Goal: Task Accomplishment & Management: Use online tool/utility

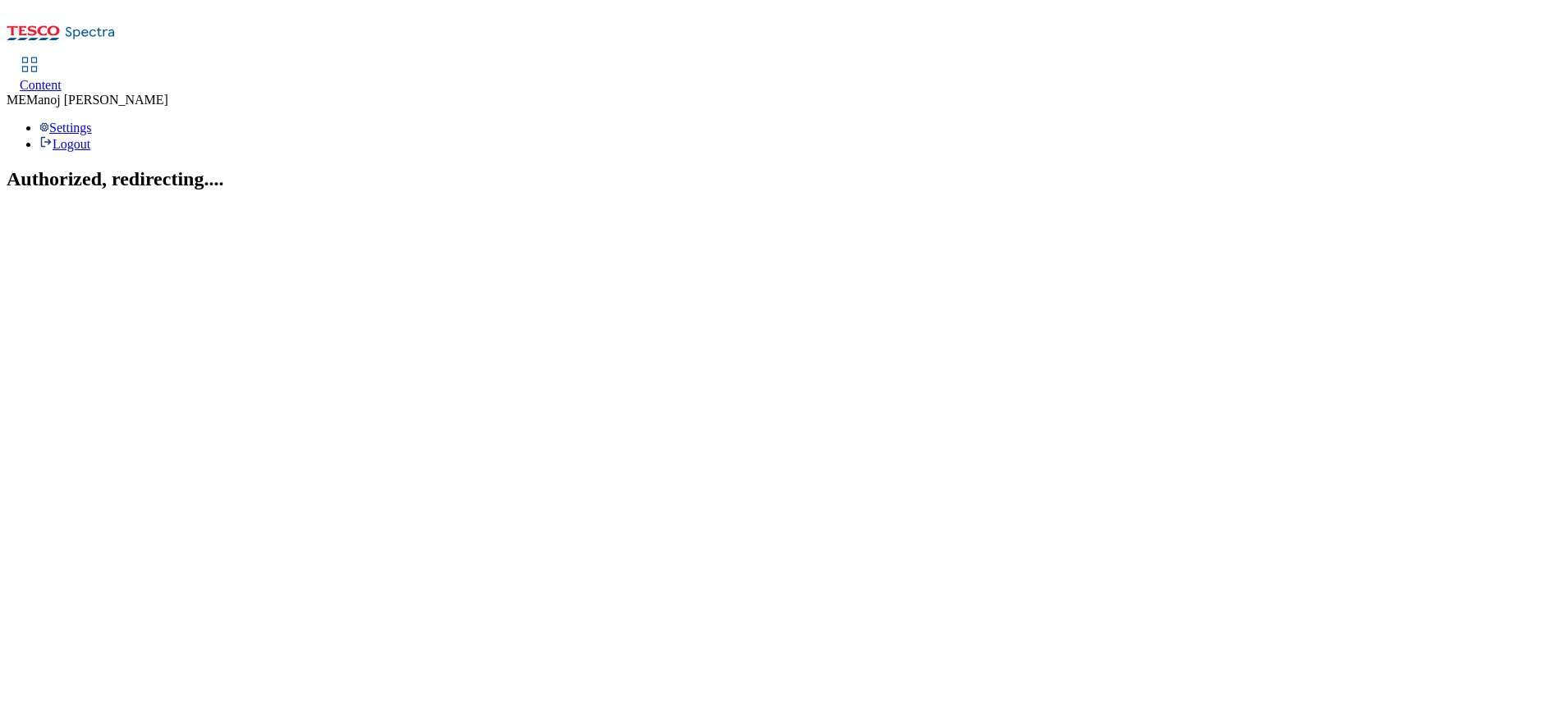
click at [61, 78] on span "Content" at bounding box center [40, 85] width 42 height 14
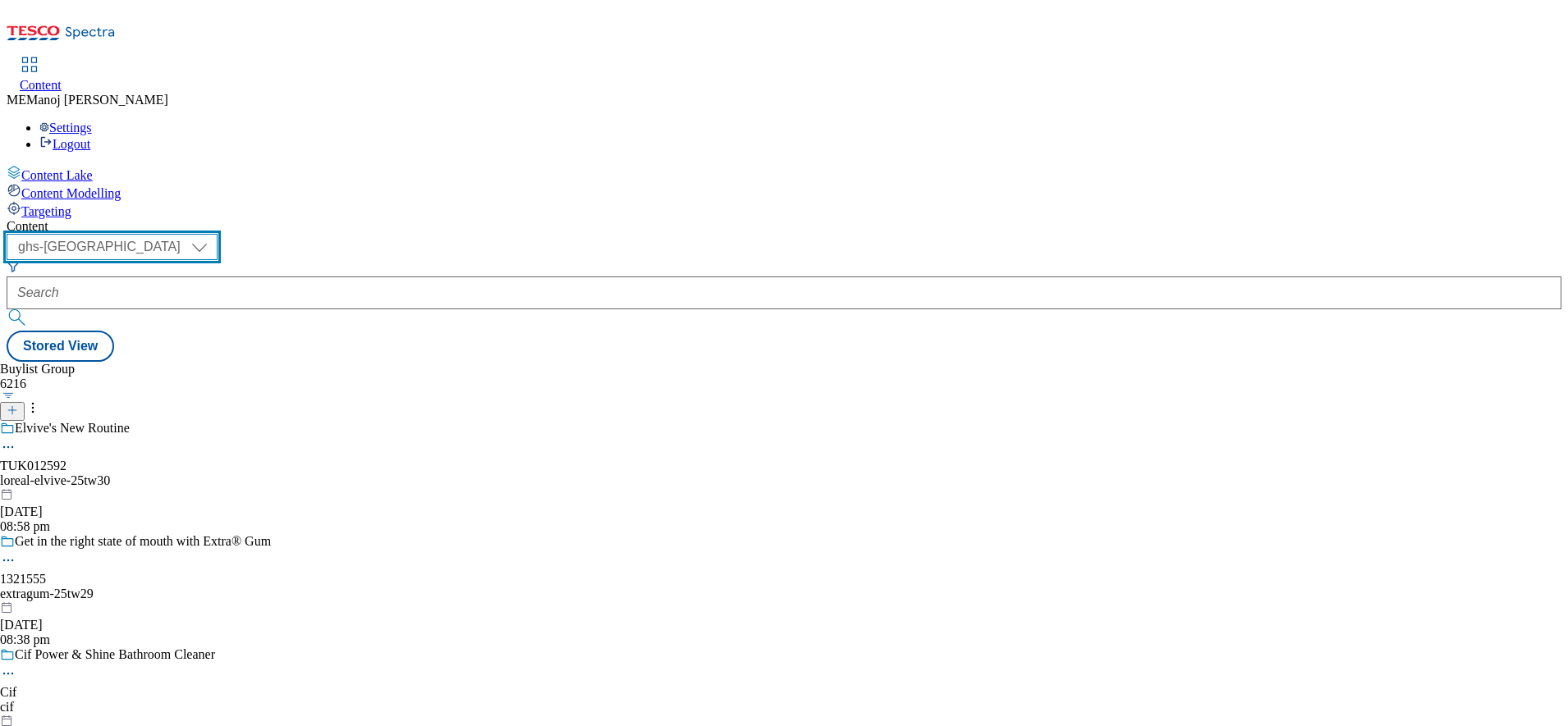
click at [218, 234] on select "ghs-roi ghs-[GEOGRAPHIC_DATA]" at bounding box center [111, 247] width 211 height 27
select select "ghs-roi"
click at [213, 234] on select "ghs-roi ghs-[GEOGRAPHIC_DATA]" at bounding box center [111, 247] width 211 height 27
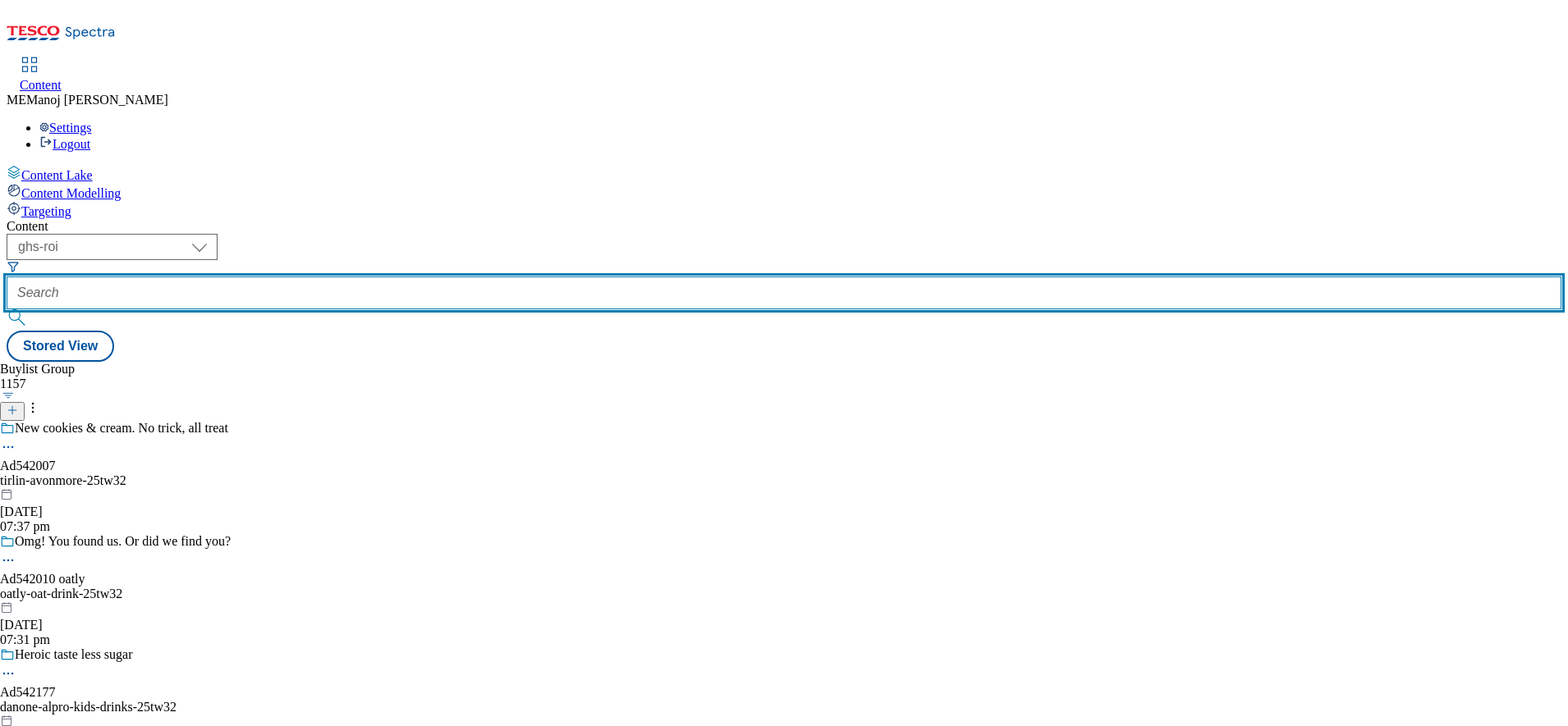
click at [359, 276] on input "text" at bounding box center [783, 292] width 1555 height 33
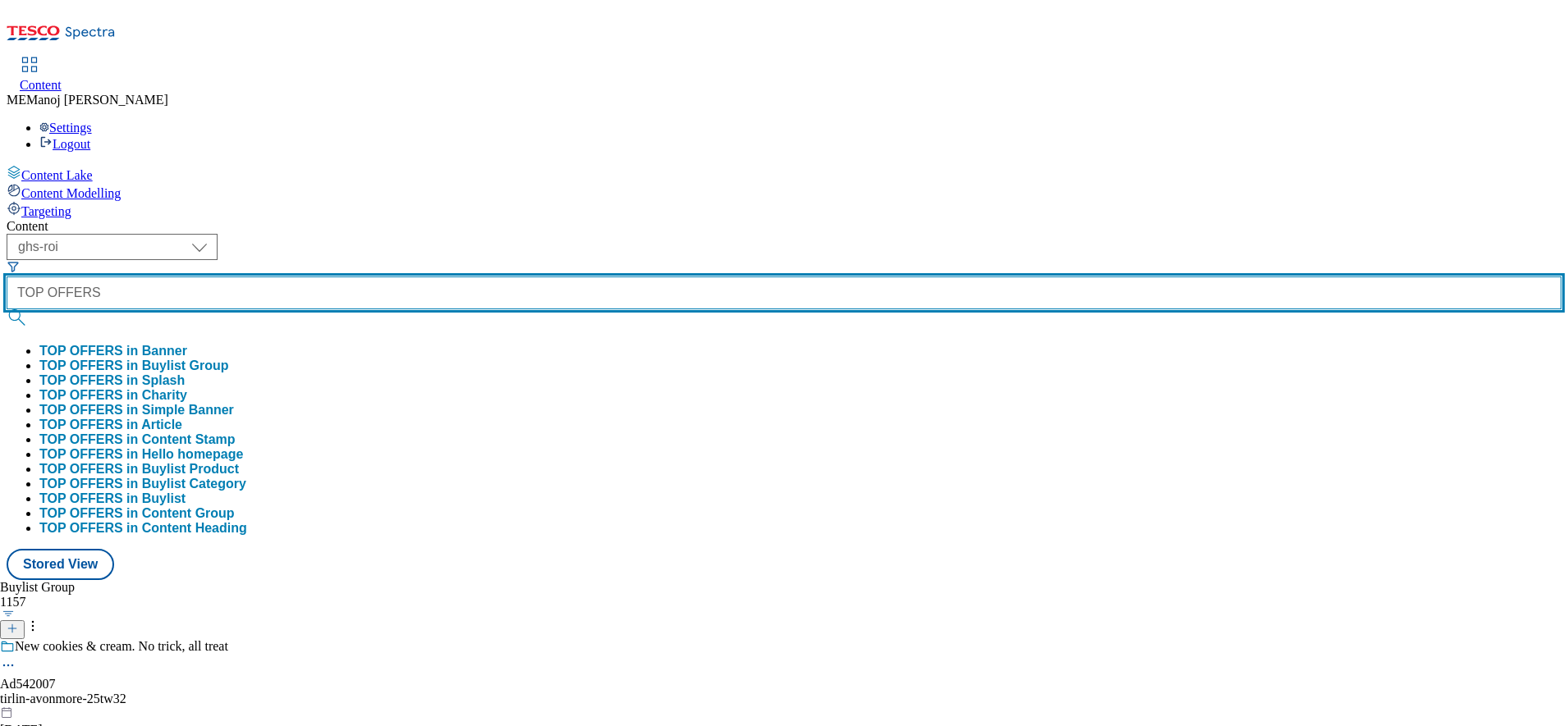
type input "TOP OFFERS"
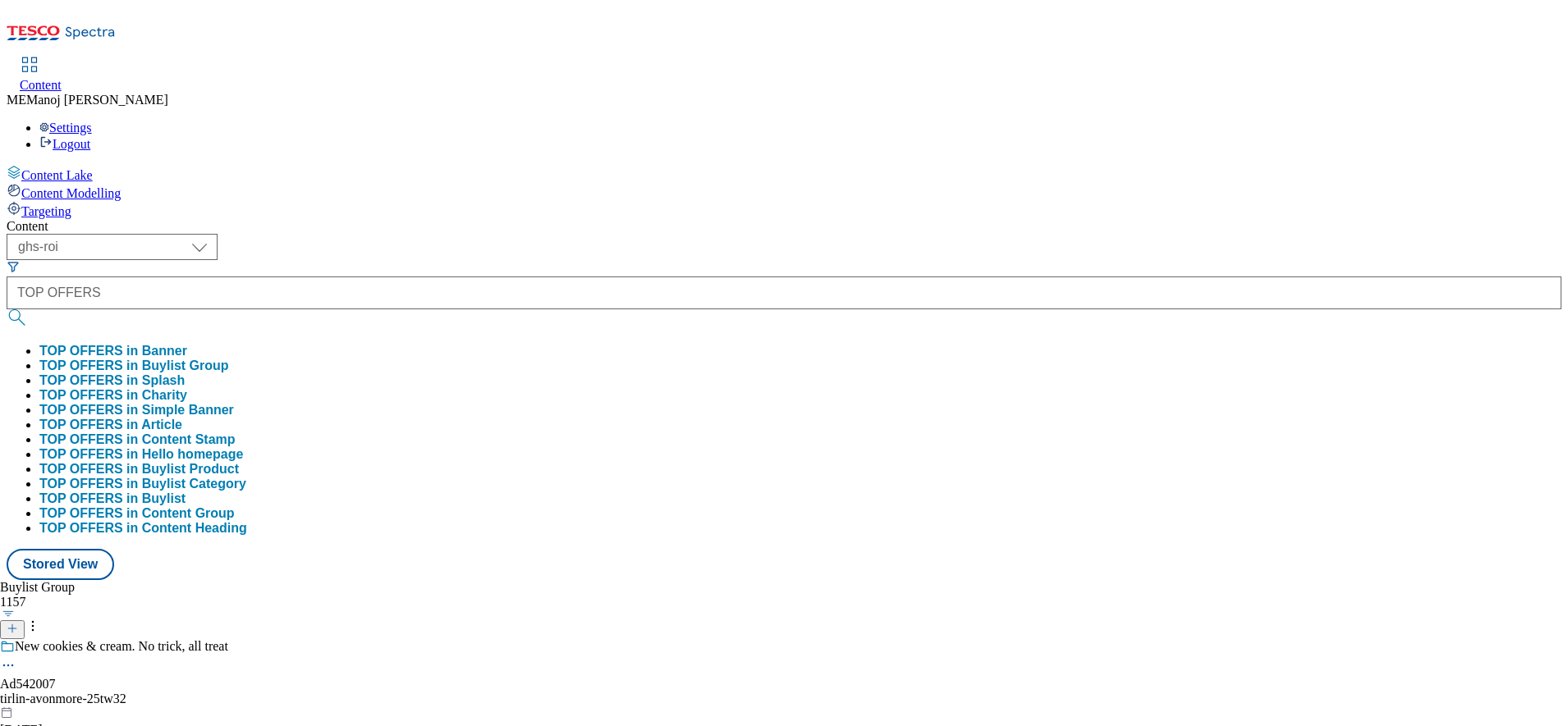
click at [185, 373] on button "TOP OFFERS in Splash" at bounding box center [111, 380] width 145 height 15
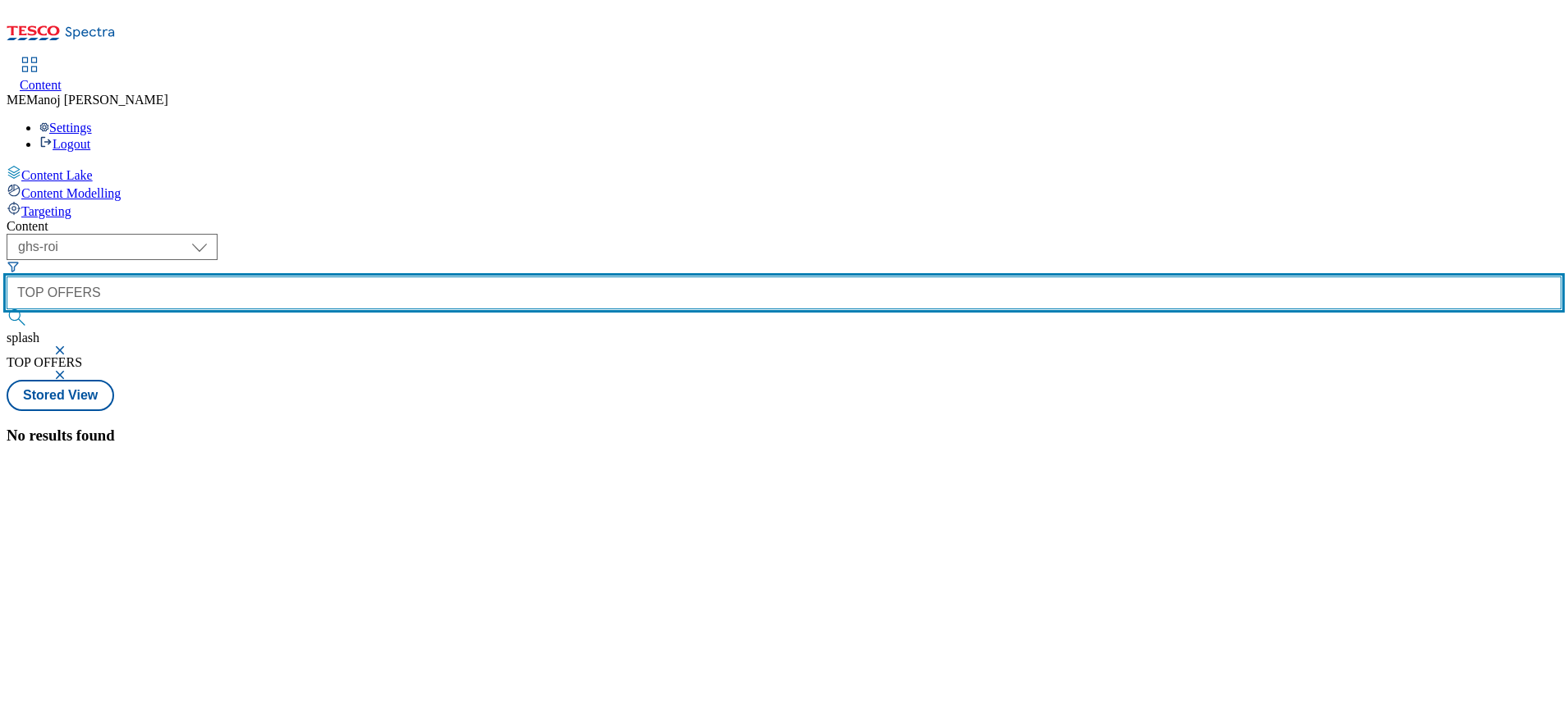
click at [433, 276] on input "TOP OFFERS" at bounding box center [783, 292] width 1555 height 33
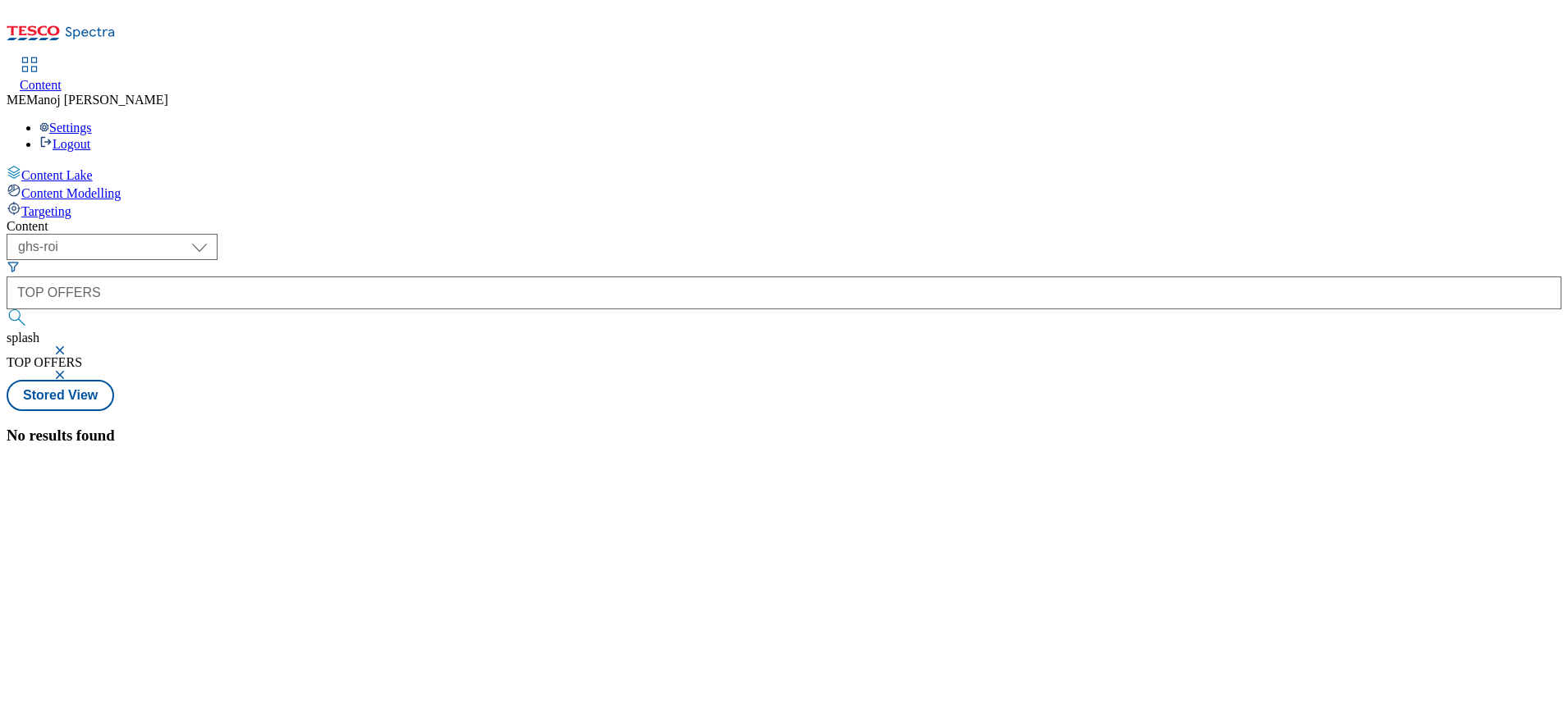
click at [69, 346] on button "button" at bounding box center [61, 350] width 16 height 10
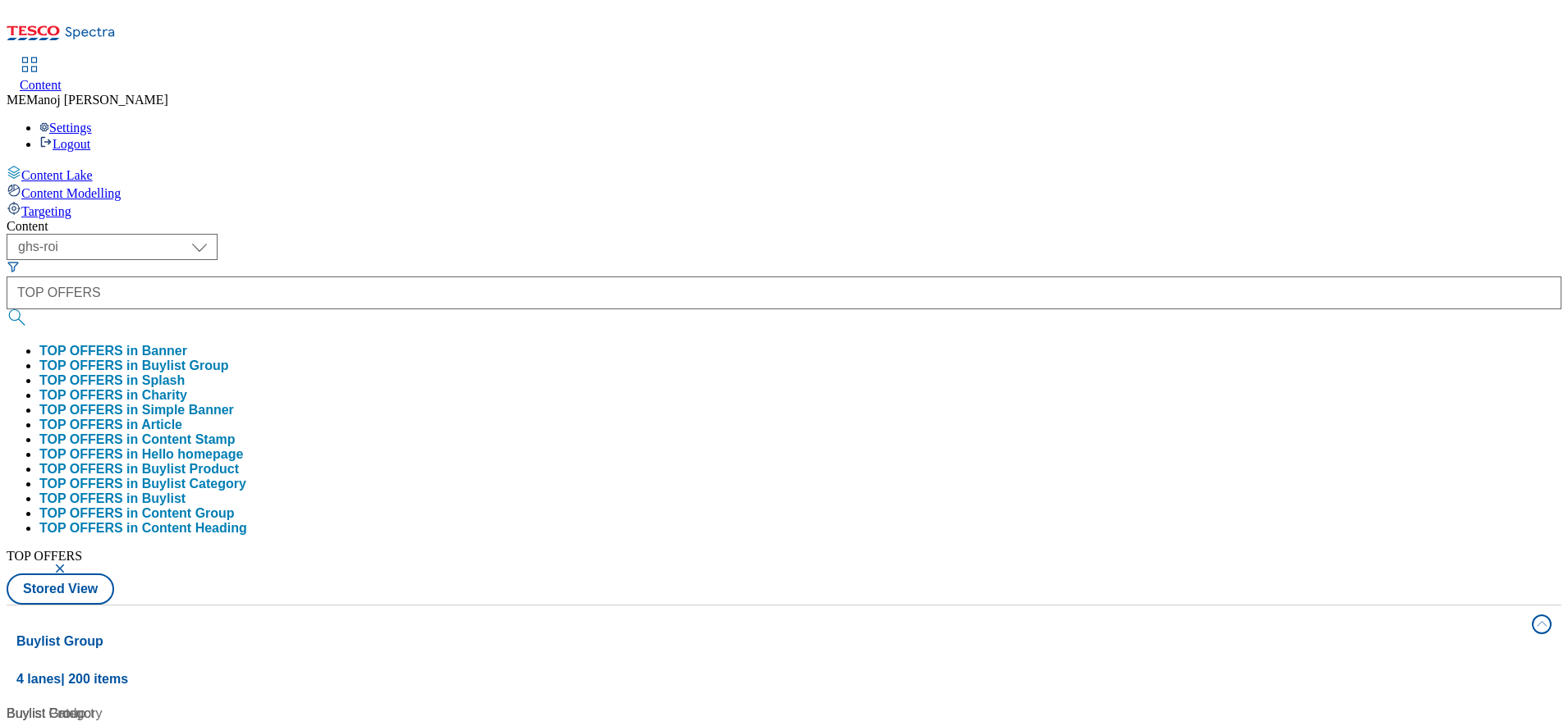
click at [229, 359] on button "TOP OFFERS in Buylist Group" at bounding box center [133, 366] width 189 height 15
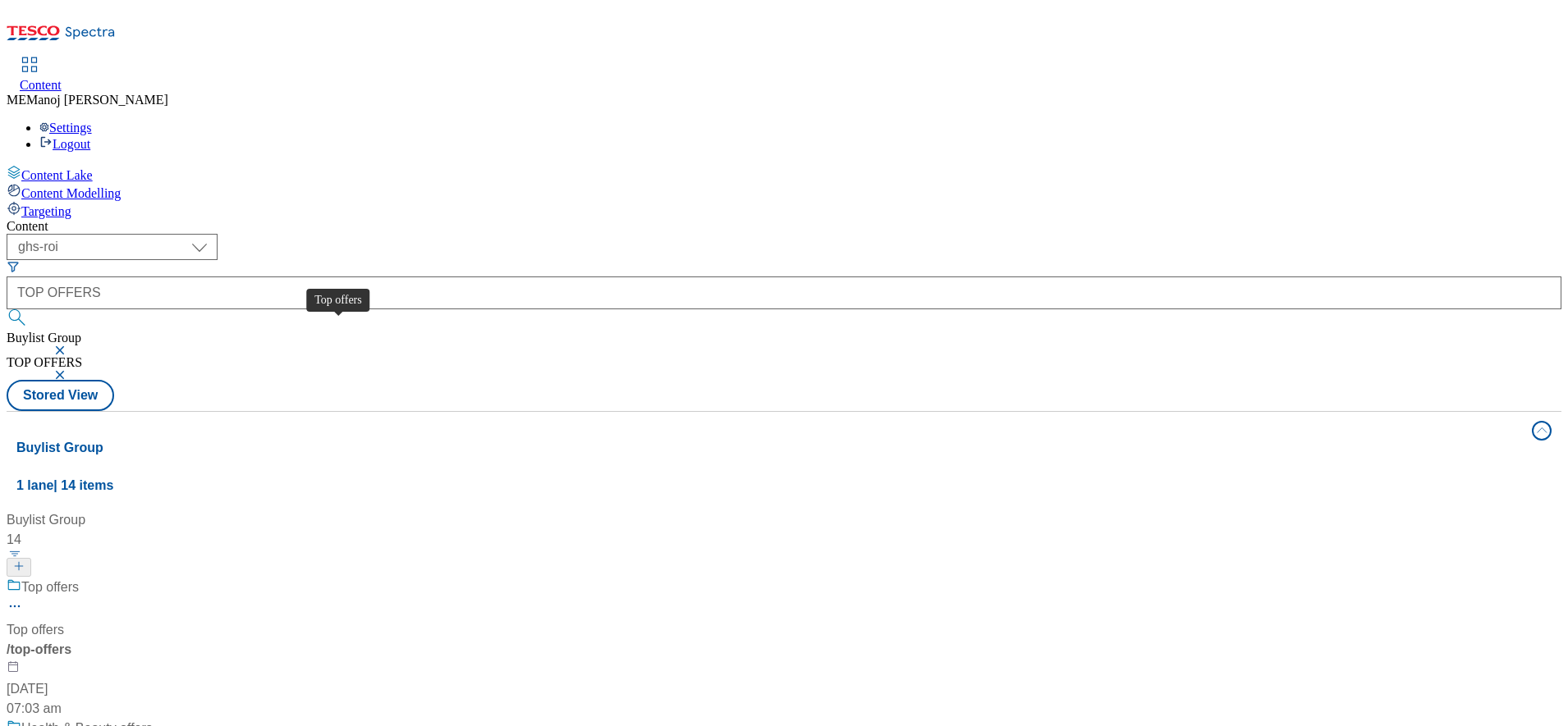
click at [79, 578] on div "Top offers" at bounding box center [50, 587] width 58 height 20
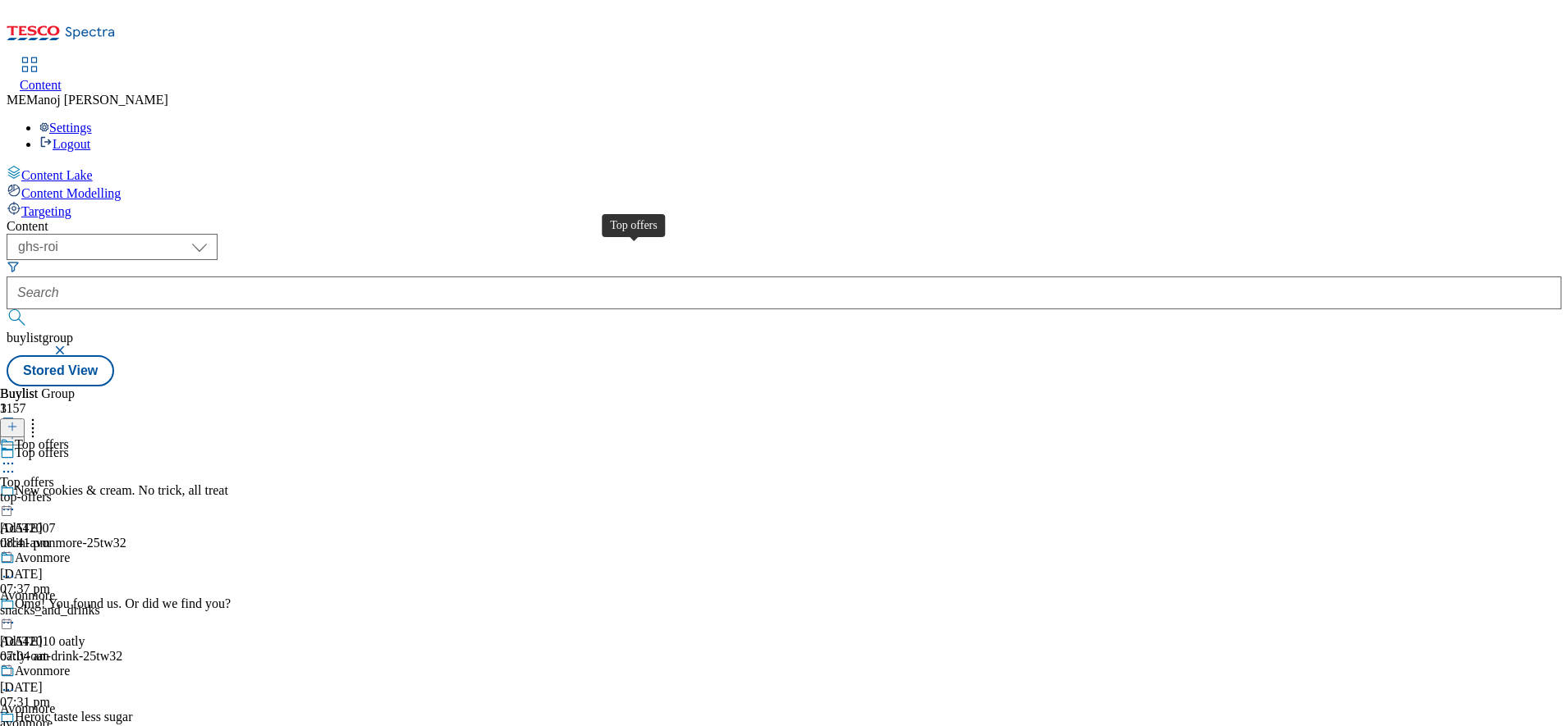
click at [69, 437] on div "Top offers" at bounding box center [42, 444] width 54 height 15
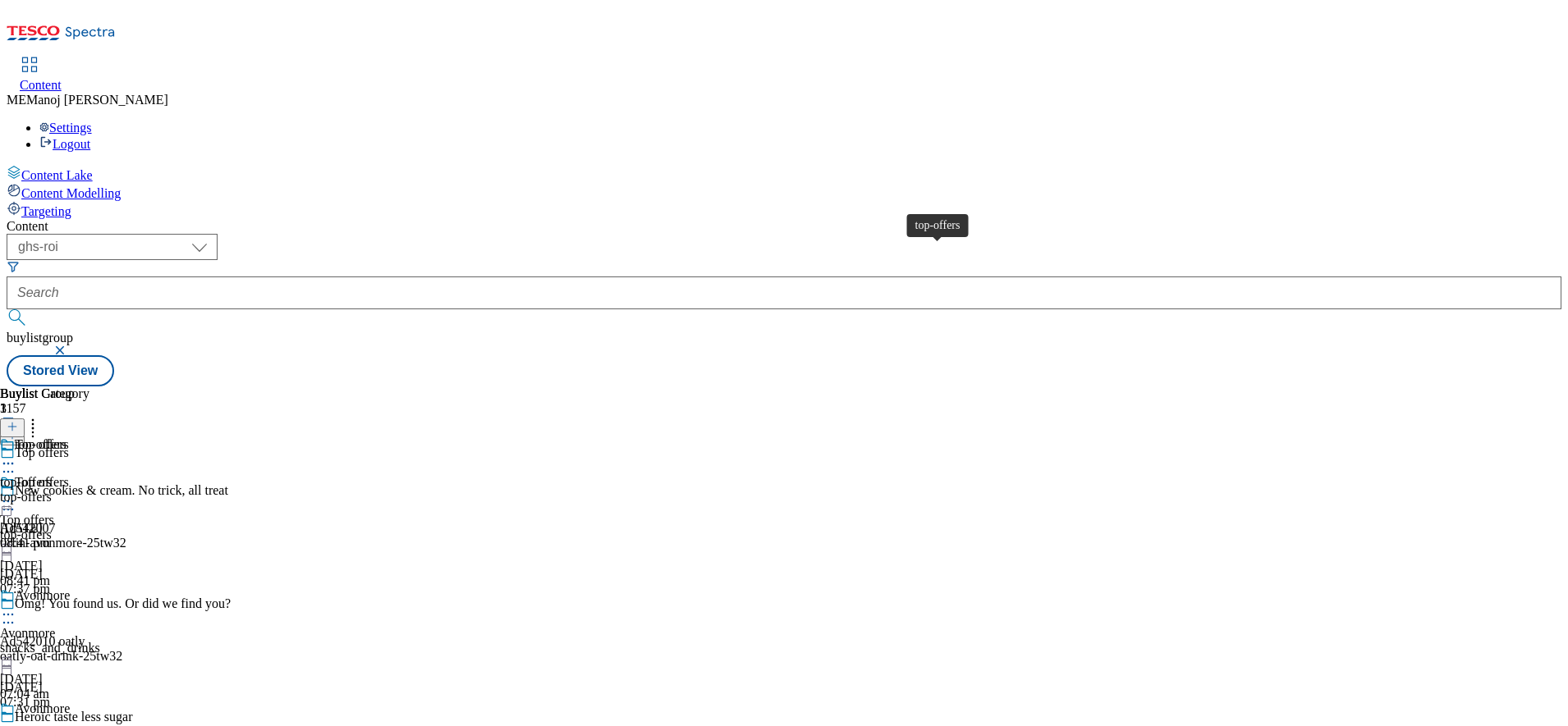
click at [67, 437] on div "top-offers" at bounding box center [41, 444] width 52 height 15
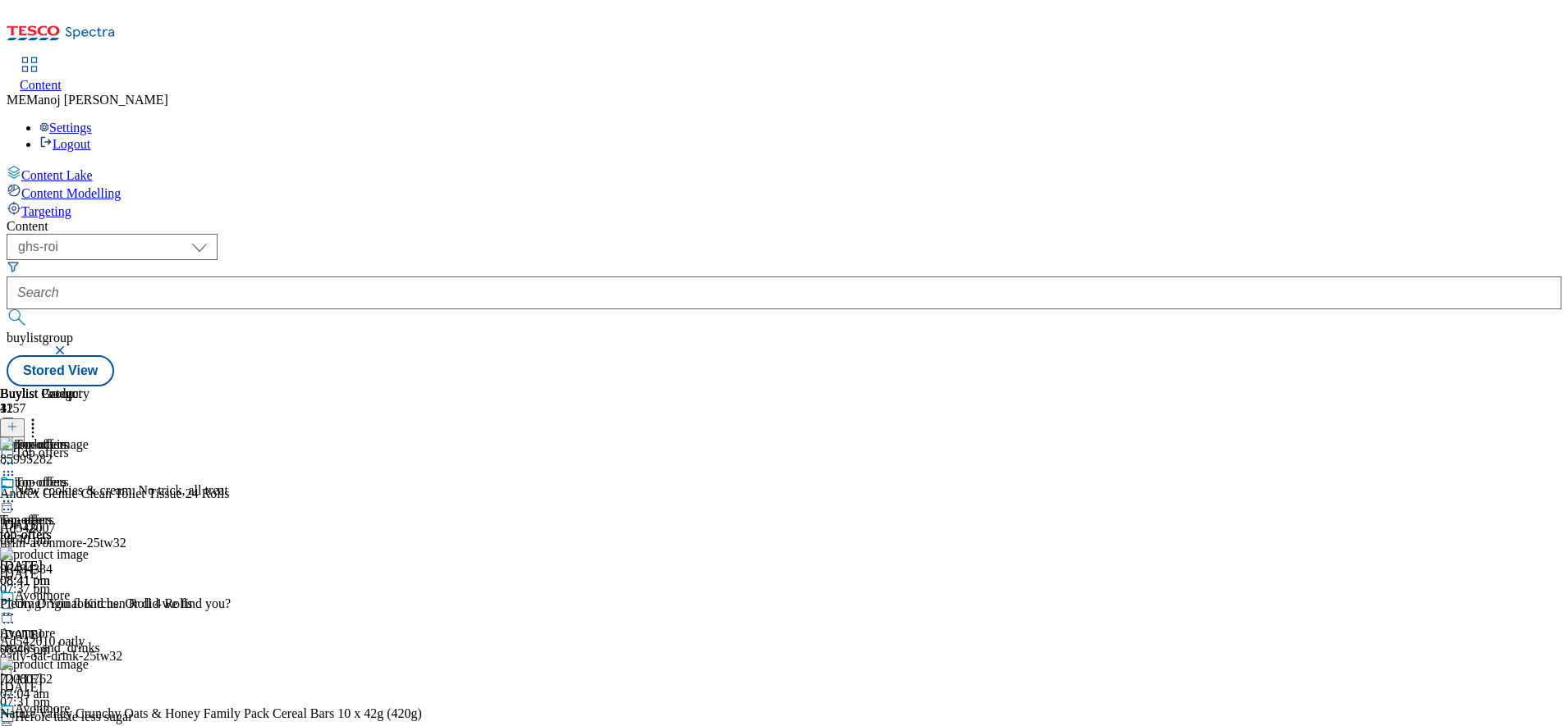
scroll to position [47, 0]
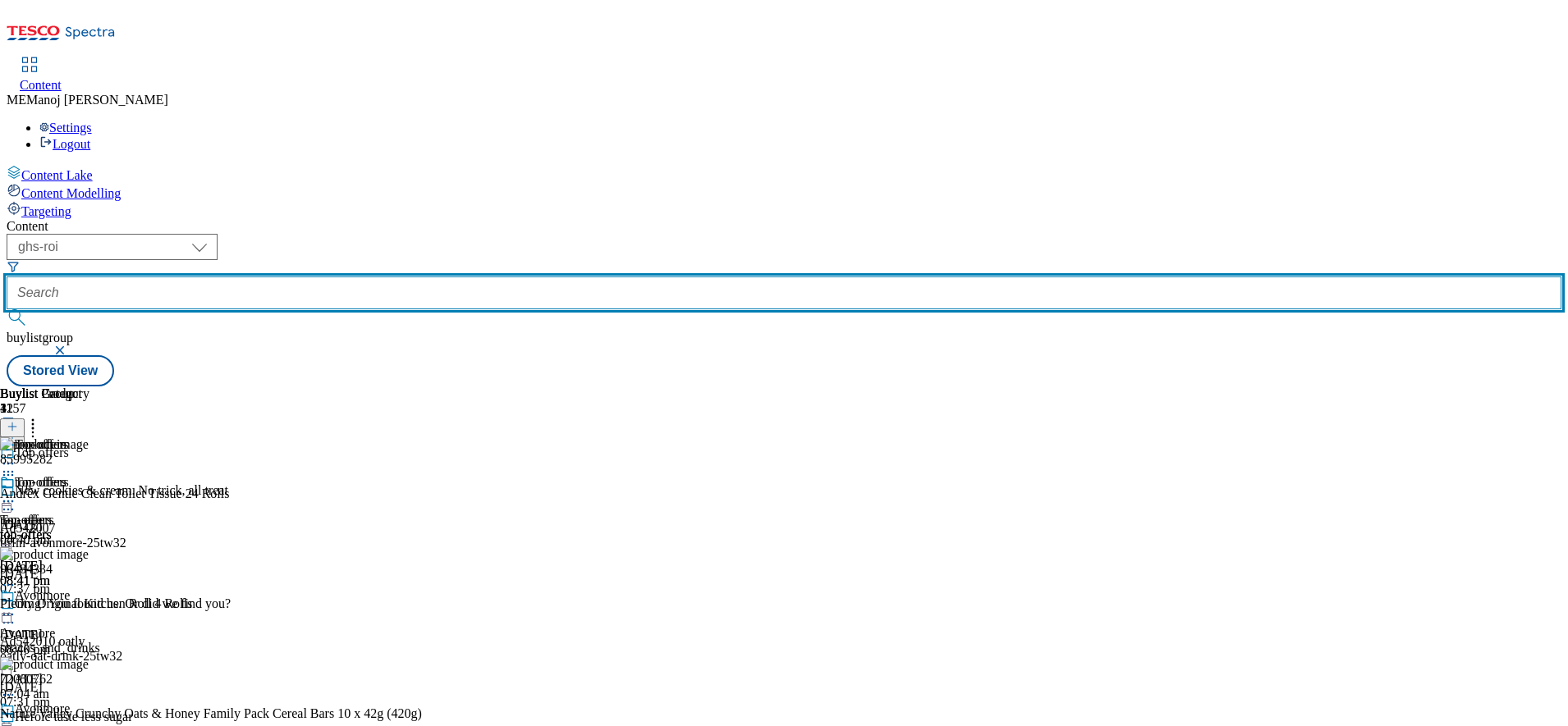
click at [388, 276] on input "text" at bounding box center [783, 292] width 1555 height 33
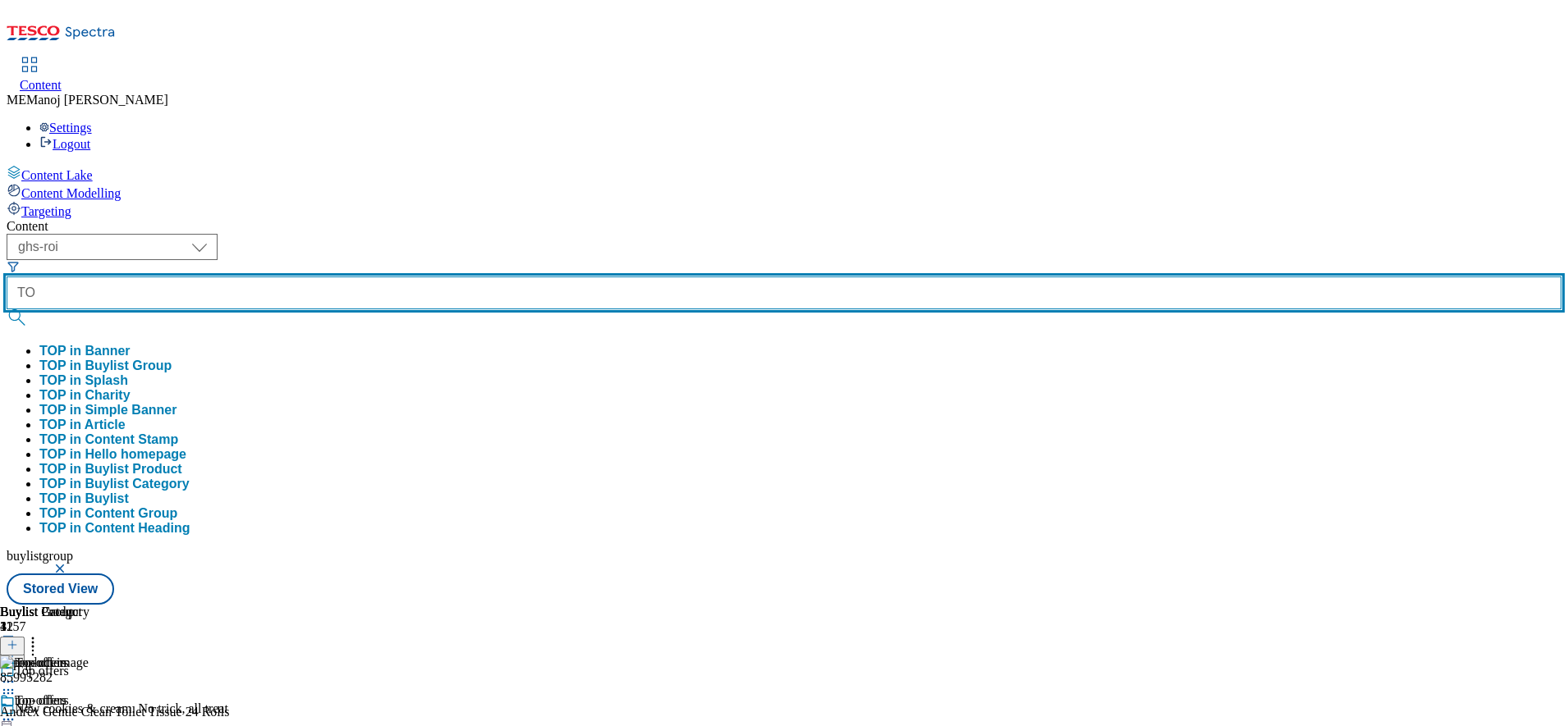
type input "T"
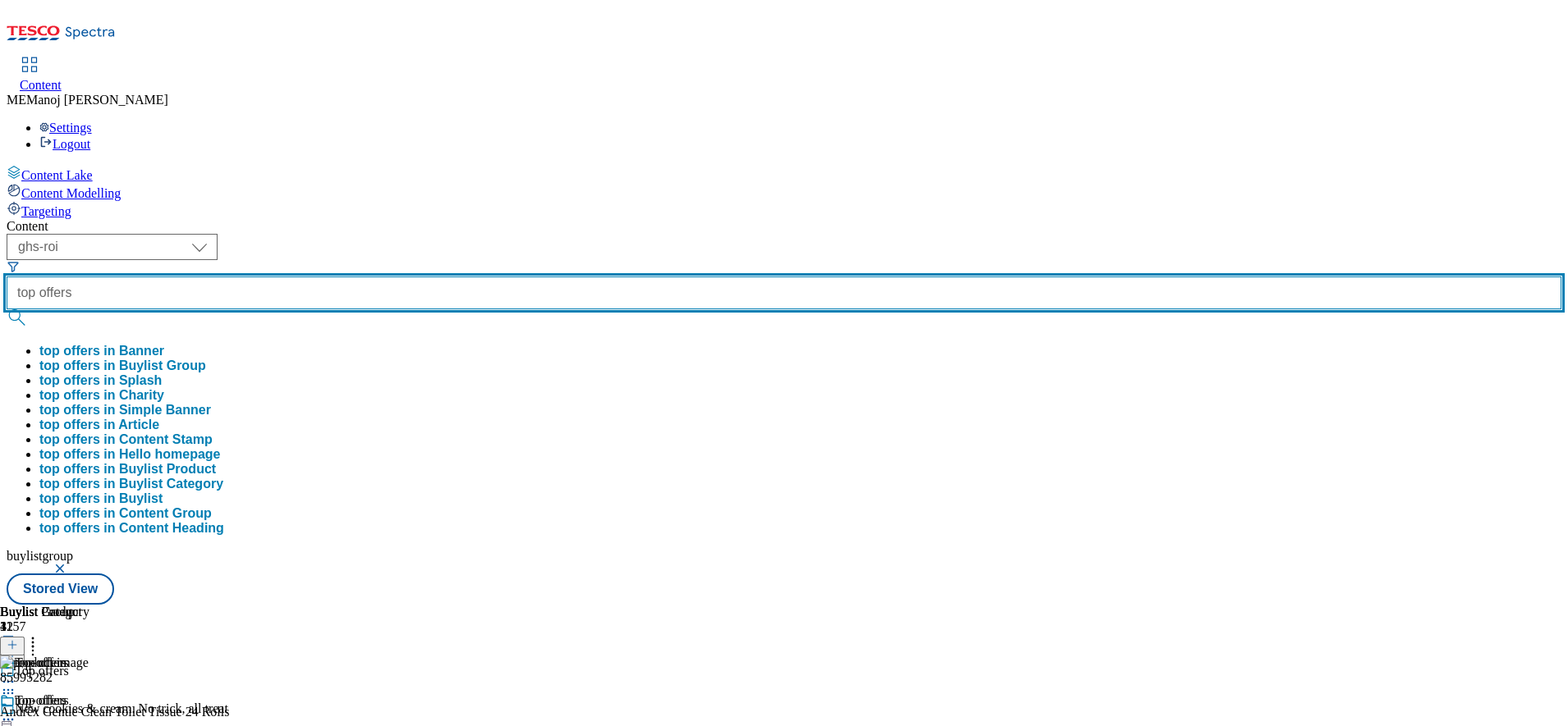
type input "top offers"
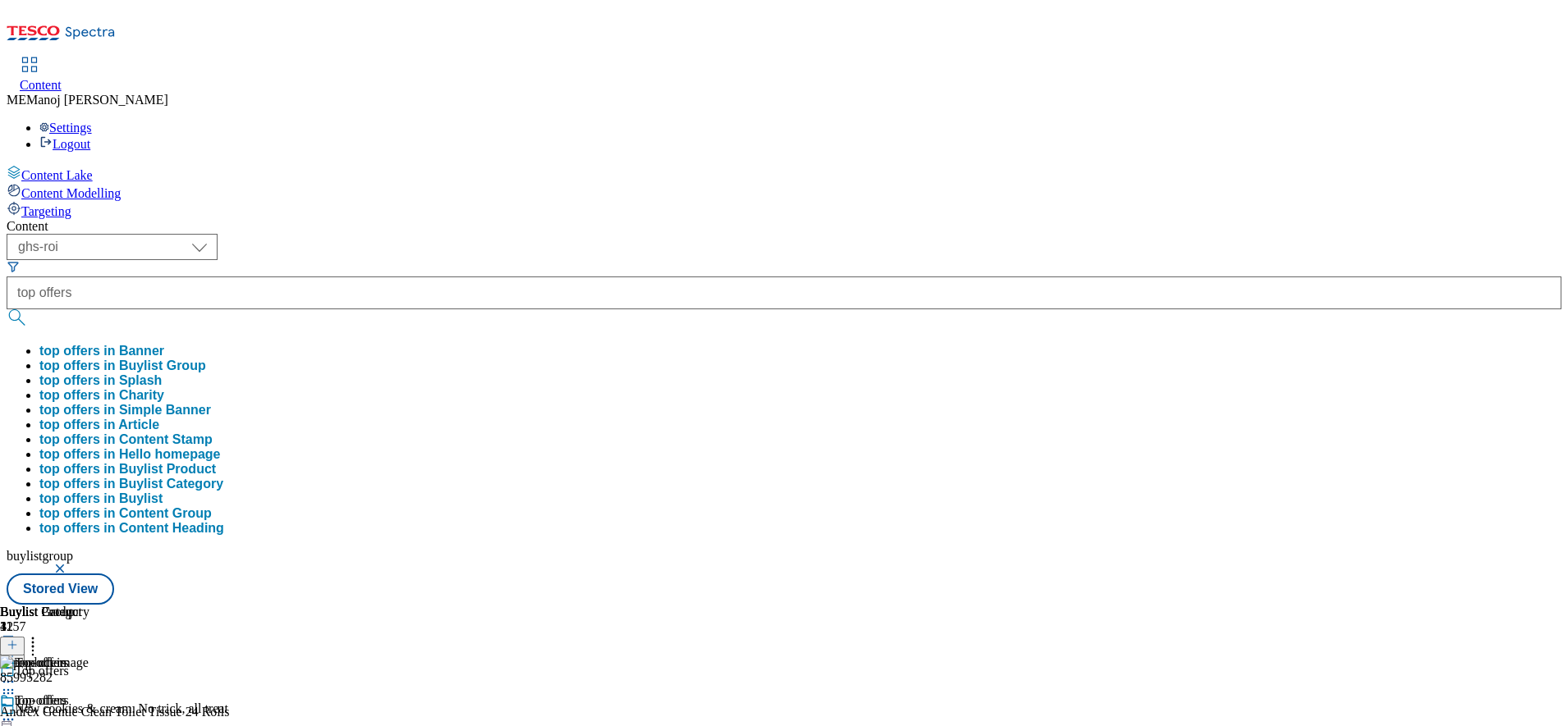
click at [206, 359] on button "top offers in Buylist Group" at bounding box center [122, 366] width 166 height 15
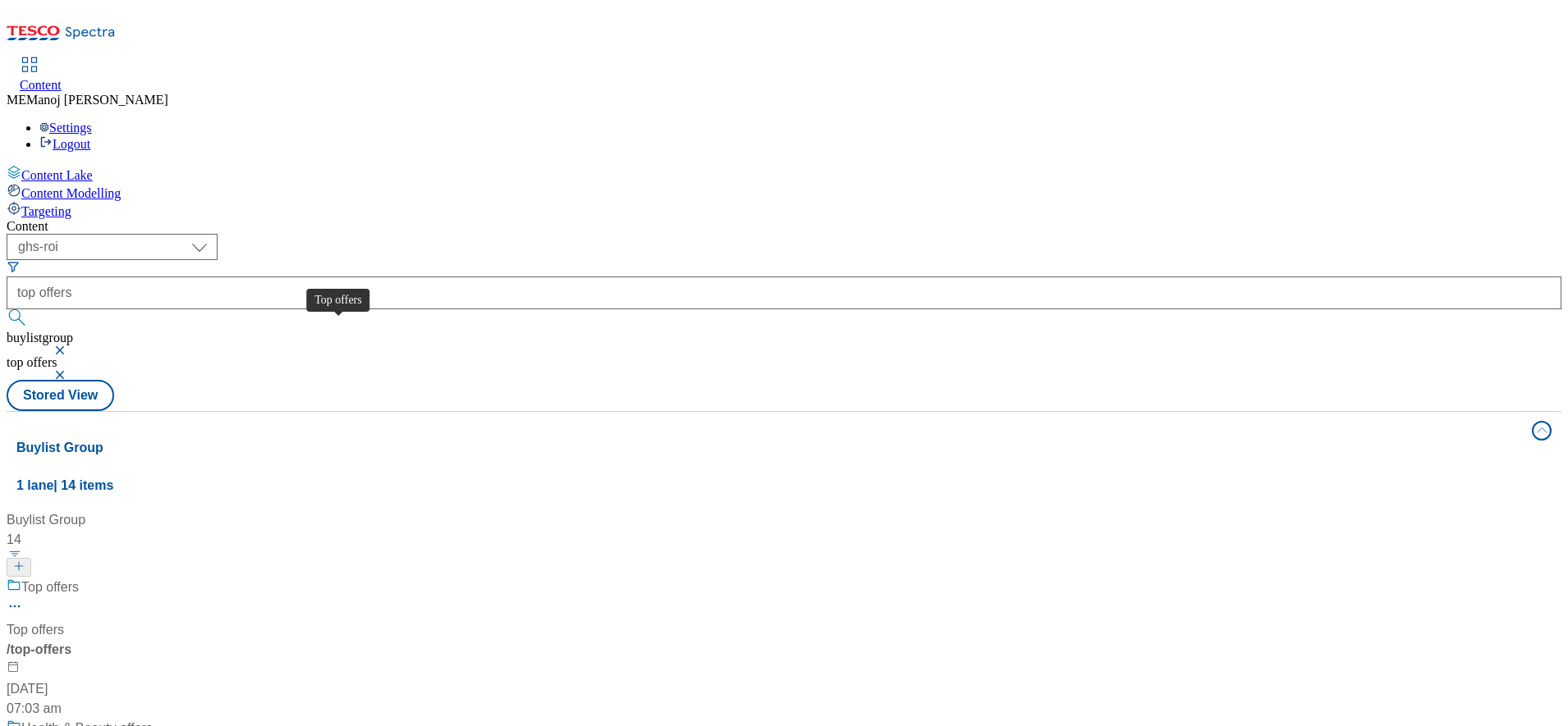
click at [79, 578] on div "Top offers" at bounding box center [50, 587] width 58 height 20
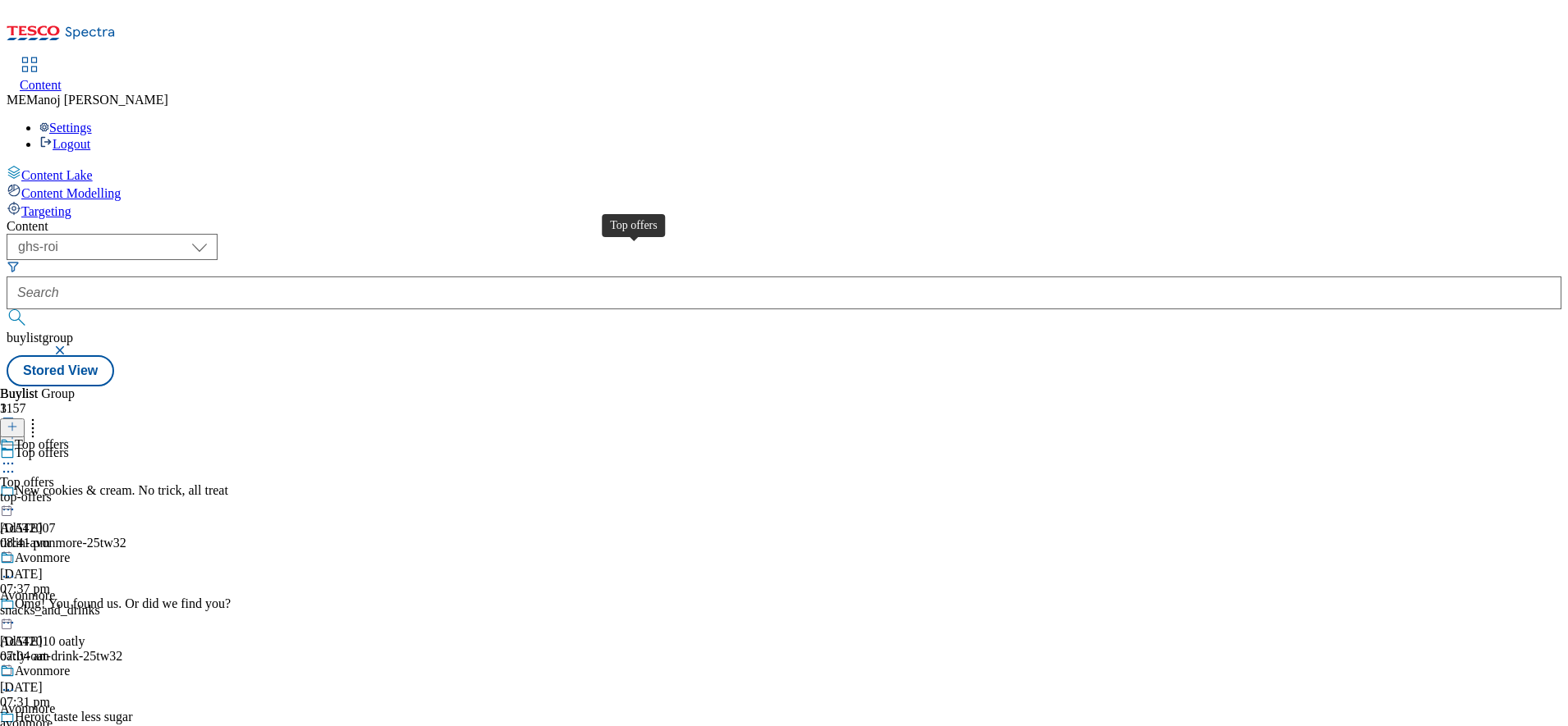
click at [69, 437] on div "Top offers" at bounding box center [42, 444] width 54 height 15
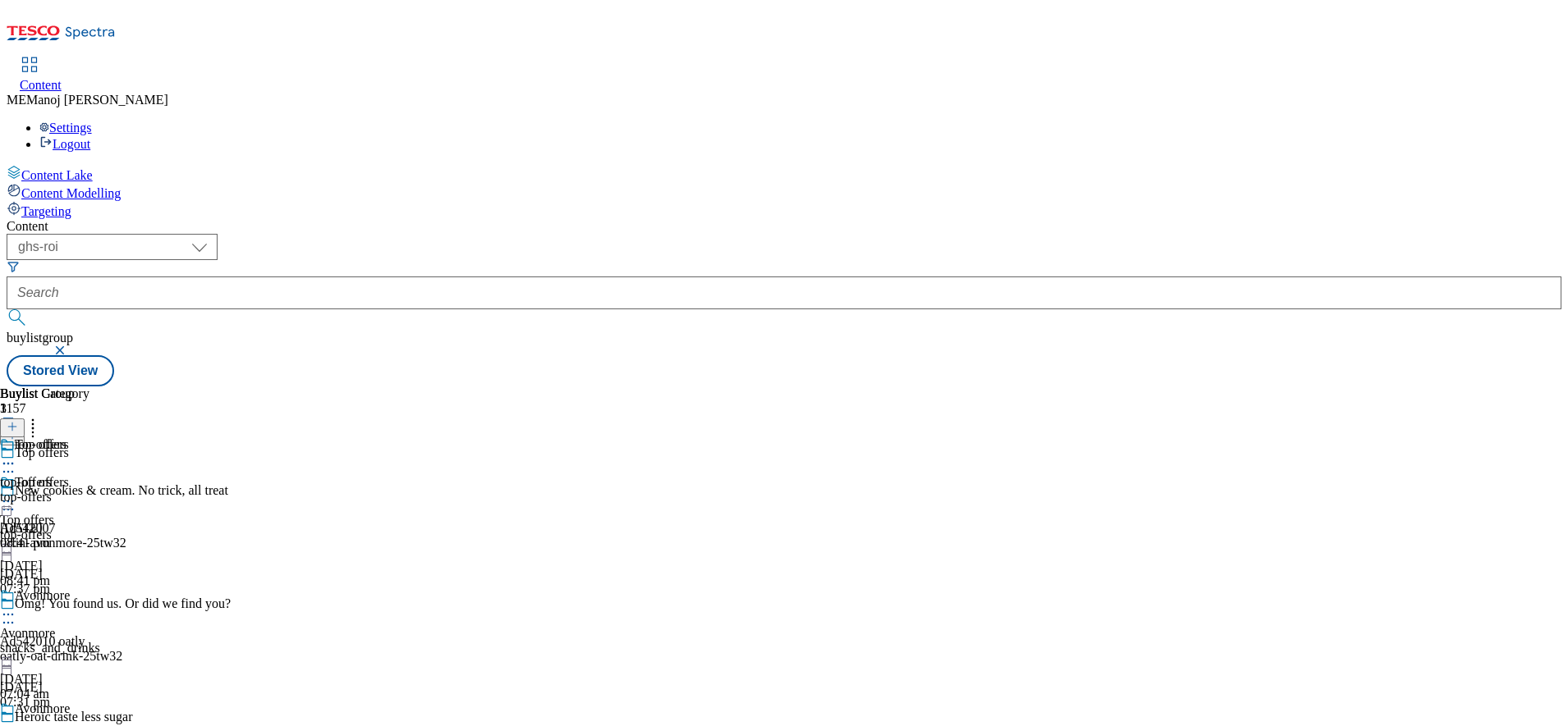
click at [5, 463] on circle at bounding box center [4, 464] width 3 height 3
click at [67, 437] on div "top-offers" at bounding box center [41, 444] width 52 height 15
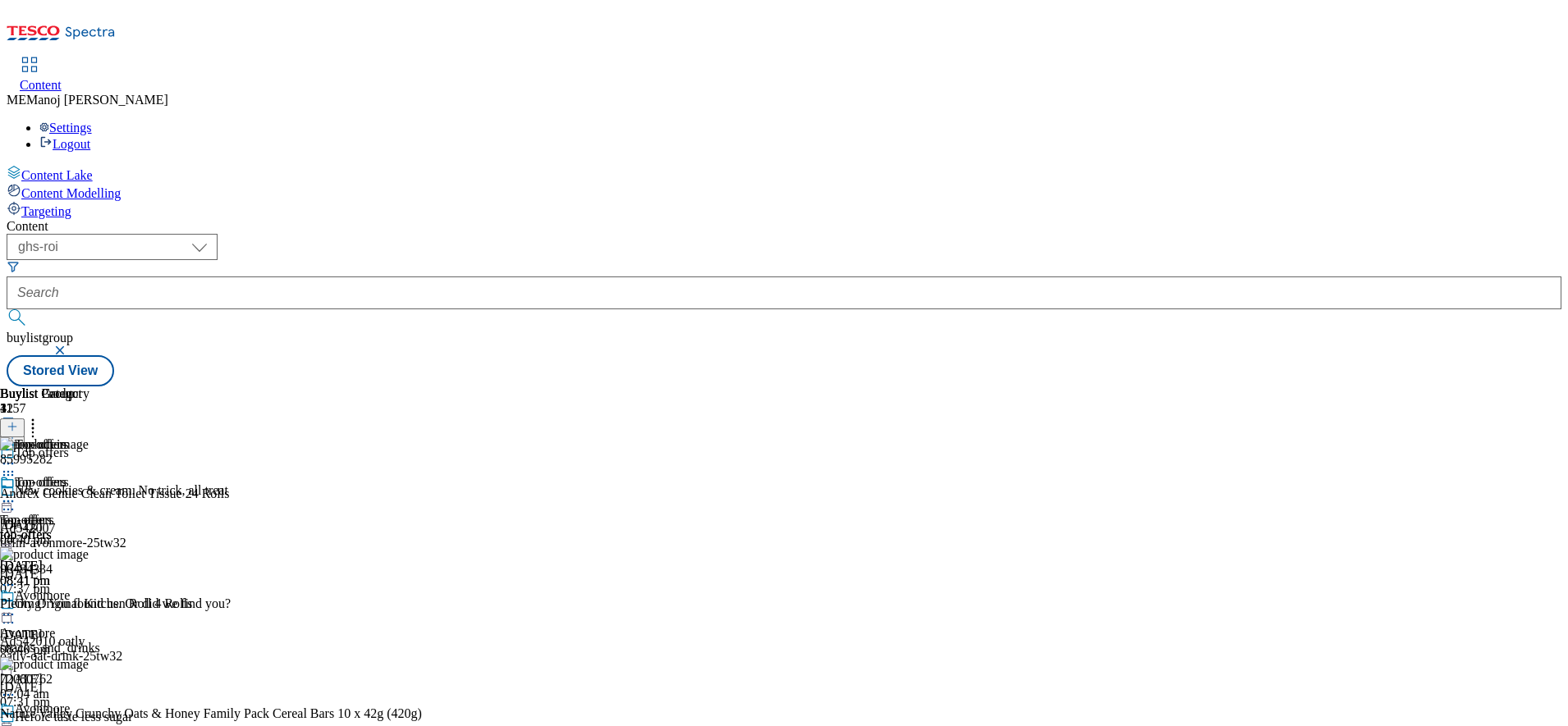
click at [18, 421] on icon at bounding box center [12, 427] width 12 height 12
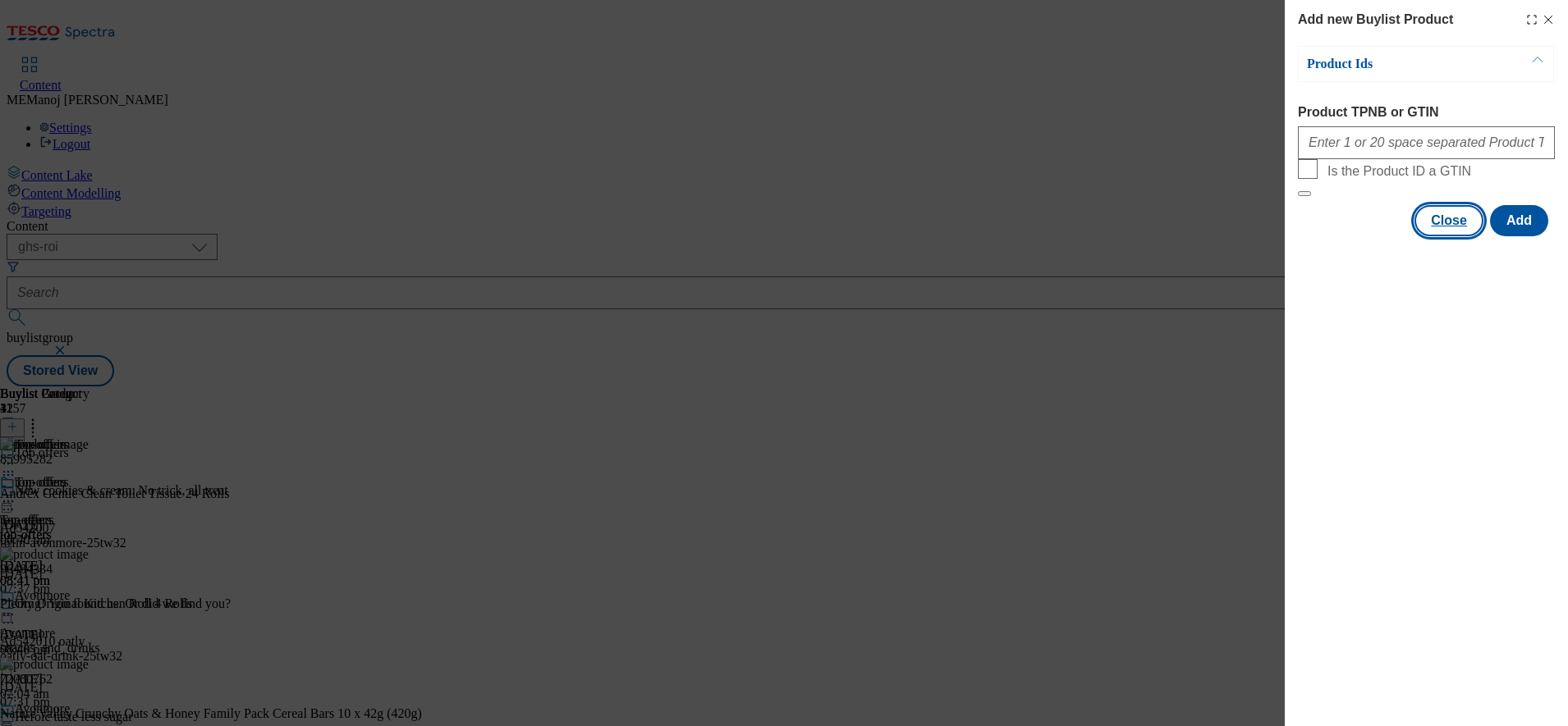
click at [1475, 236] on button "Close" at bounding box center [1449, 220] width 69 height 31
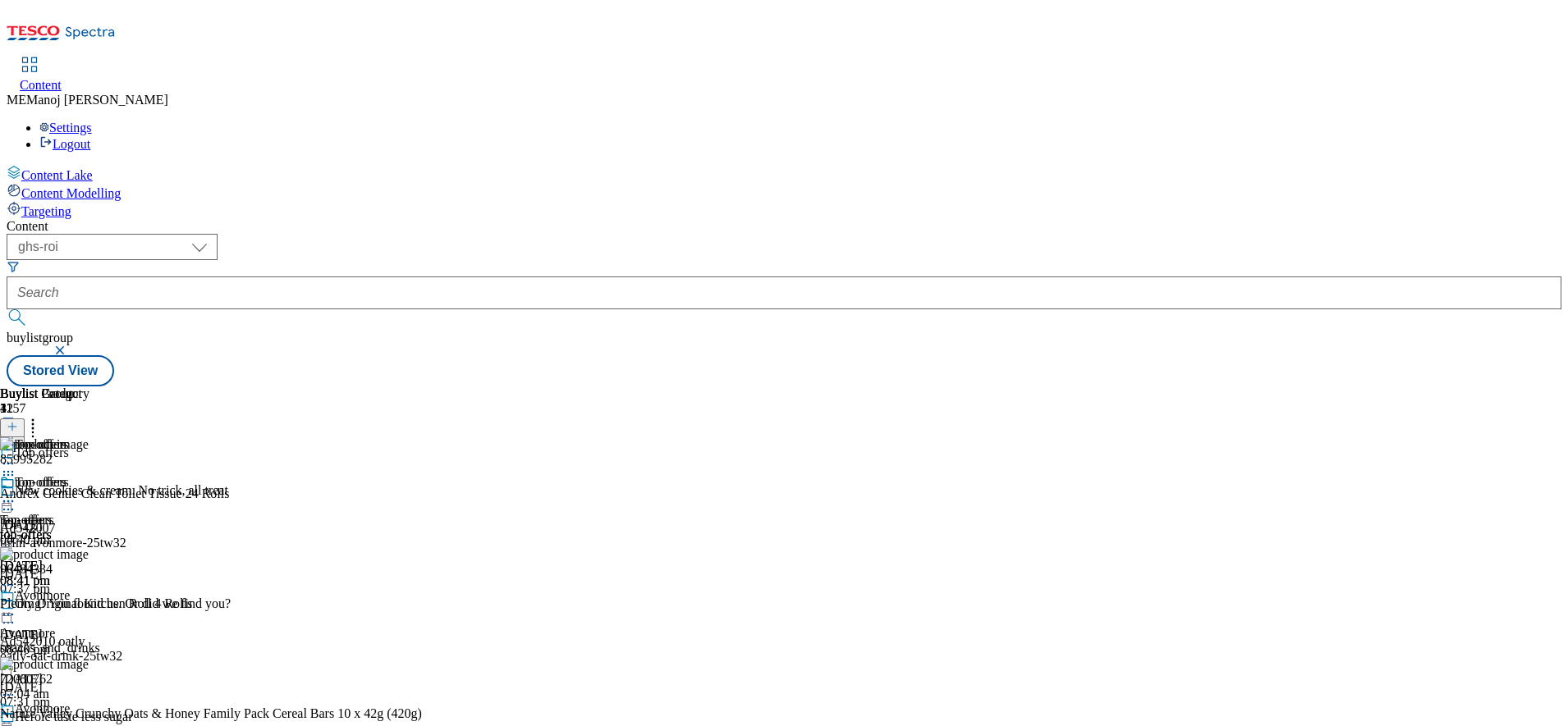
click at [16, 493] on icon at bounding box center [8, 501] width 16 height 16
click at [103, 682] on span "Un-publish" at bounding box center [76, 688] width 52 height 12
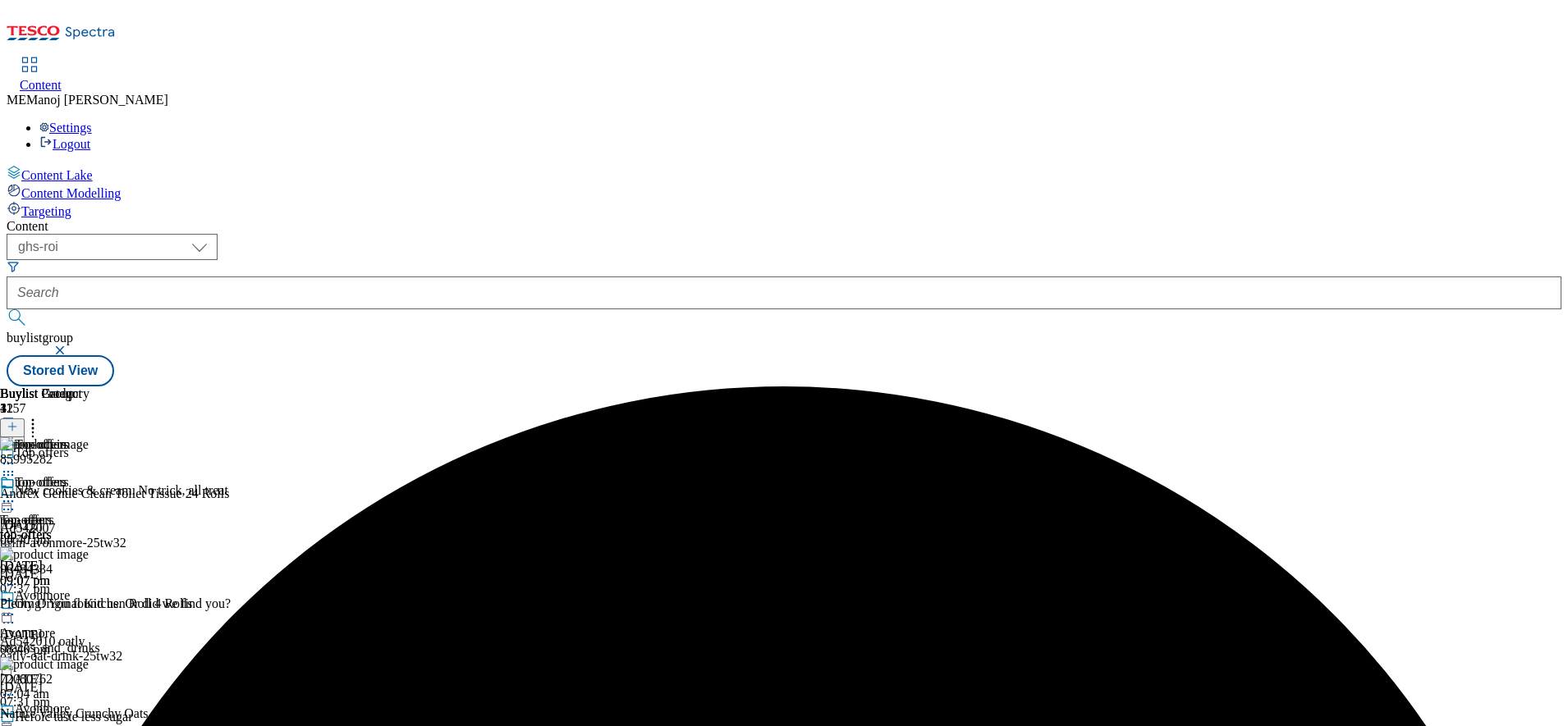
click at [16, 493] on icon at bounding box center [8, 501] width 16 height 16
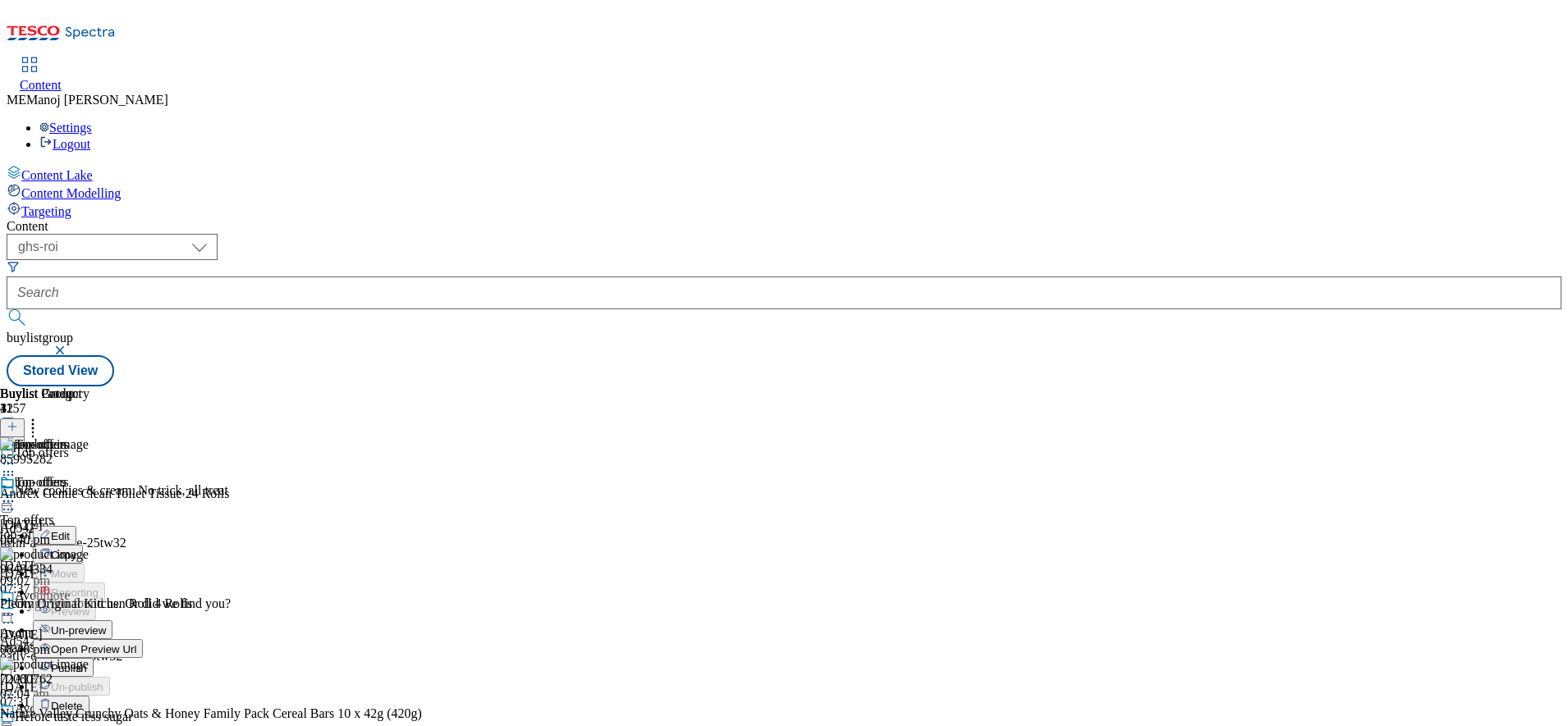
click at [113, 620] on button "Un-preview" at bounding box center [73, 629] width 80 height 19
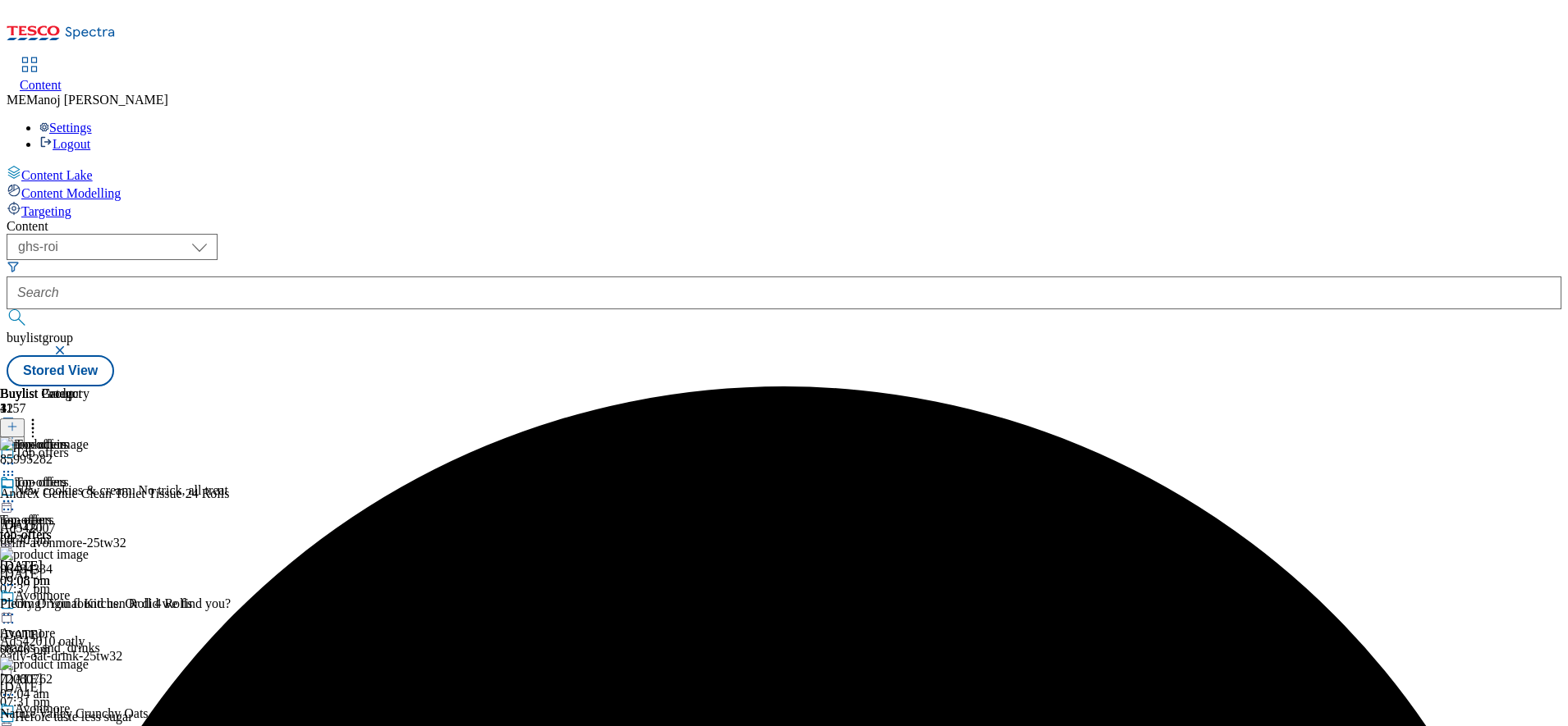
click at [41, 416] on icon at bounding box center [33, 424] width 16 height 16
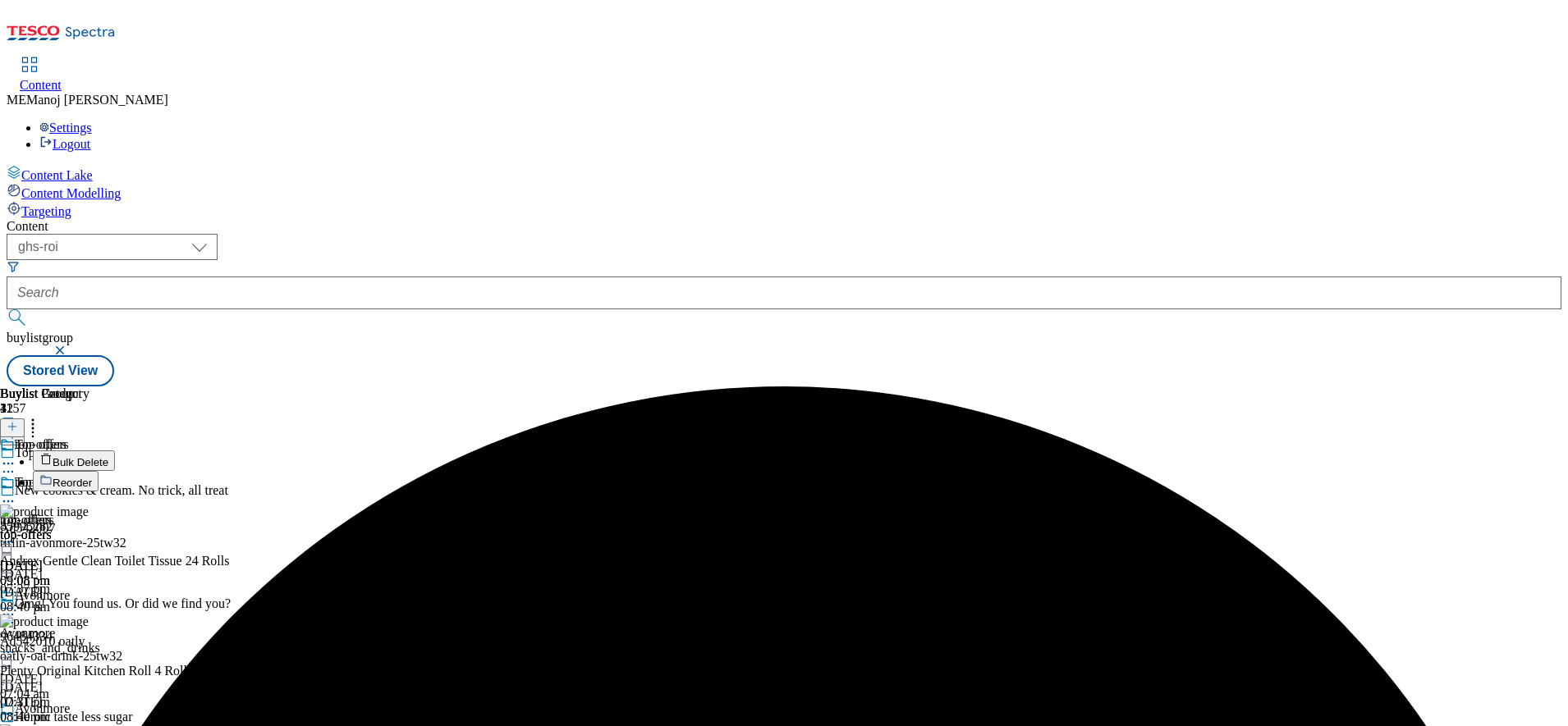
click at [108, 456] on span "Bulk Delete" at bounding box center [80, 462] width 56 height 12
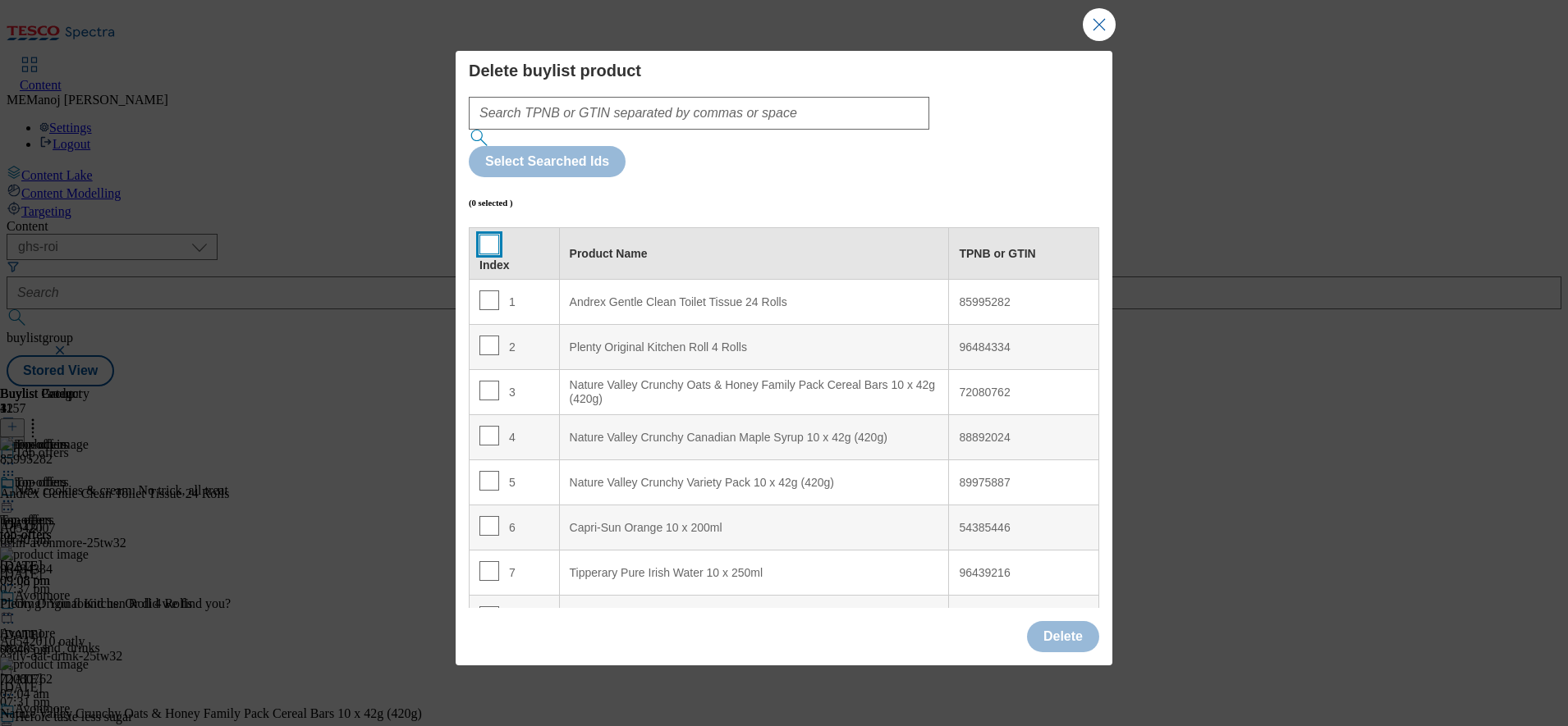
click at [489, 235] on input "Modal" at bounding box center [489, 244] width 20 height 20
checkbox input "true"
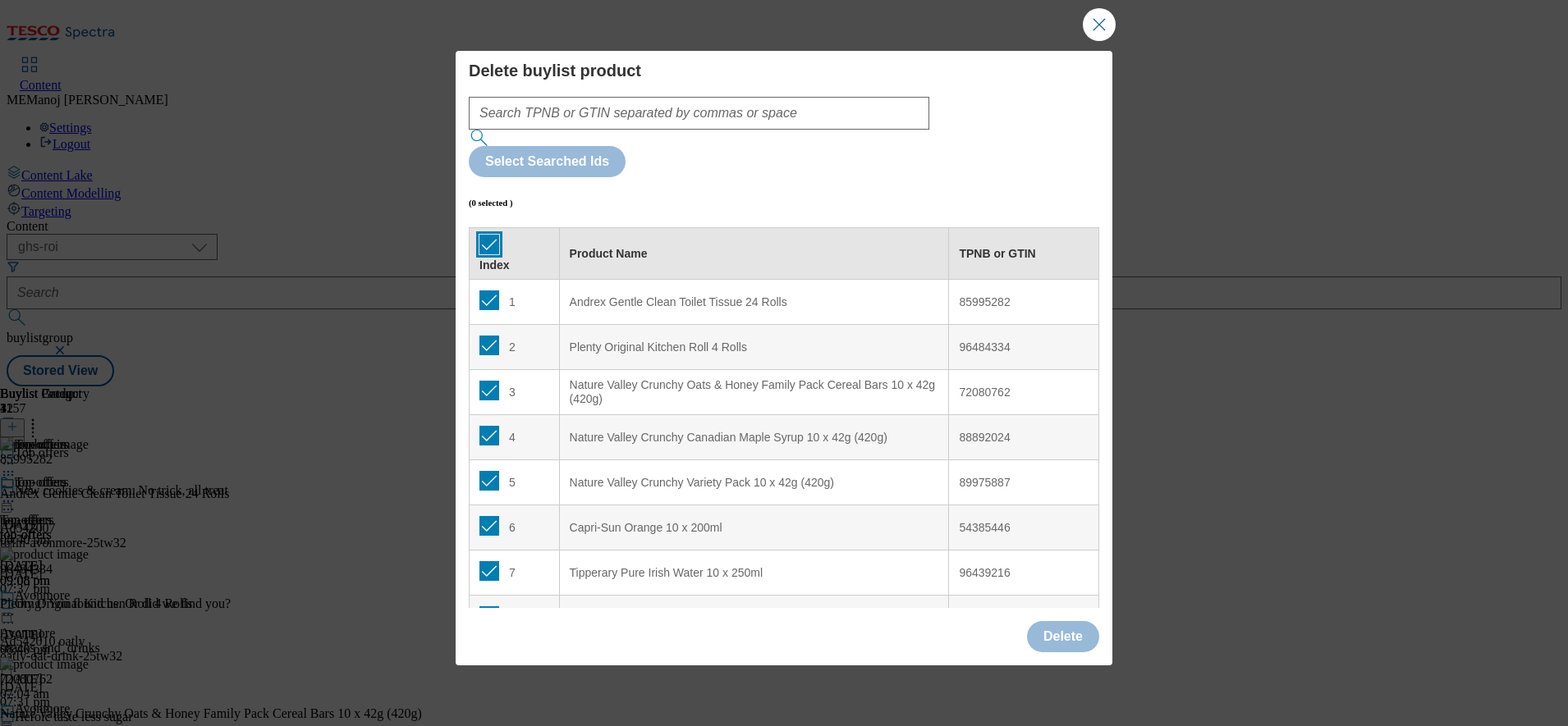
checkbox input "true"
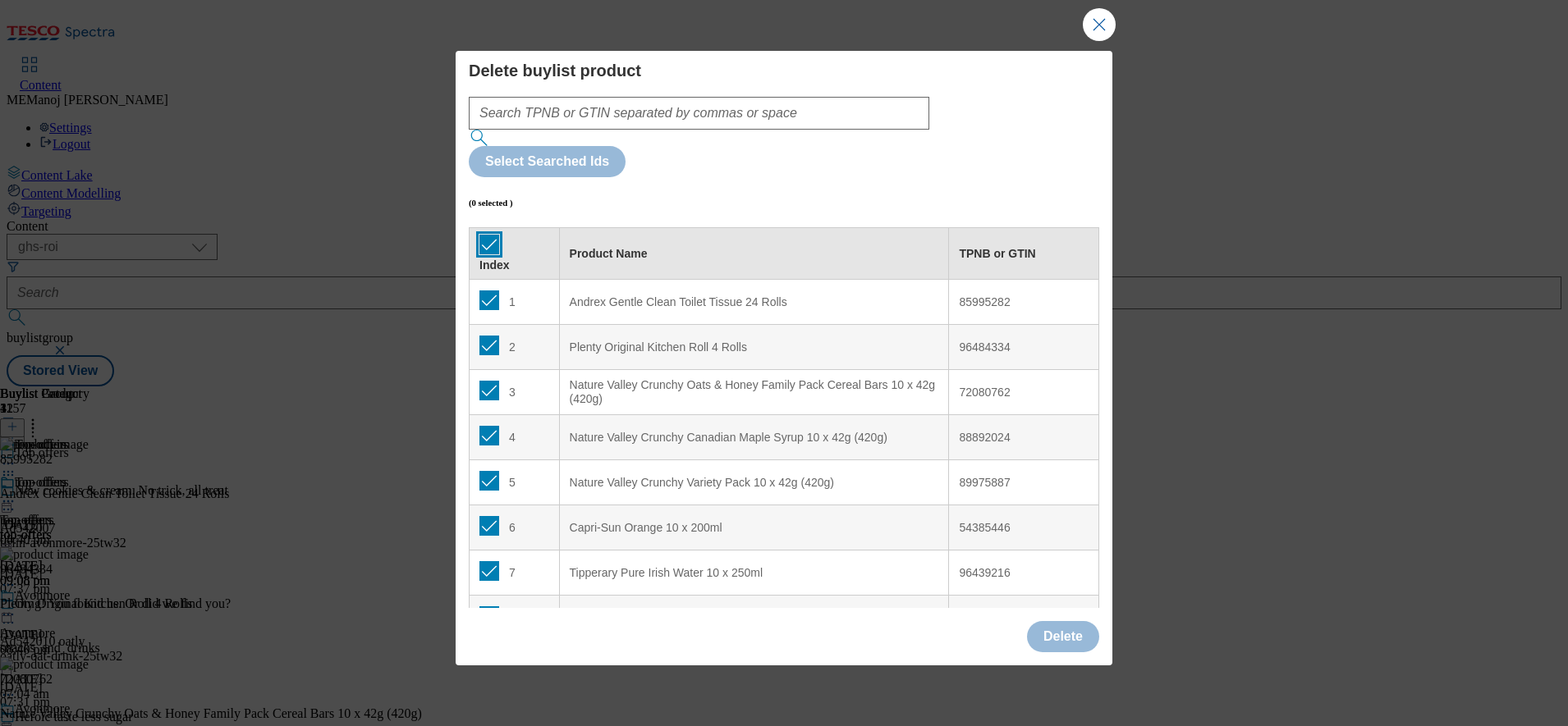
checkbox input "true"
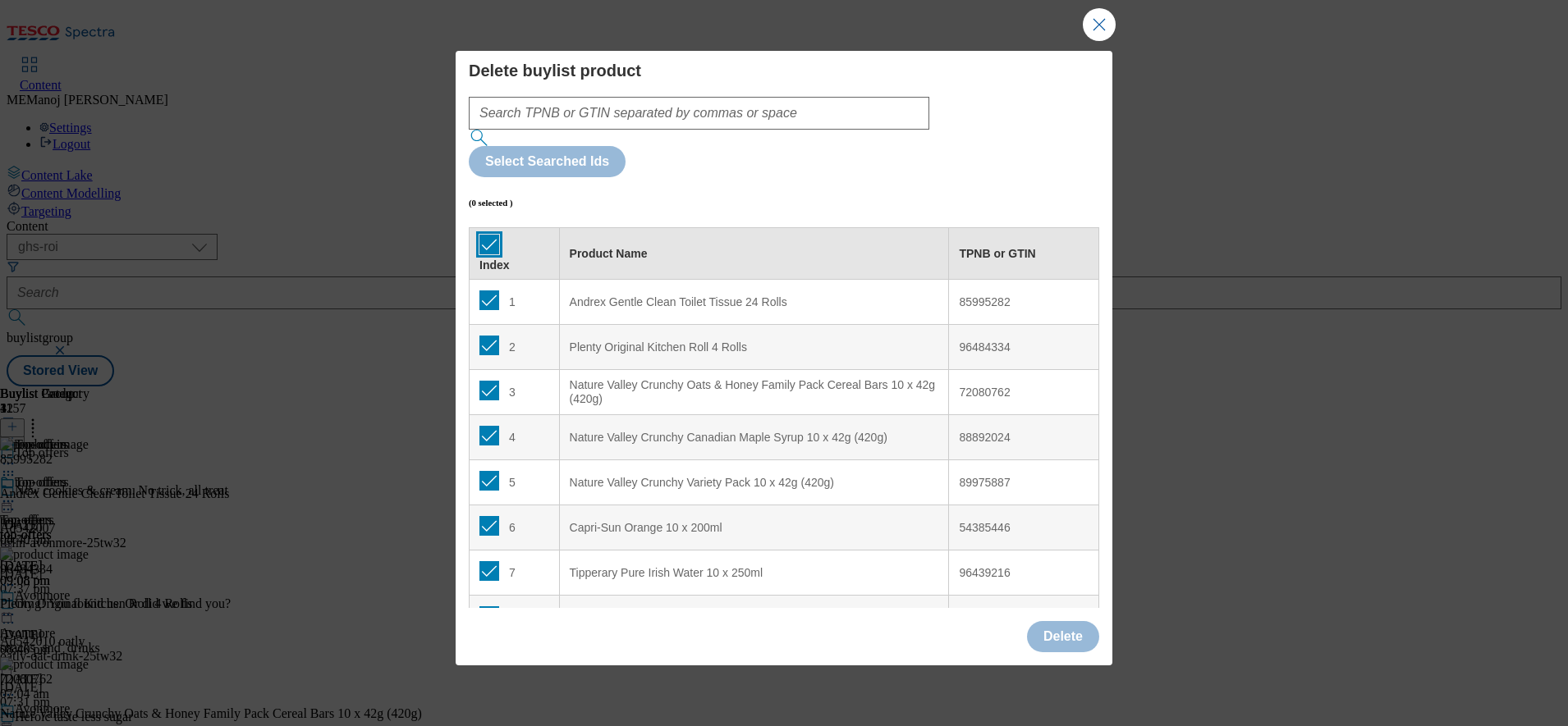
checkbox input "true"
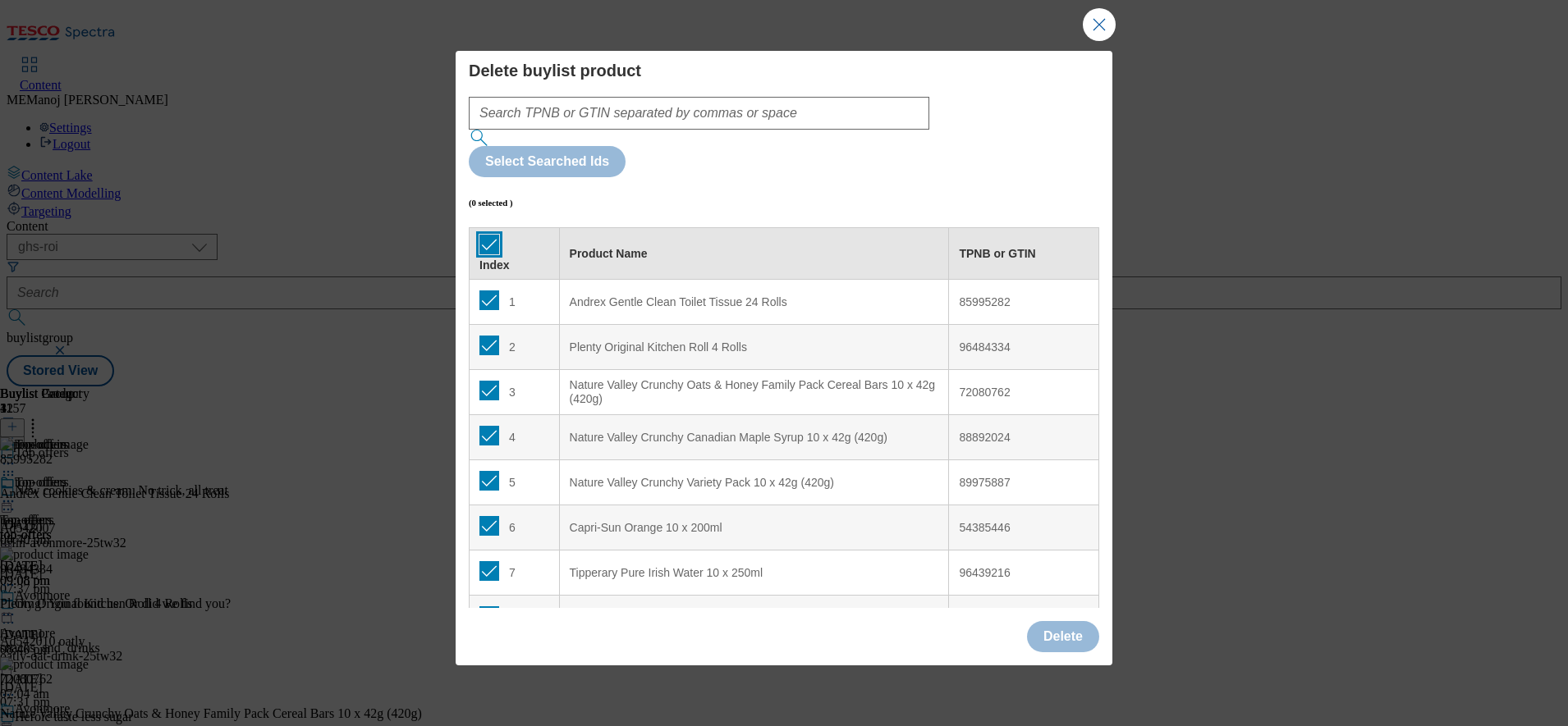
checkbox input "true"
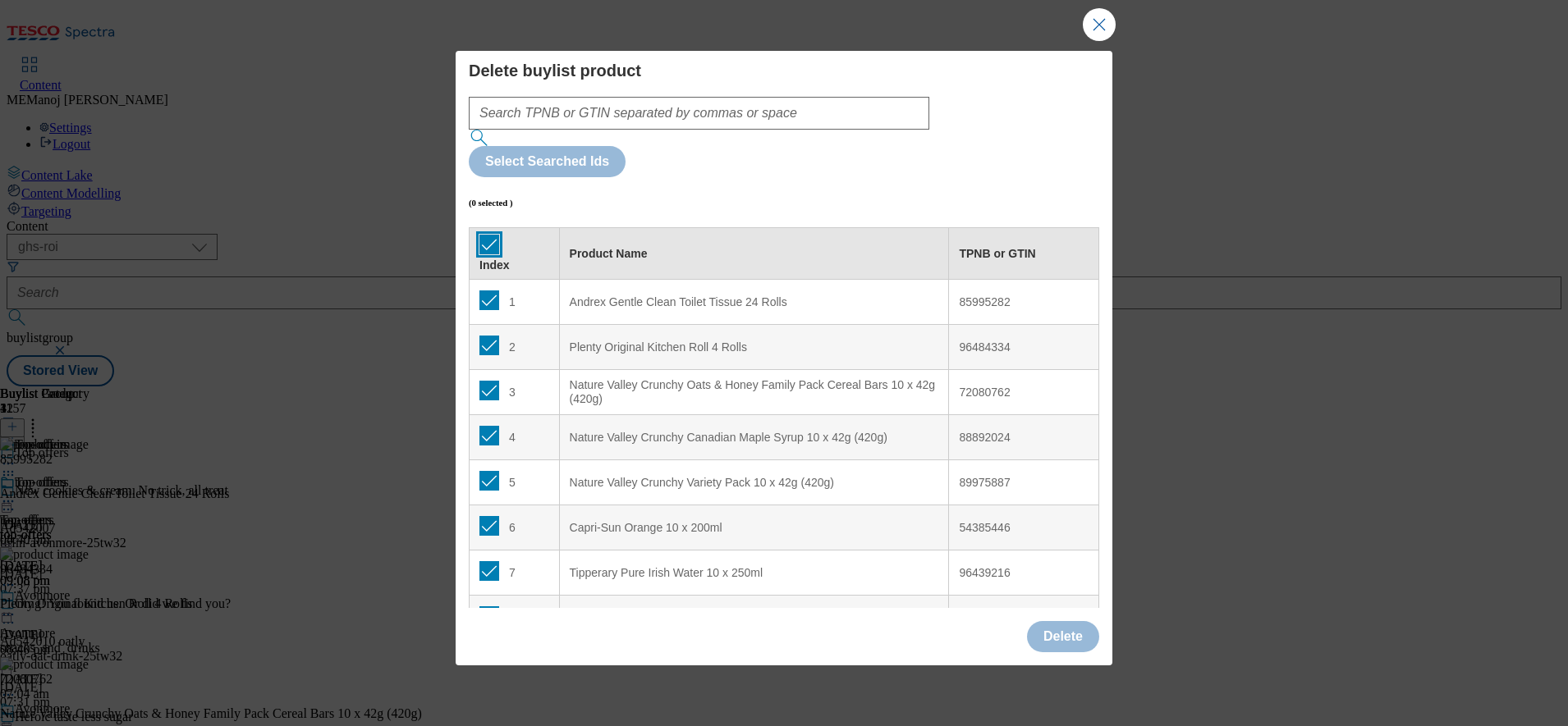
checkbox input "true"
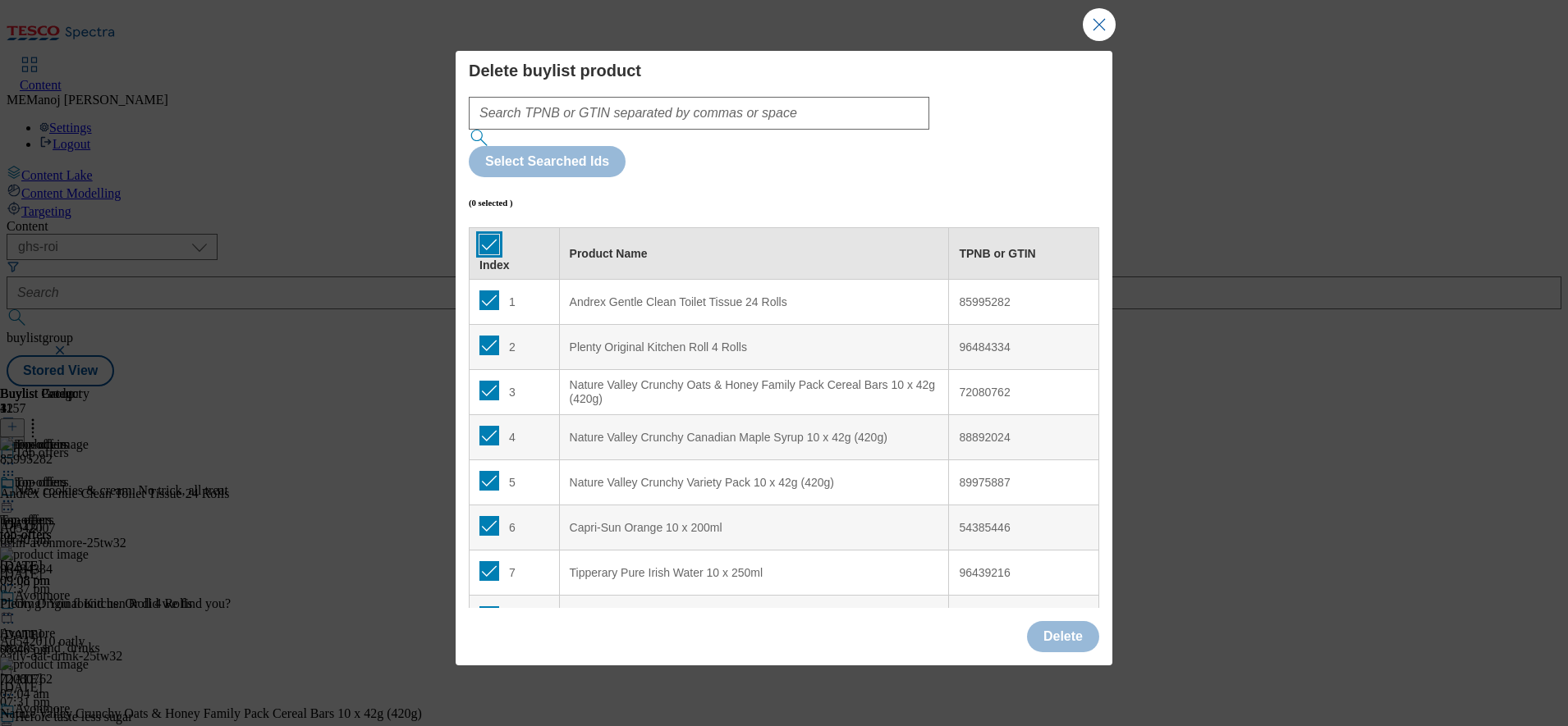
checkbox input "true"
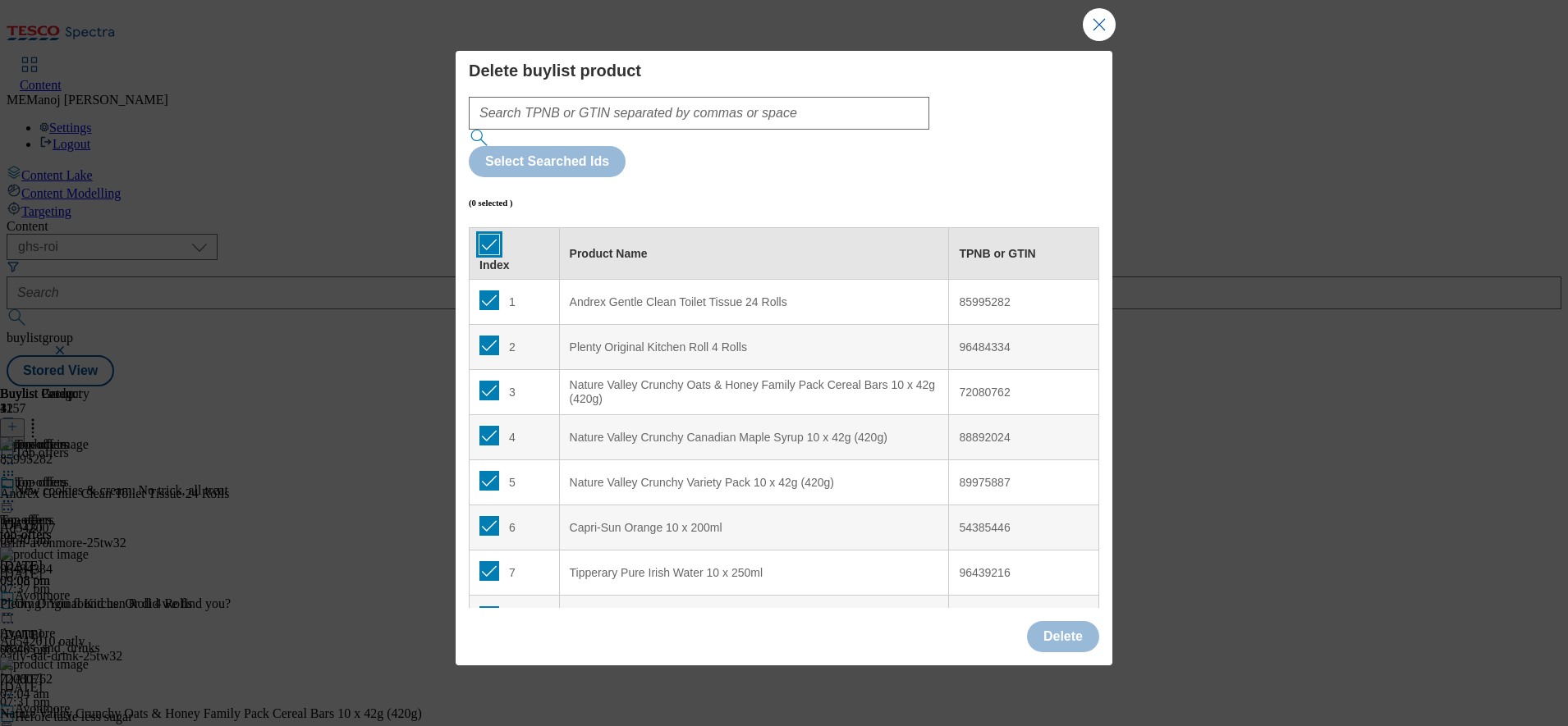
checkbox input "true"
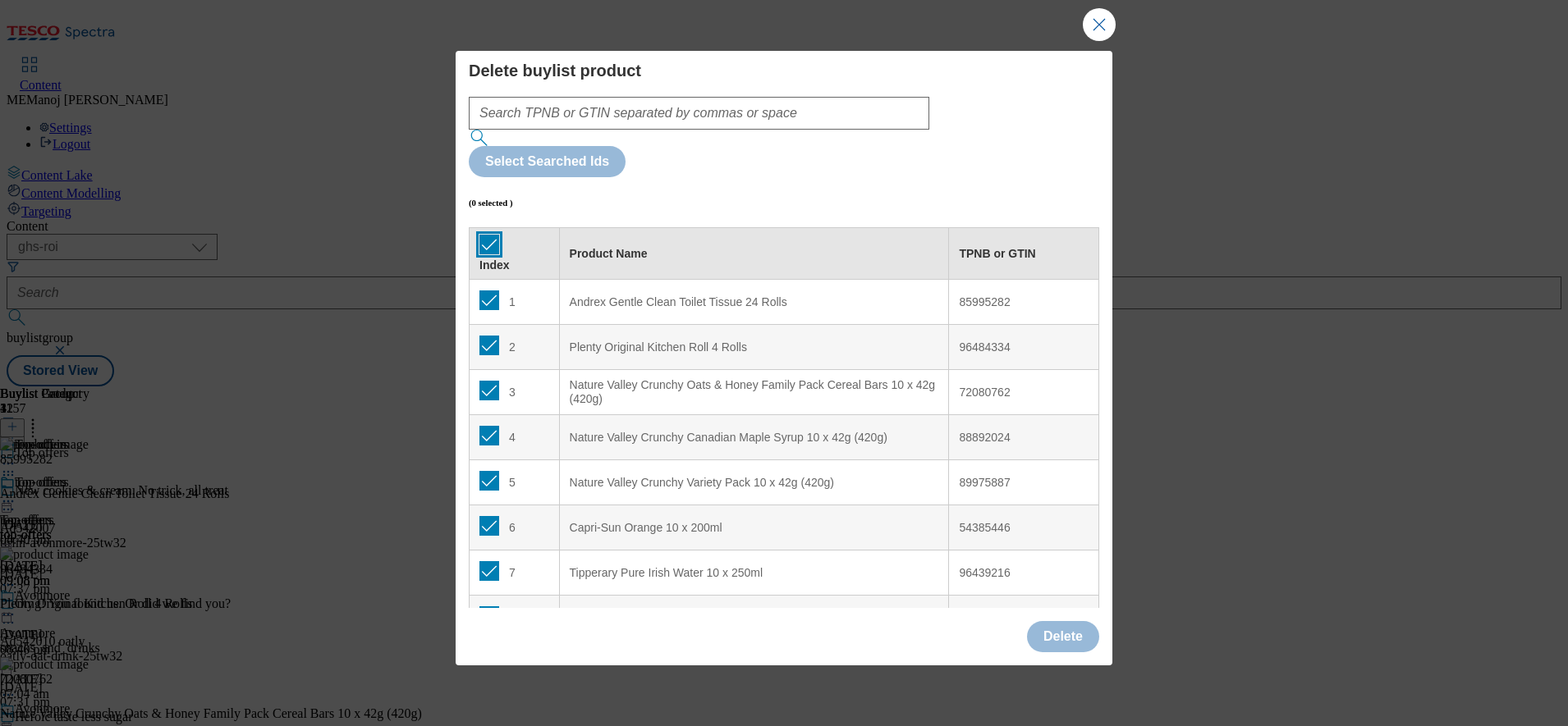
checkbox input "true"
click at [482, 291] on input "Modal" at bounding box center [489, 300] width 20 height 20
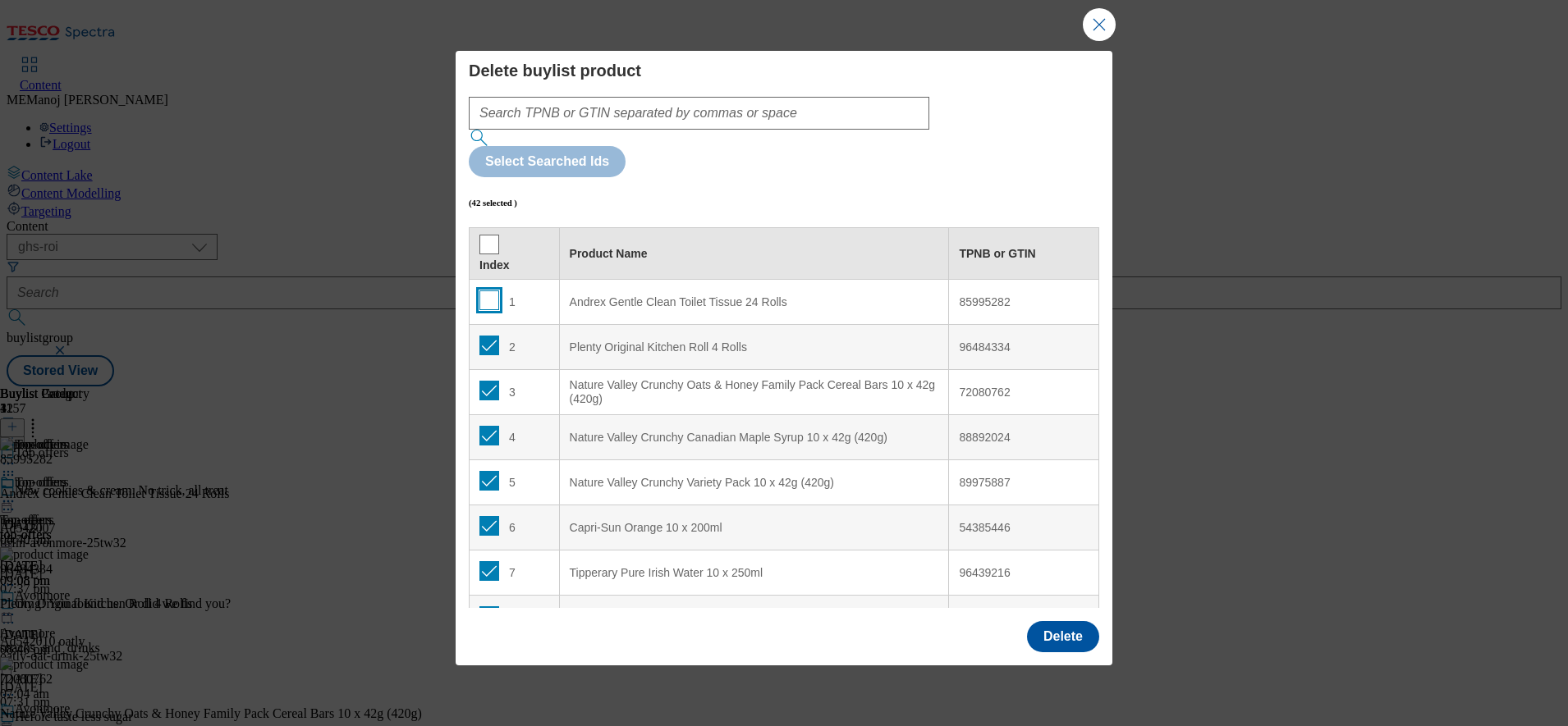
checkbox input "false"
click at [1047, 621] on button "Delete" at bounding box center [1062, 636] width 72 height 31
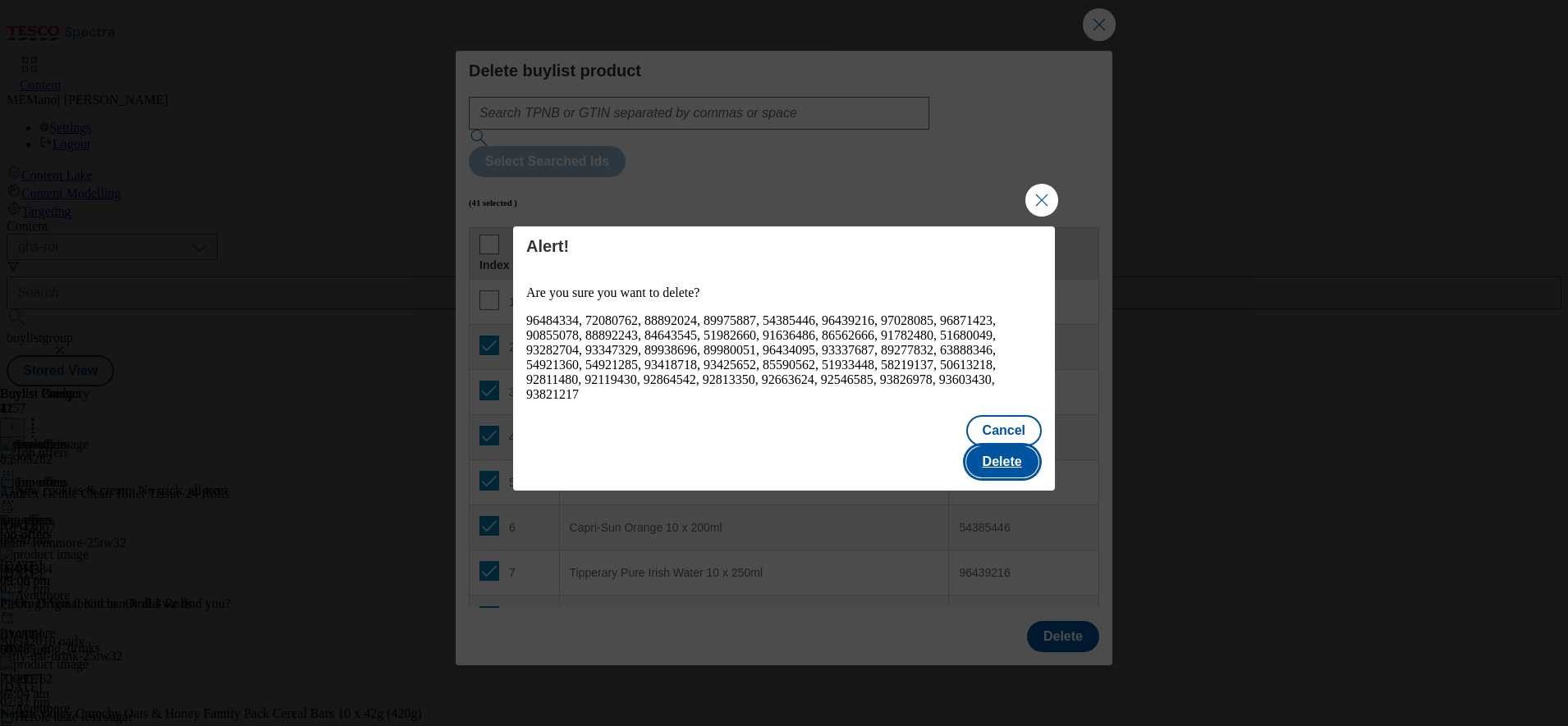
click at [1013, 456] on button "Delete" at bounding box center [1002, 461] width 72 height 31
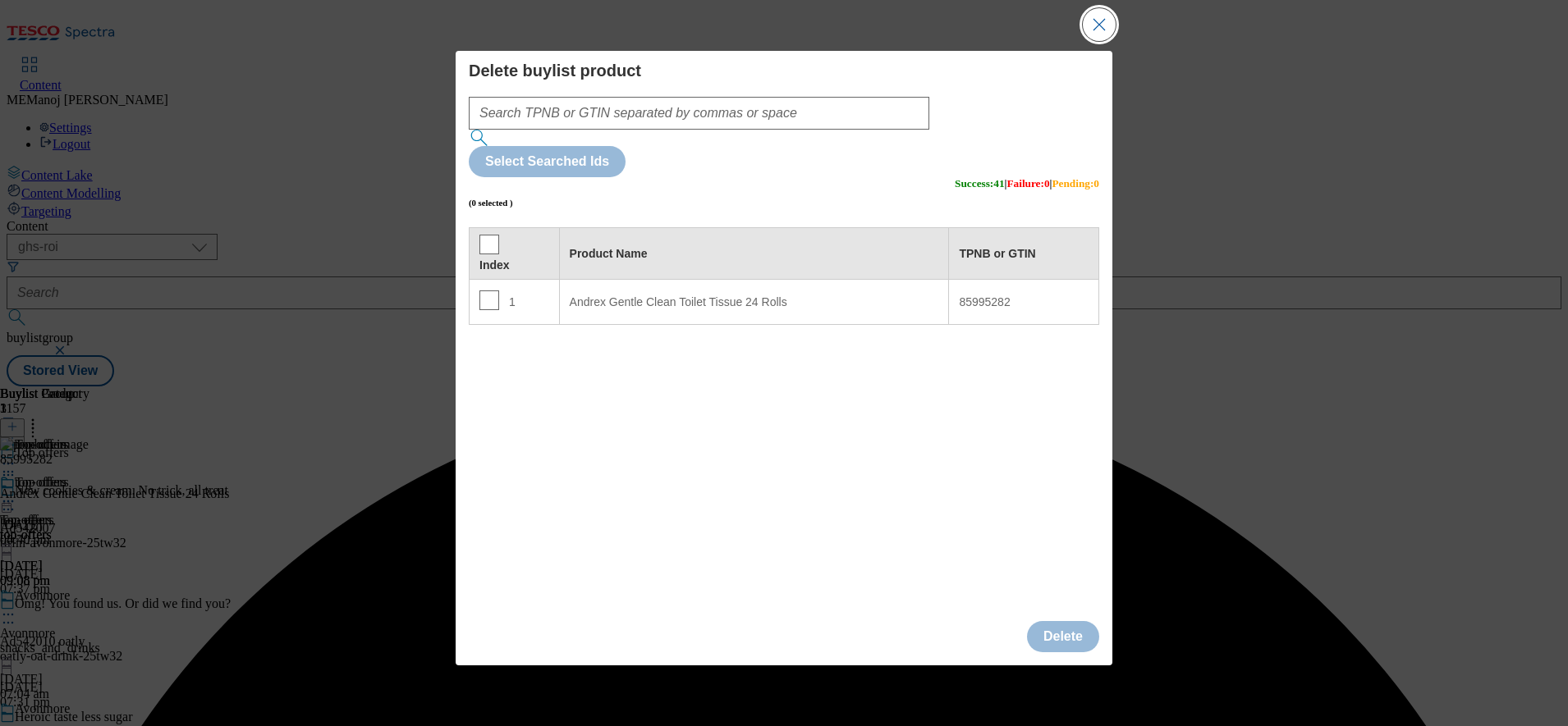
click at [1100, 41] on button "Close Modal" at bounding box center [1099, 24] width 33 height 33
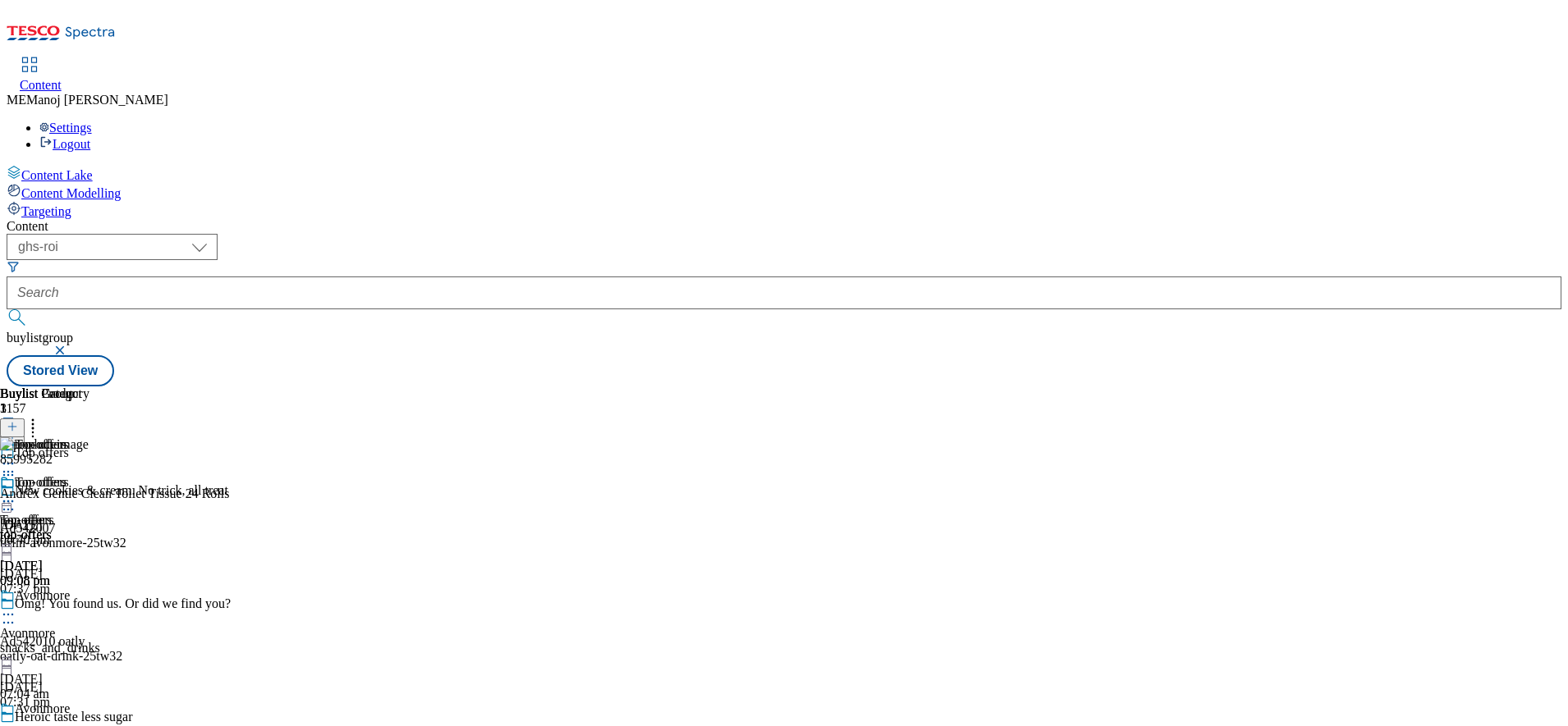
click at [229, 387] on header "Buylist Product 1" at bounding box center [115, 411] width 229 height 51
click at [25, 419] on button at bounding box center [12, 427] width 25 height 19
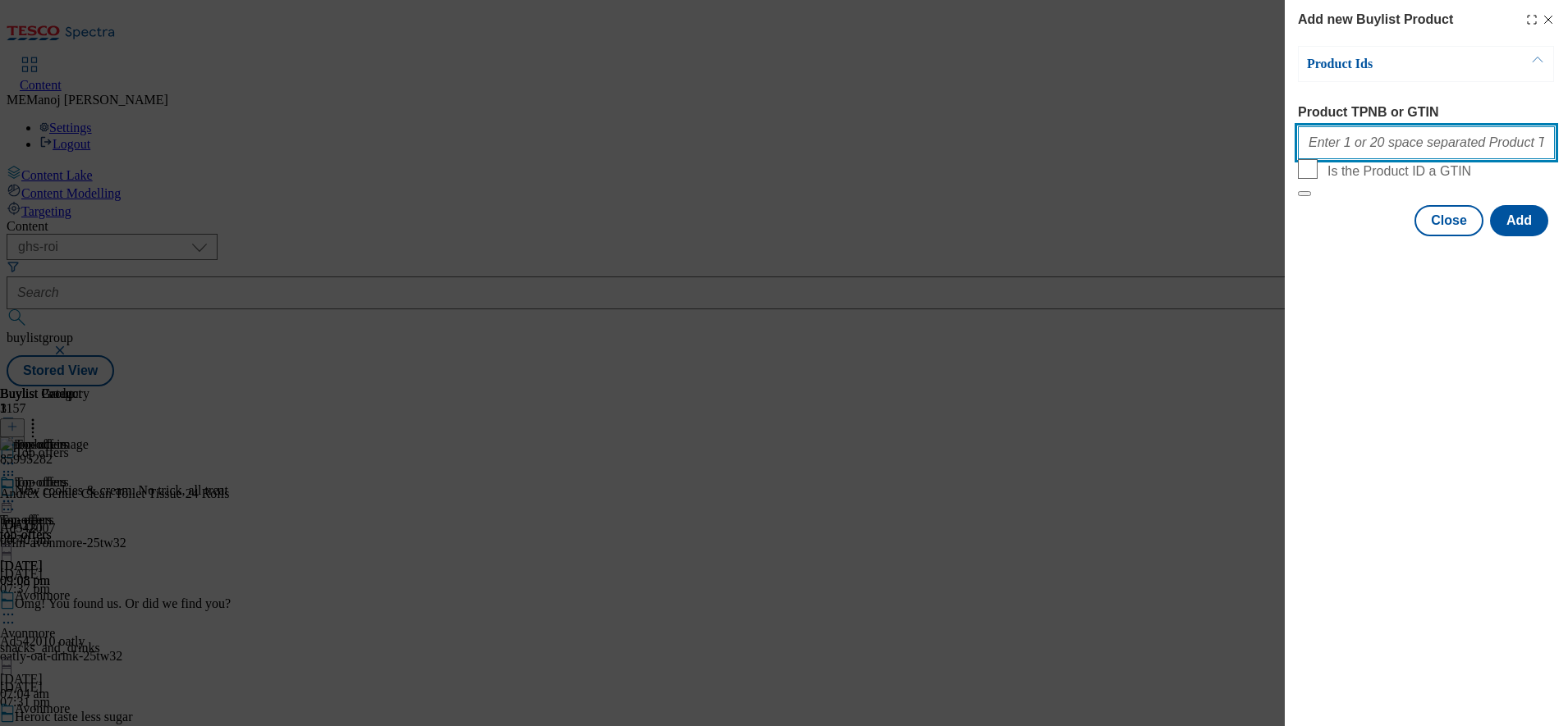
click at [1390, 137] on input "Product TPNB or GTIN" at bounding box center [1426, 142] width 257 height 33
paste input "86731812 86754330 88502050 92055307 89955632 90512778 90609532 53693463 9348471…"
type input "86731812 86754330 88502050 92055307 89955632 90512778 90609532 53693463 9348471…"
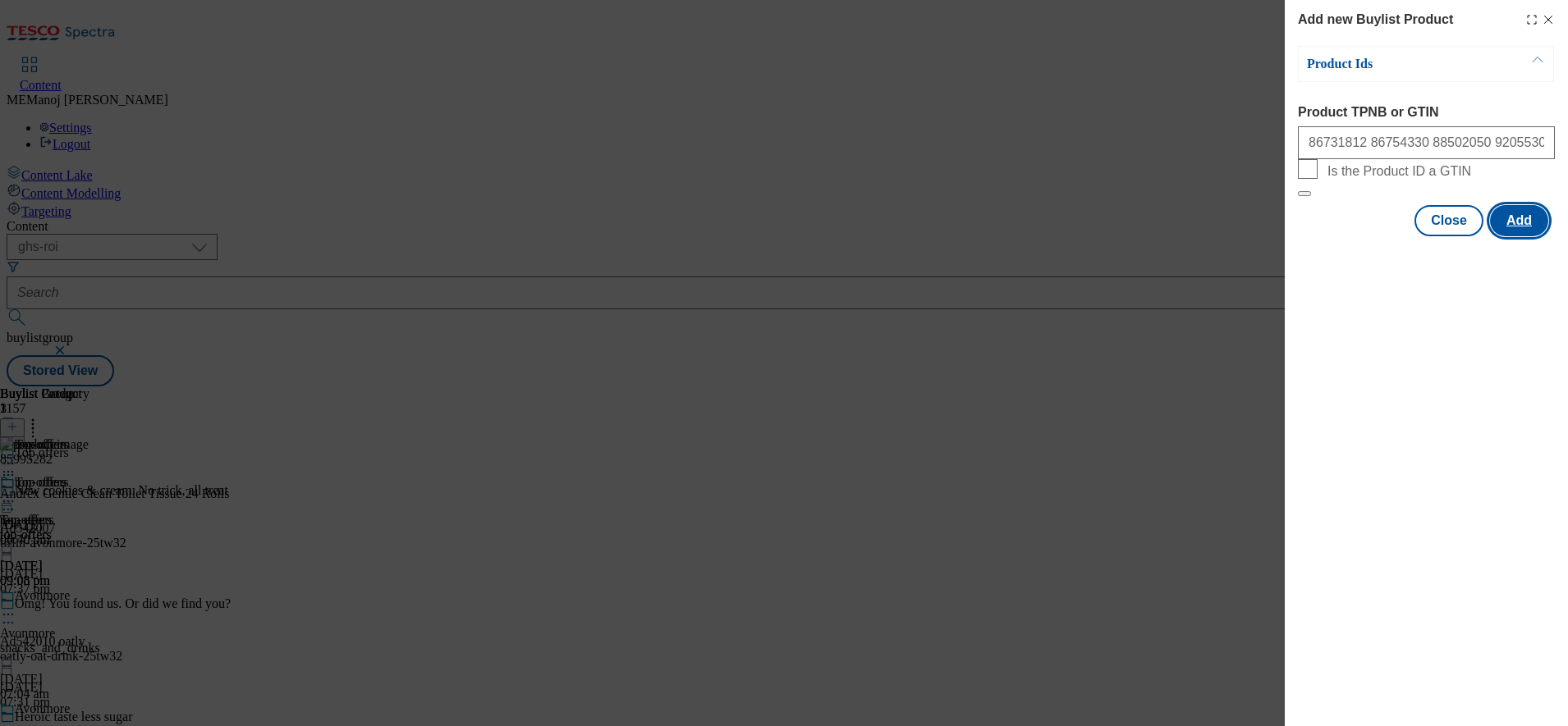
click at [1544, 236] on button "Add" at bounding box center [1519, 220] width 59 height 31
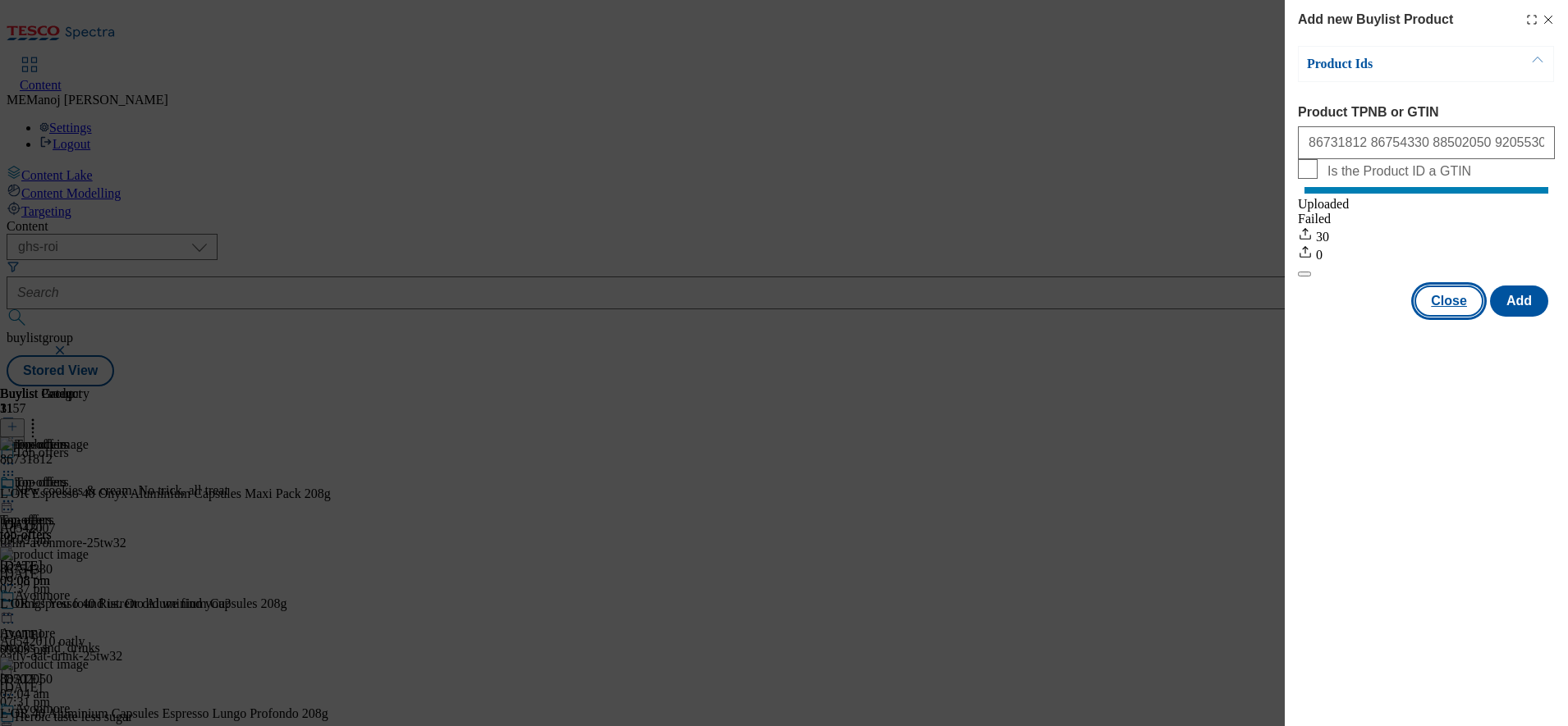
click at [1442, 316] on button "Close" at bounding box center [1449, 300] width 69 height 31
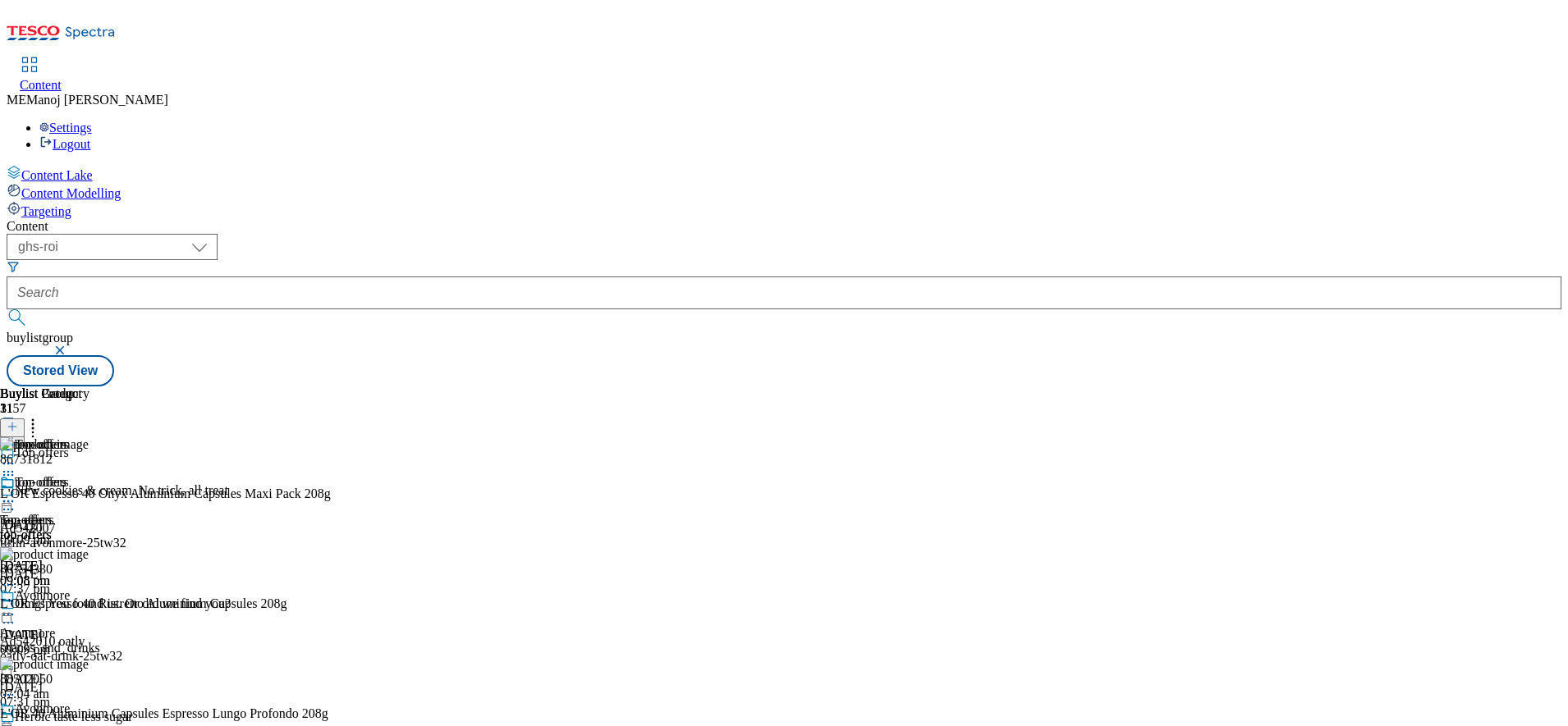
click at [41, 416] on icon at bounding box center [33, 424] width 16 height 16
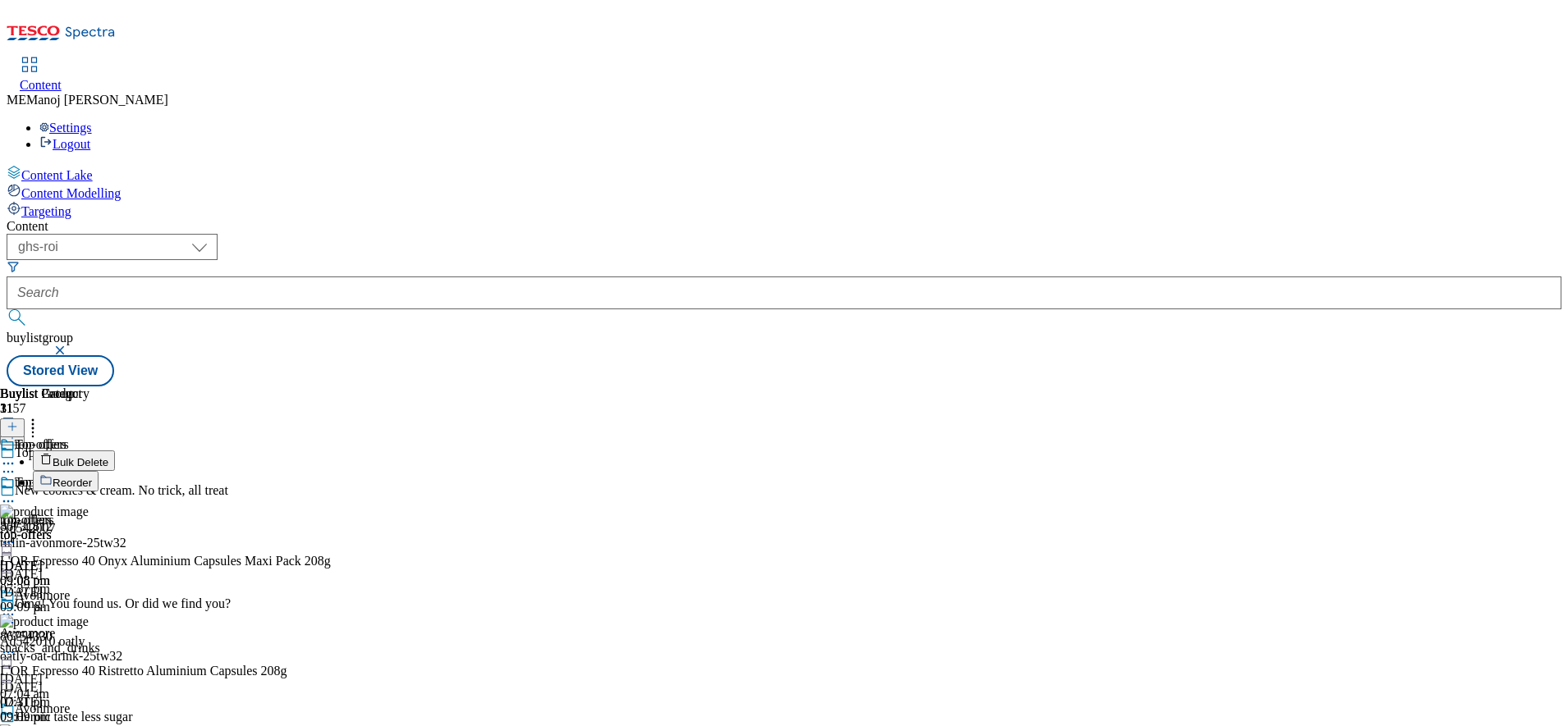
click at [108, 456] on span "Bulk Delete" at bounding box center [80, 462] width 56 height 12
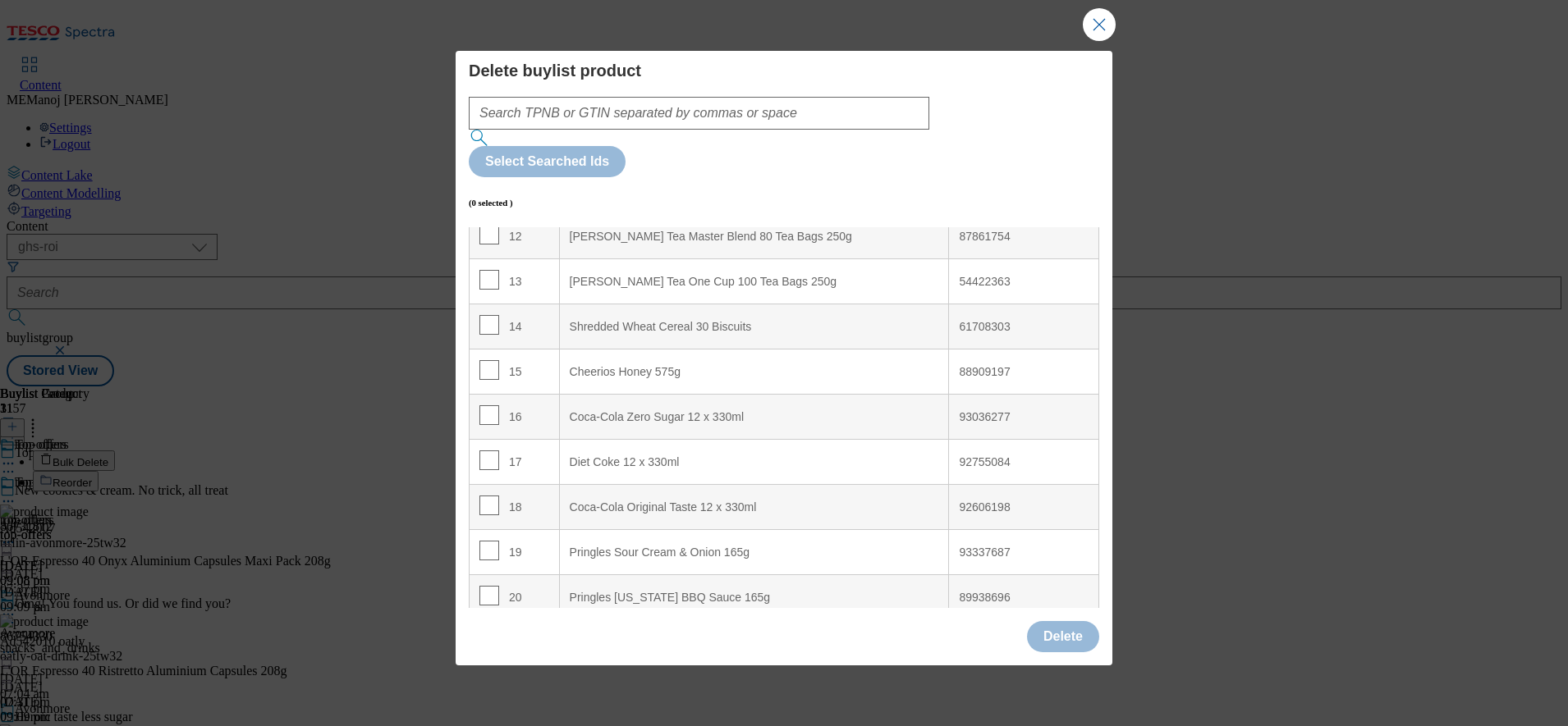
scroll to position [1065, 0]
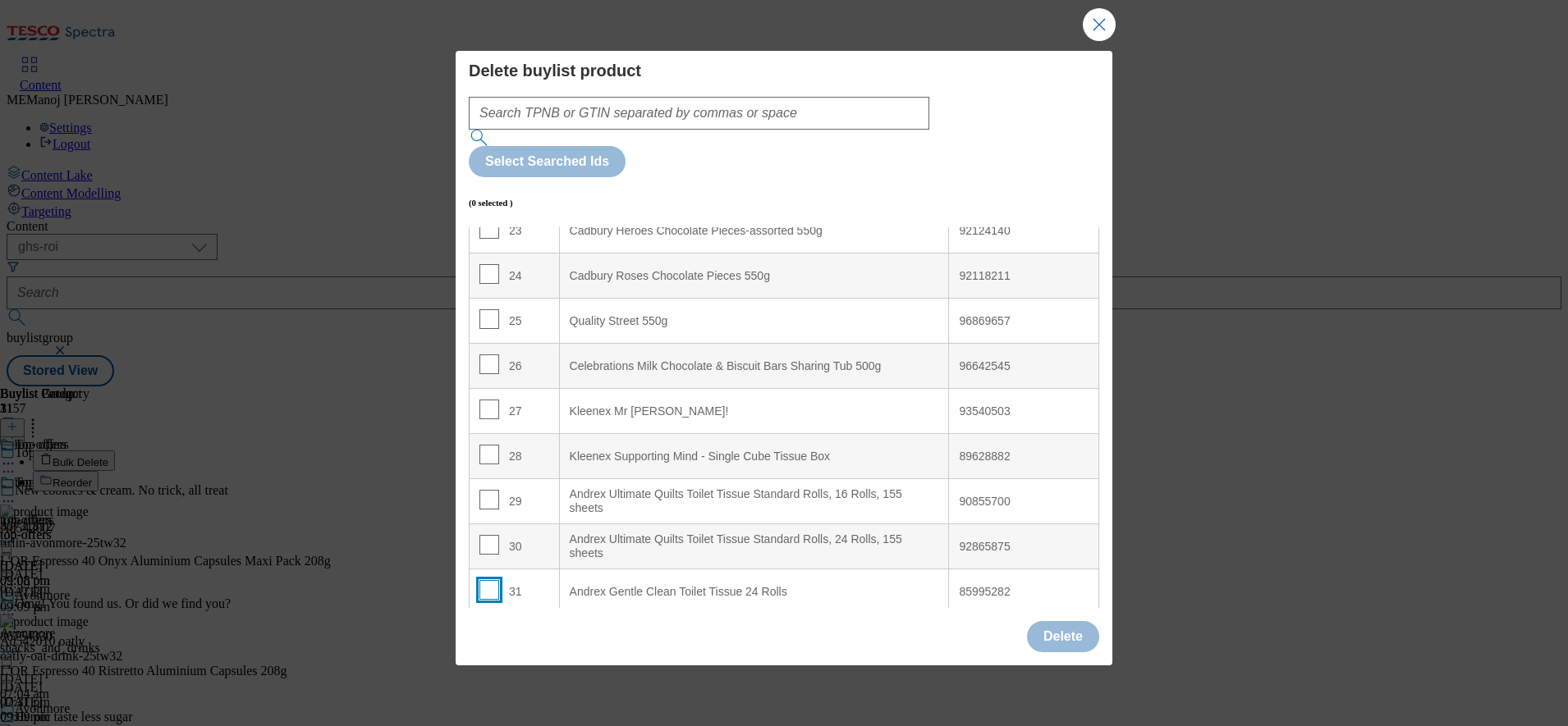
click at [484, 580] on input "Modal" at bounding box center [489, 590] width 20 height 20
checkbox input "true"
click at [1070, 621] on button "Delete" at bounding box center [1062, 636] width 72 height 31
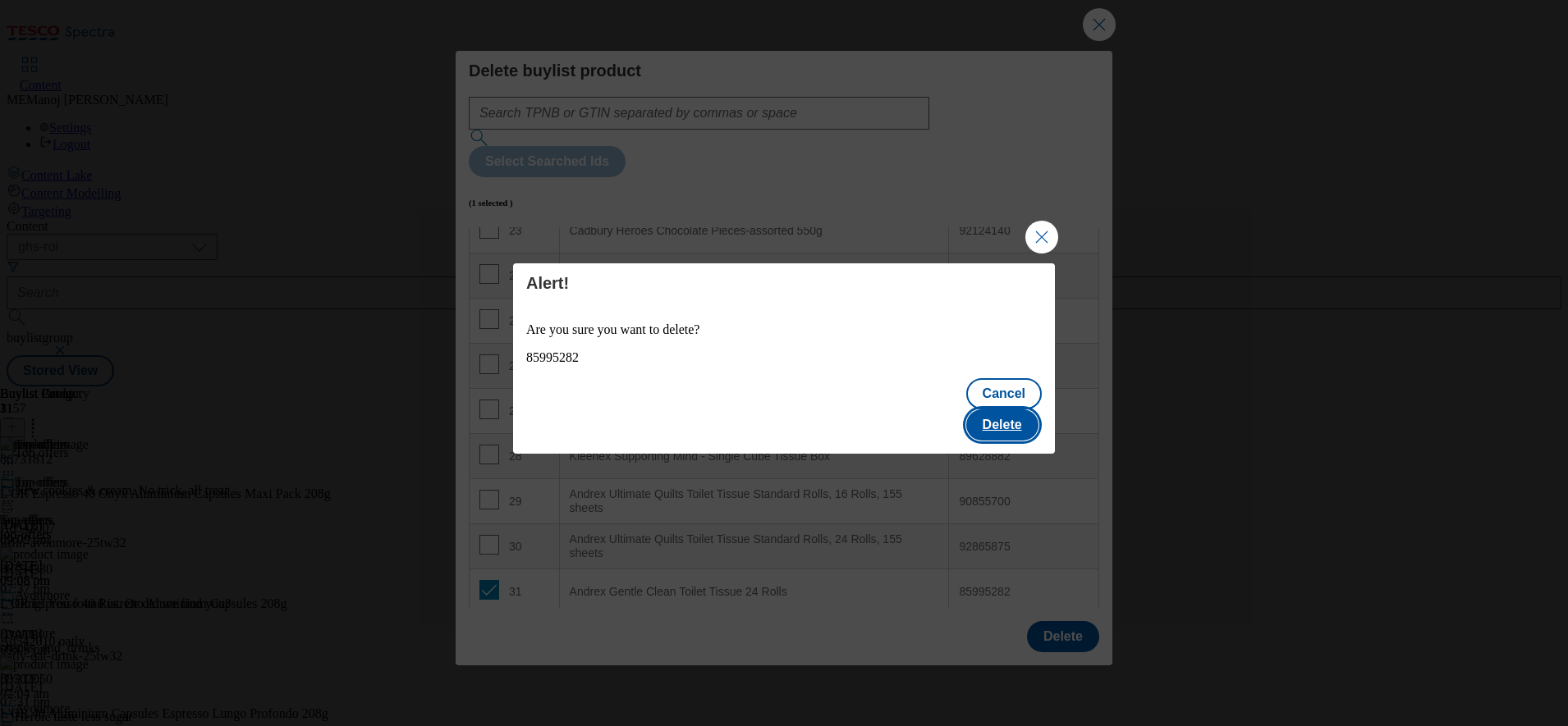
click at [1028, 410] on button "Delete" at bounding box center [1002, 425] width 72 height 31
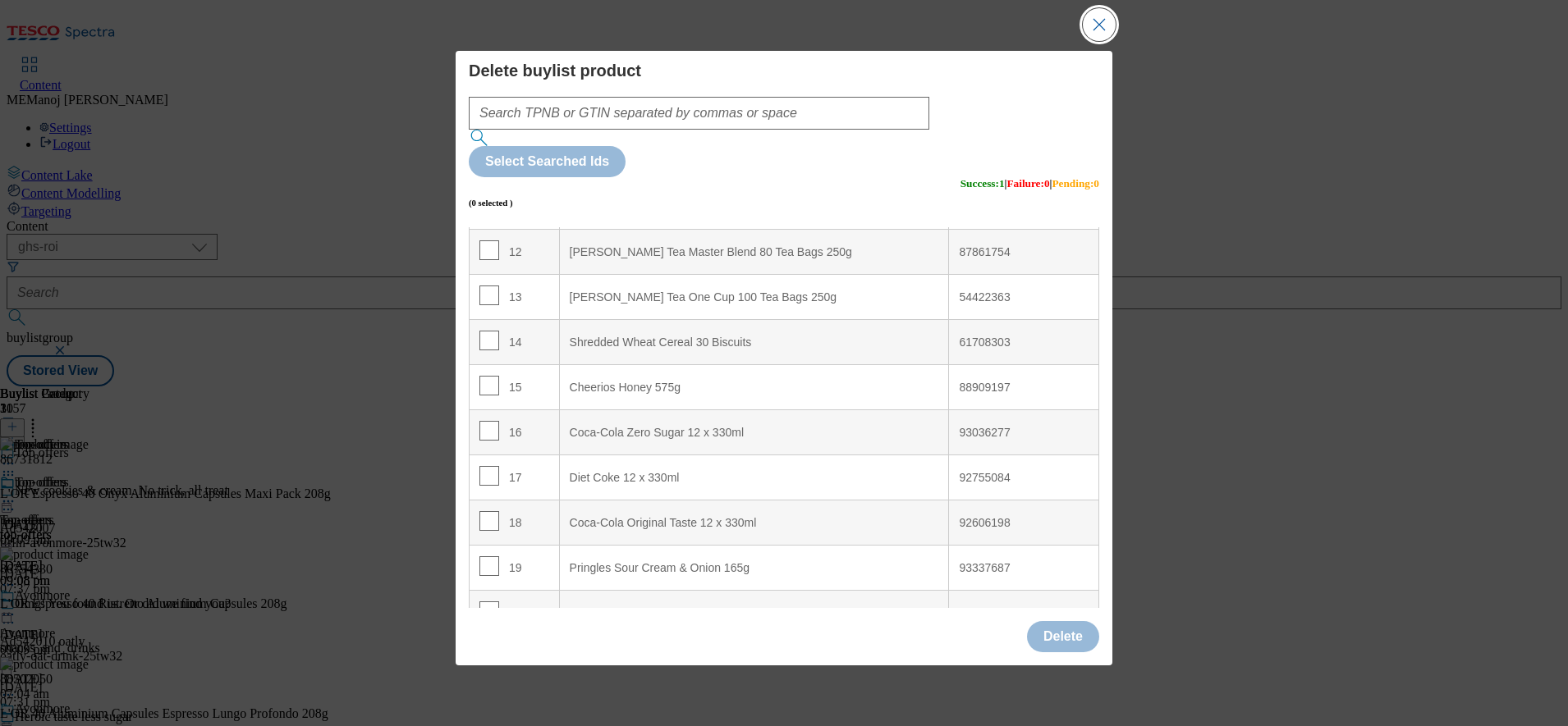
scroll to position [640, 0]
click at [1085, 41] on button "Close Modal" at bounding box center [1099, 24] width 33 height 33
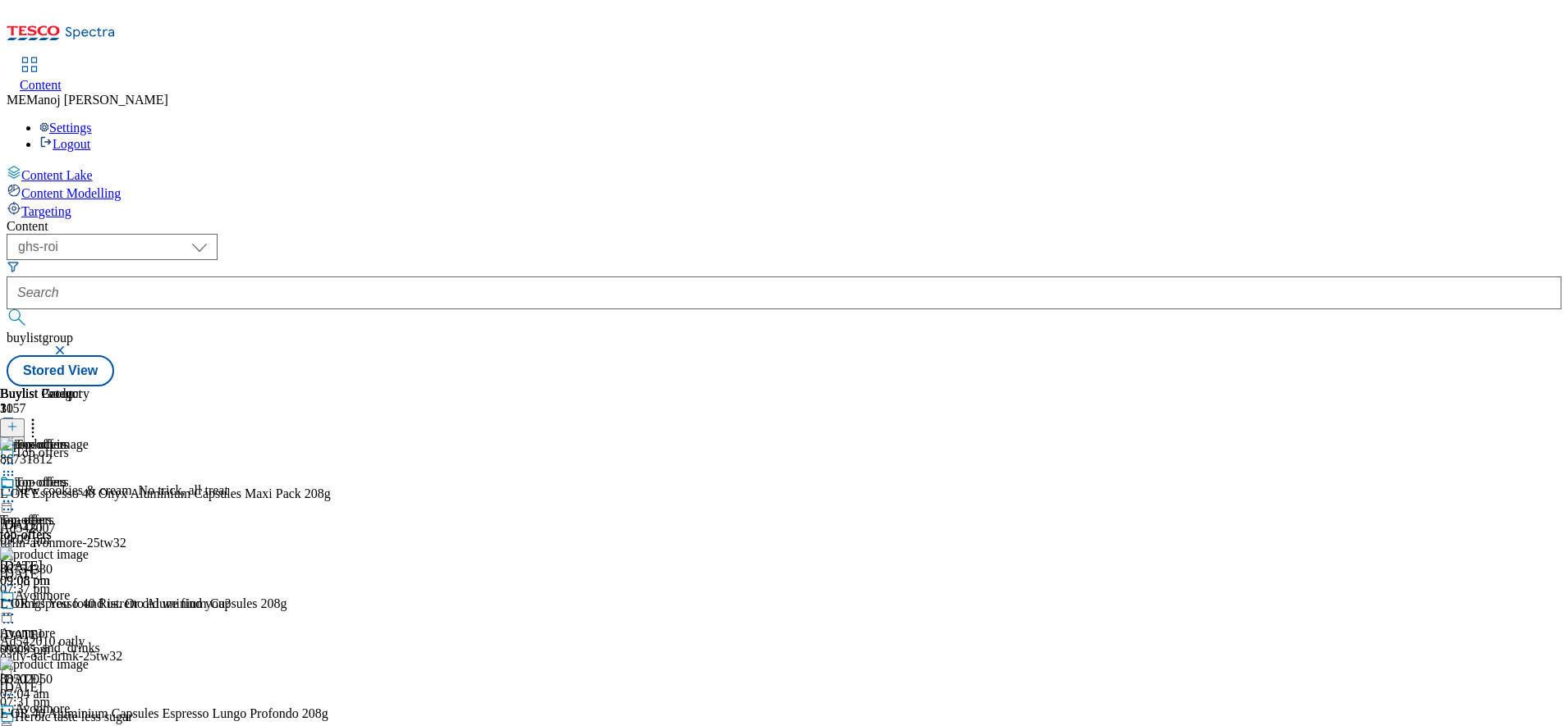
click at [16, 493] on icon at bounding box center [8, 501] width 16 height 16
click at [90, 606] on span "Preview" at bounding box center [69, 612] width 38 height 12
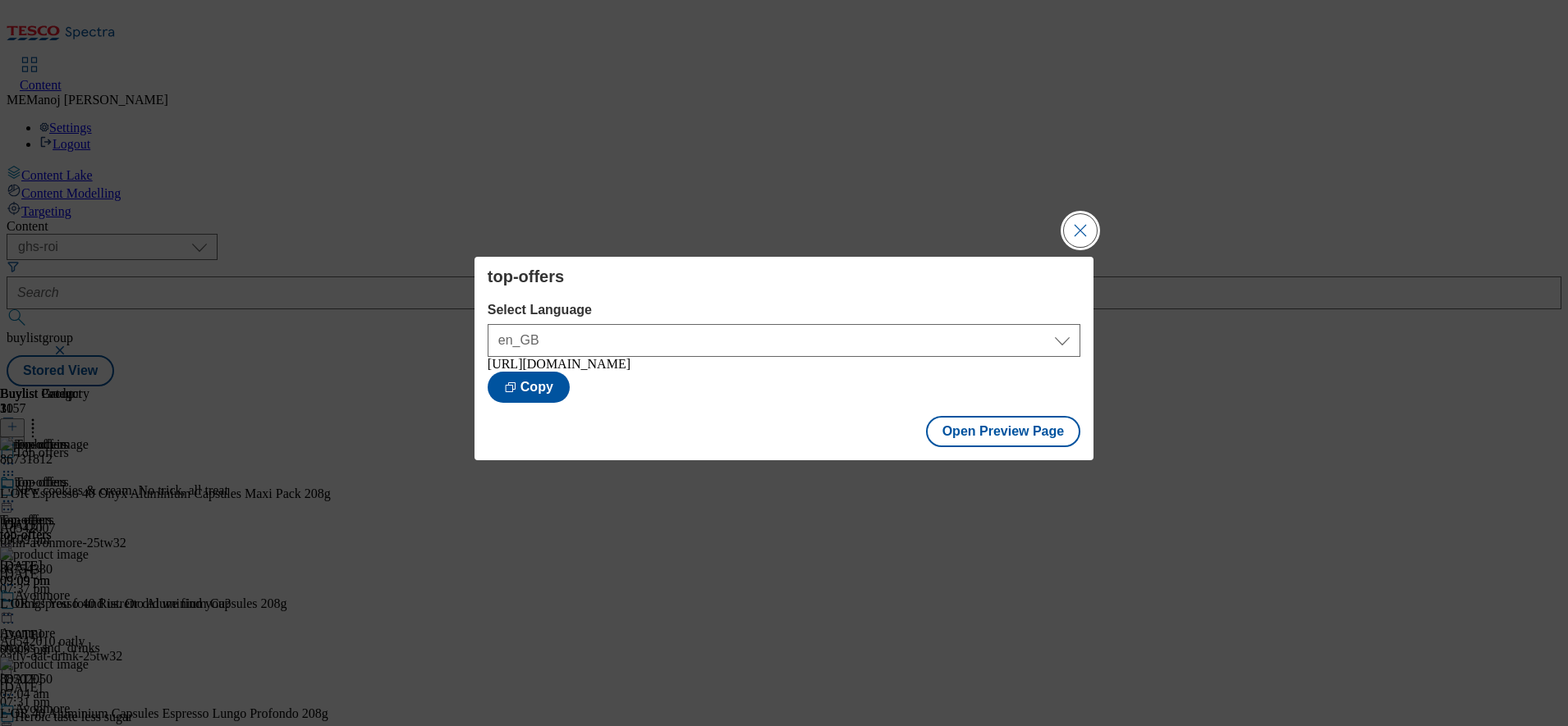
click at [1097, 217] on button "Close Modal" at bounding box center [1080, 230] width 33 height 33
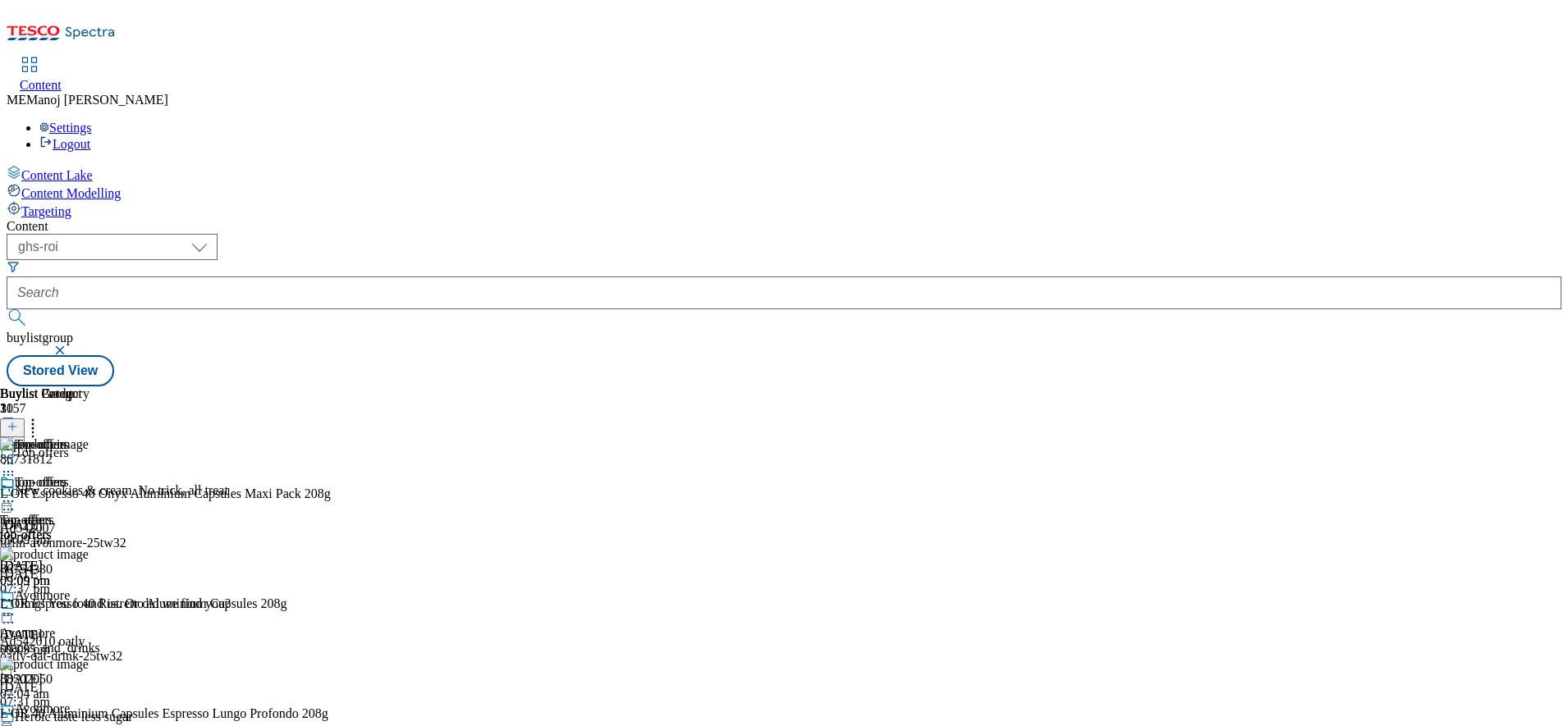
click at [16, 493] on icon at bounding box center [8, 501] width 16 height 16
click at [87, 662] on span "Publish" at bounding box center [68, 668] width 36 height 12
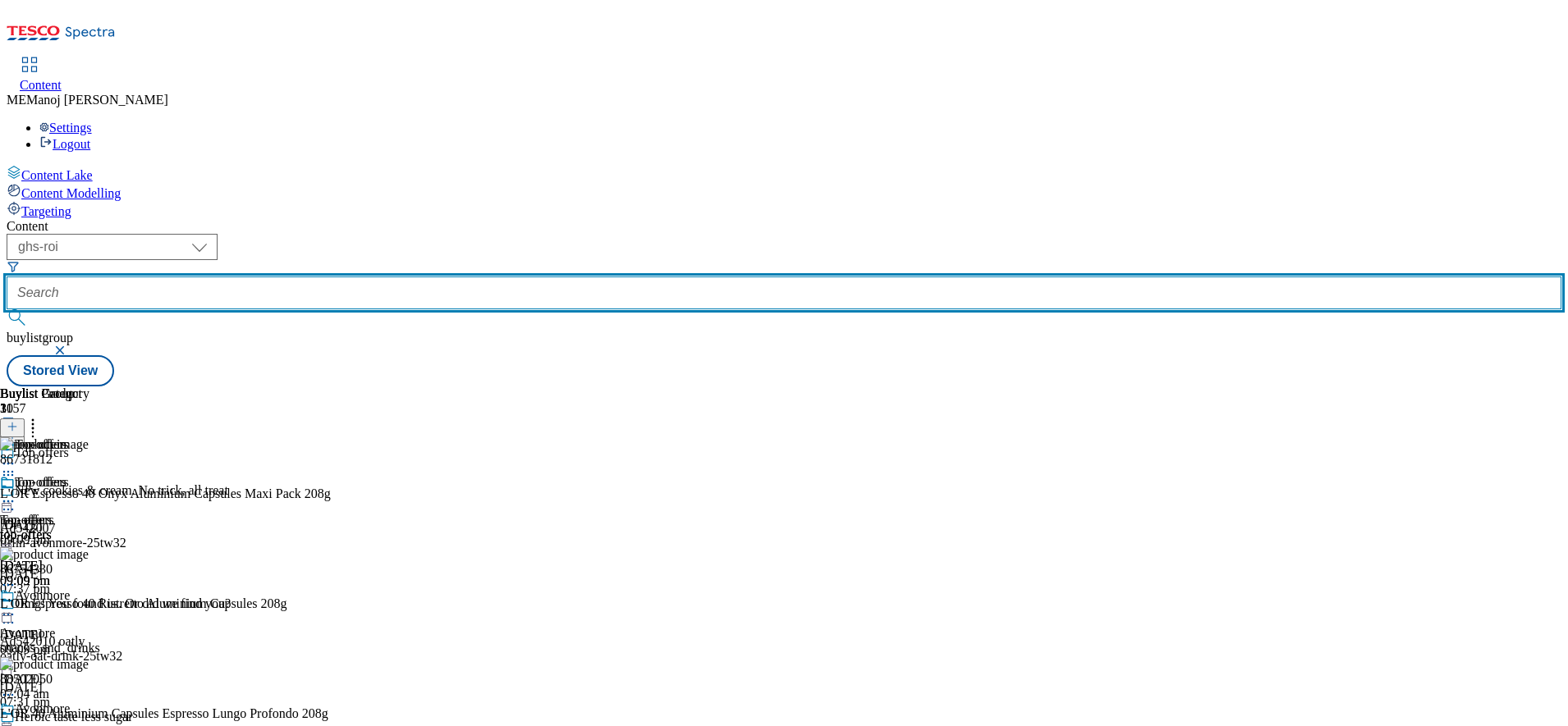
click at [373, 276] on input "text" at bounding box center [783, 292] width 1555 height 33
paste input "Cosy nights in"
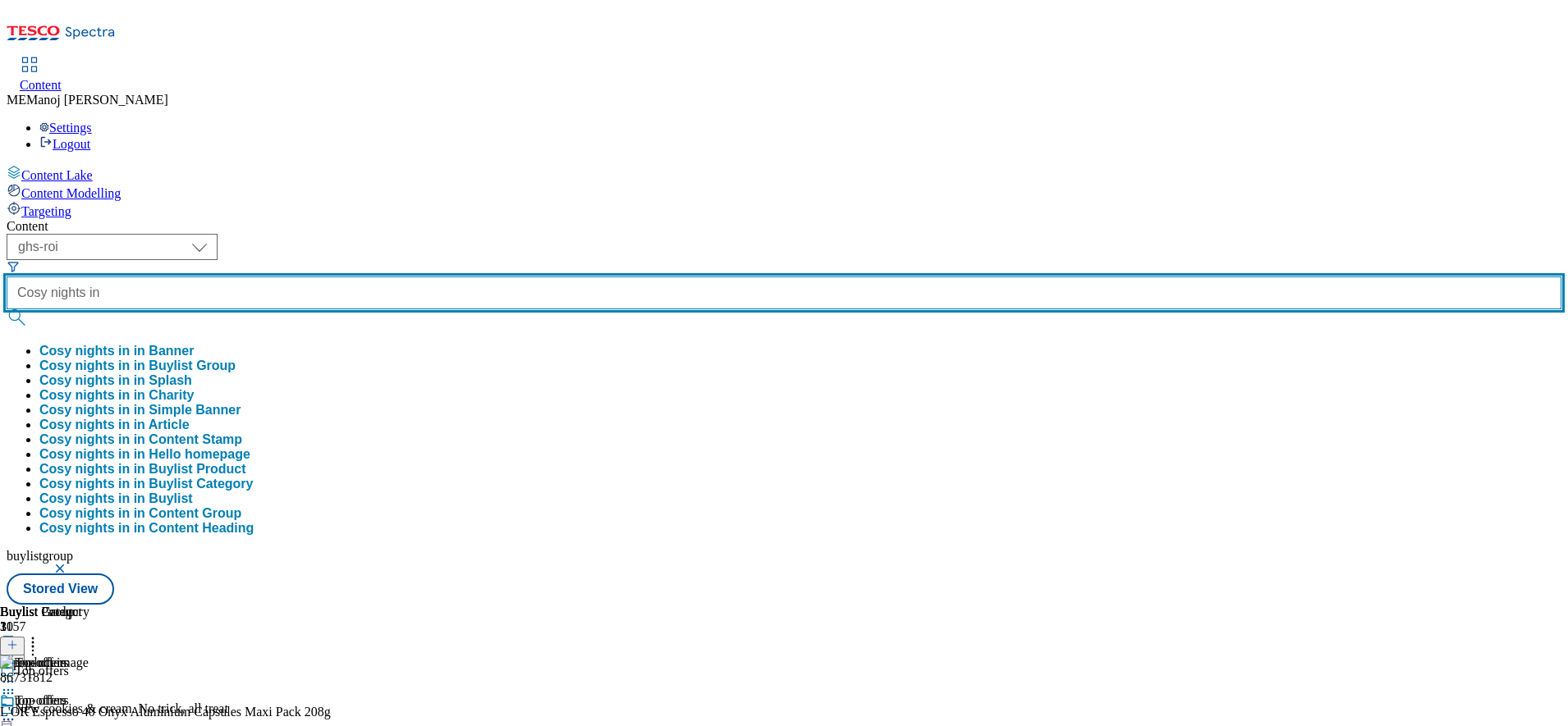
type input "Cosy nights in"
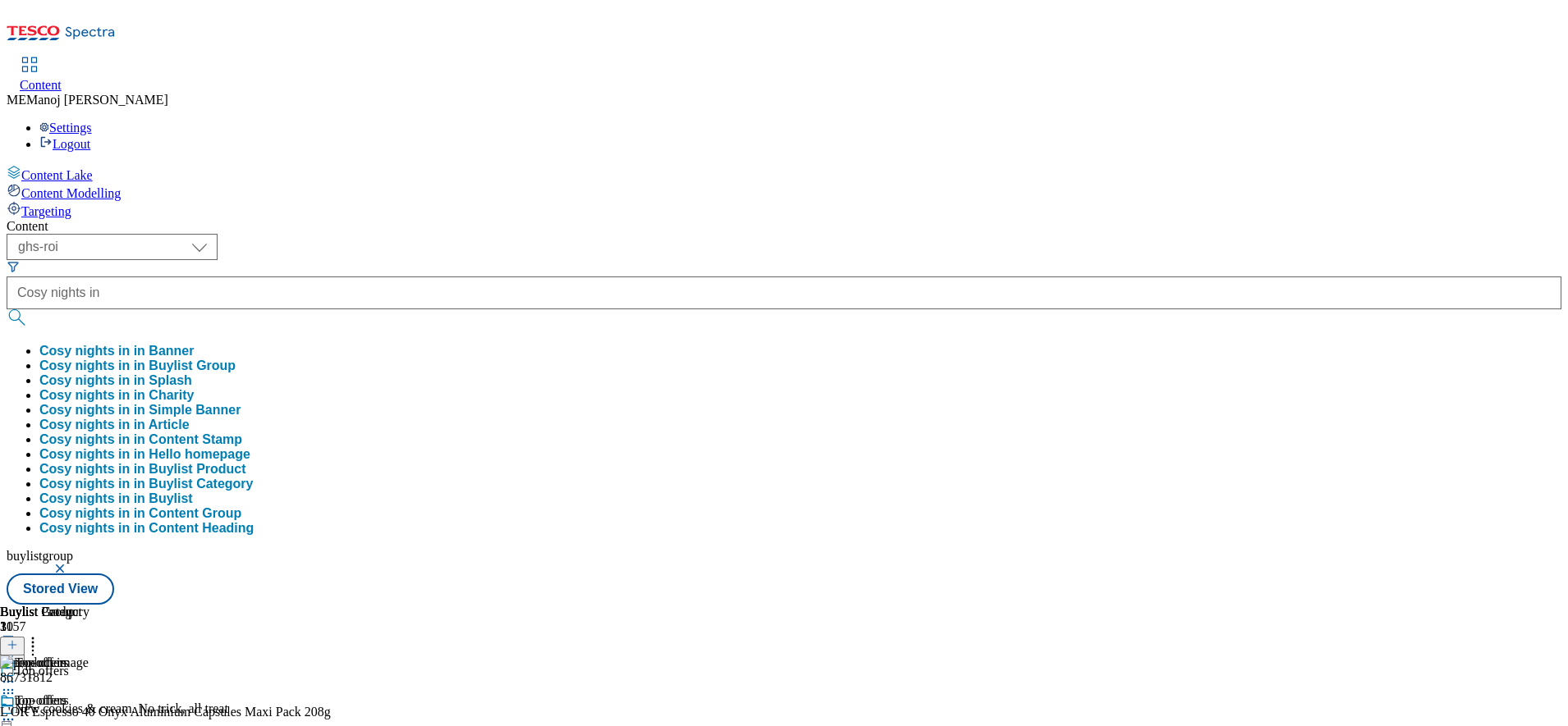
click at [236, 359] on button "Cosy nights in in Buylist Group" at bounding box center [137, 366] width 196 height 15
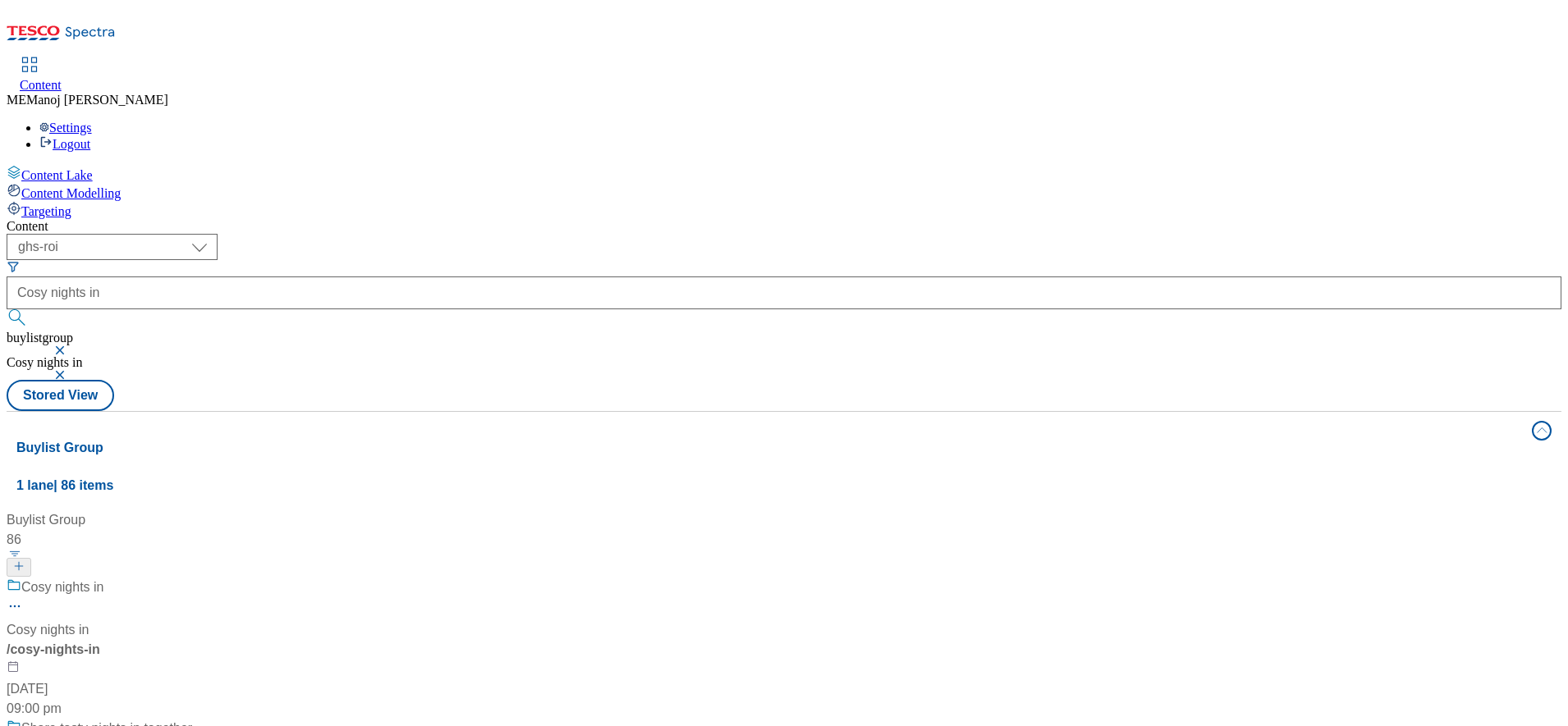
click at [304, 578] on div "Cosy nights in Cosy nights in / cosy-nights-in [DATE] 09:00 pm" at bounding box center [155, 648] width 297 height 141
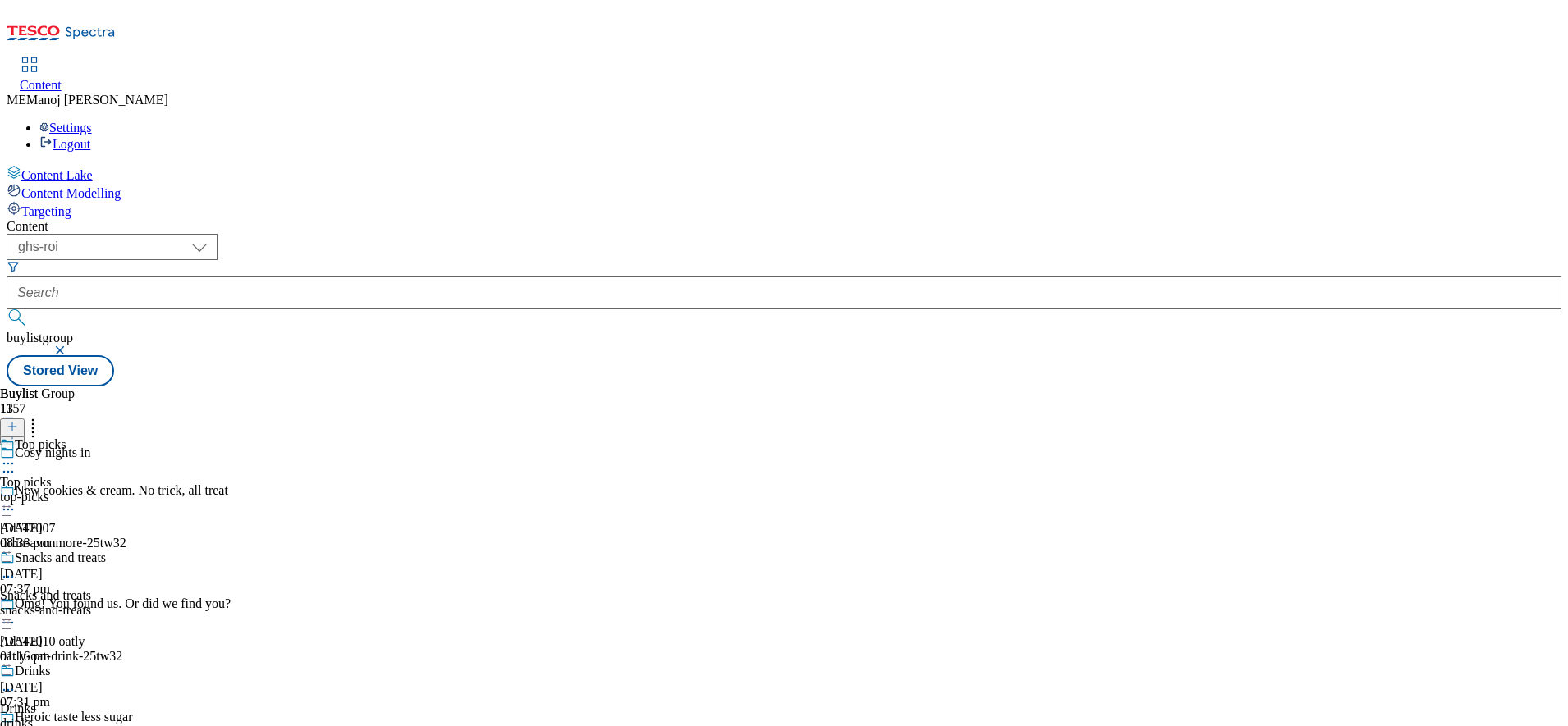
scroll to position [1008, 0]
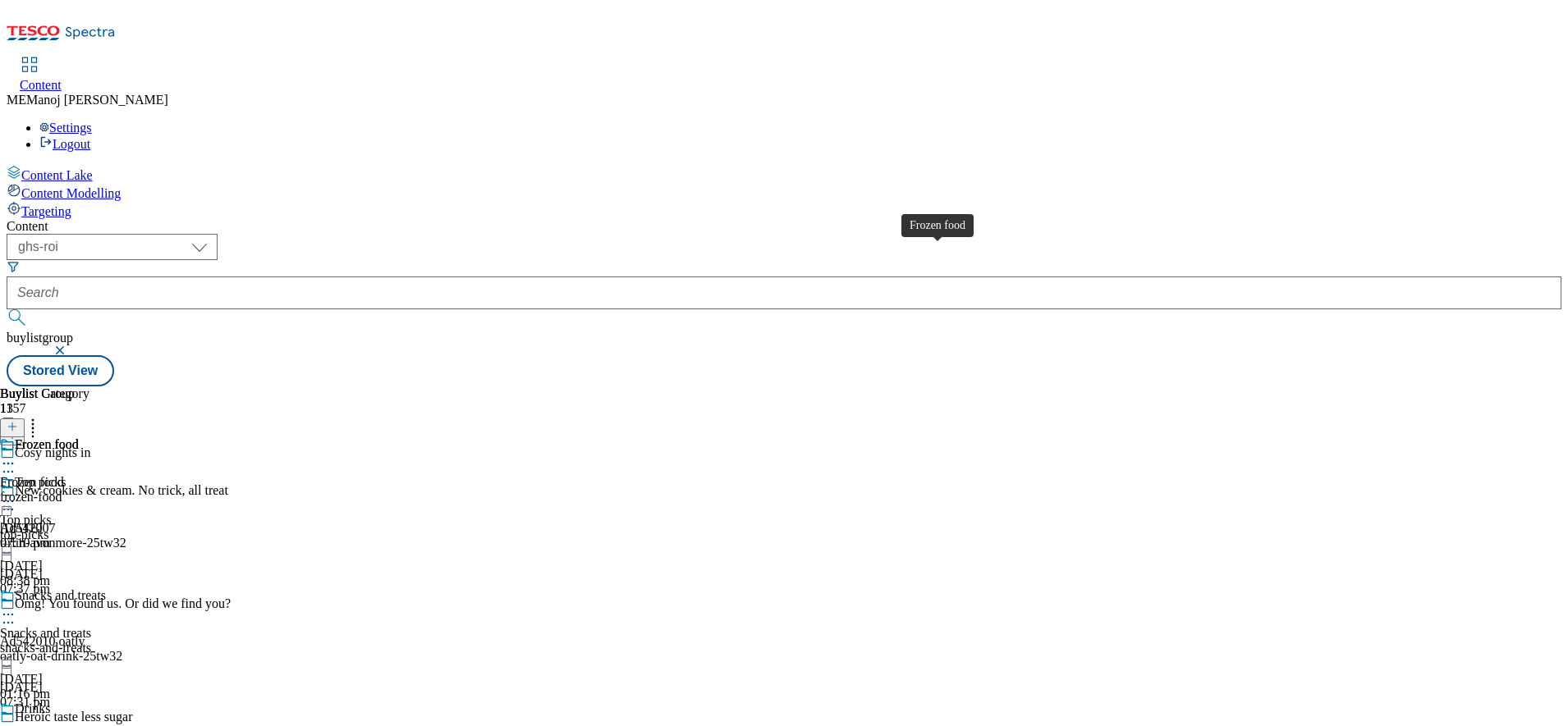
click at [79, 437] on div "Frozen food" at bounding box center [47, 444] width 64 height 15
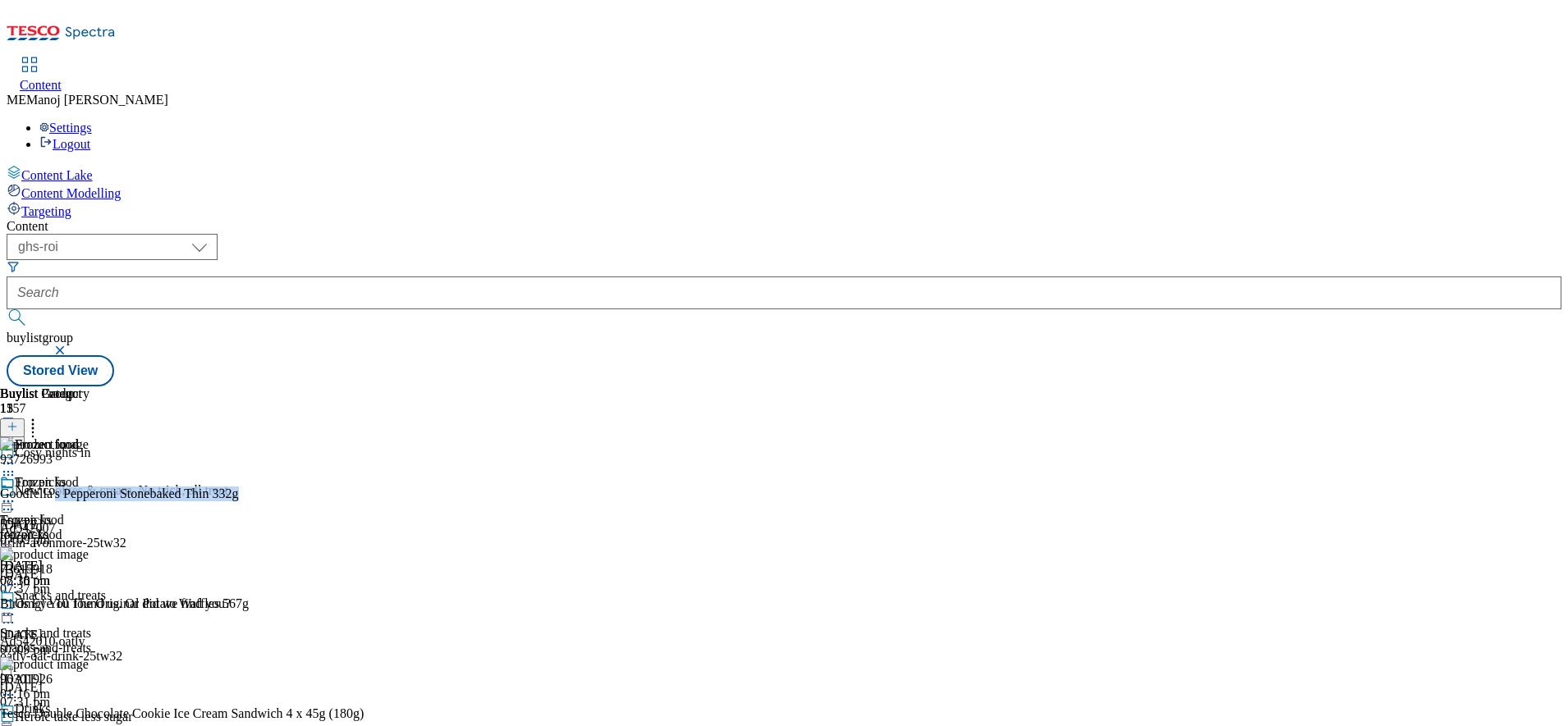
drag, startPoint x: 1277, startPoint y: 272, endPoint x: 1284, endPoint y: 332, distance: 60.4
click at [364, 487] on div "Goodfella's Pepperoni Stonebaked Thin 332g [DATE] 07:09 pm" at bounding box center [181, 517] width 364 height 60
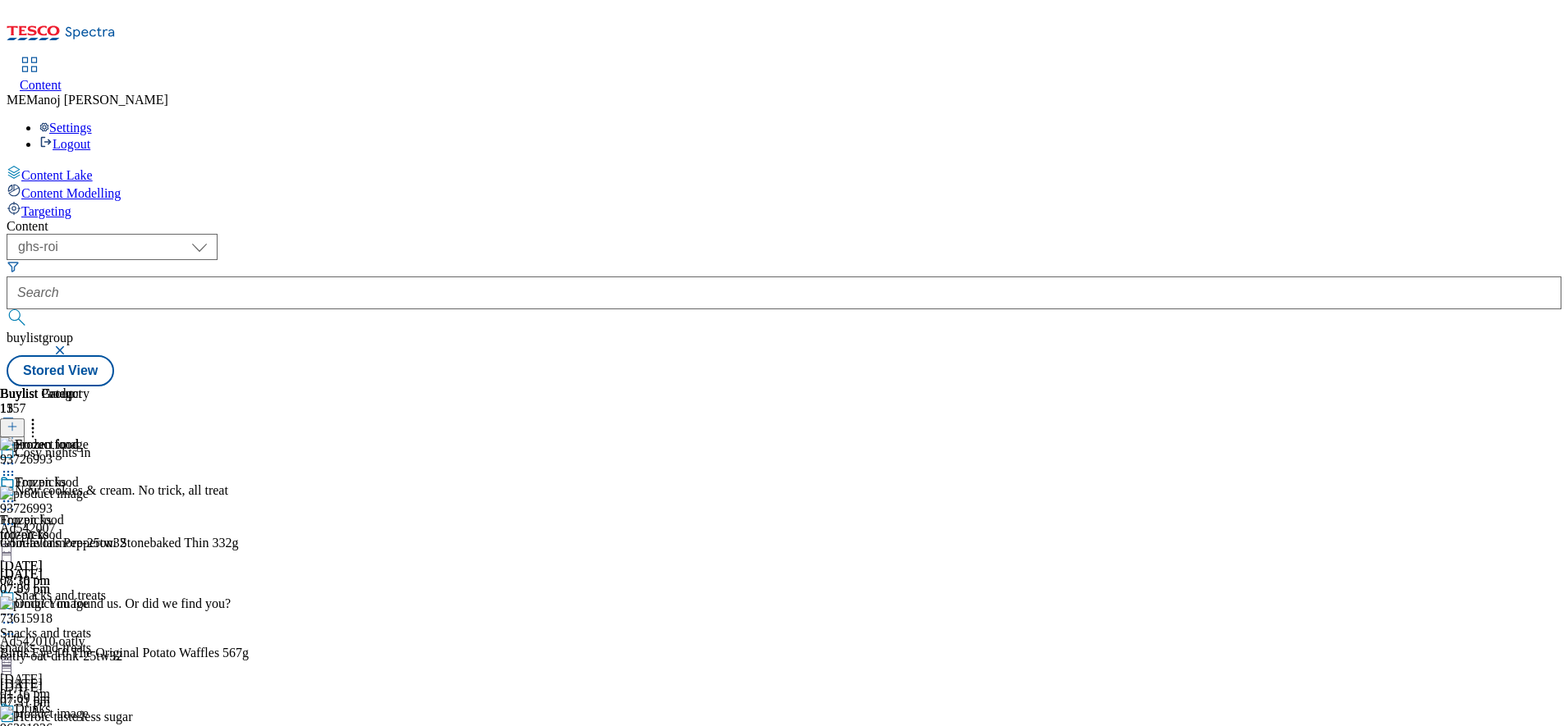
click at [1442, 387] on div "Buylist Group 1157 Cosy nights in New cookies & cream. No trick, all treat Ad54…" at bounding box center [783, 387] width 1555 height 0
click at [41, 416] on icon at bounding box center [33, 424] width 16 height 16
click at [18, 421] on icon at bounding box center [12, 427] width 12 height 12
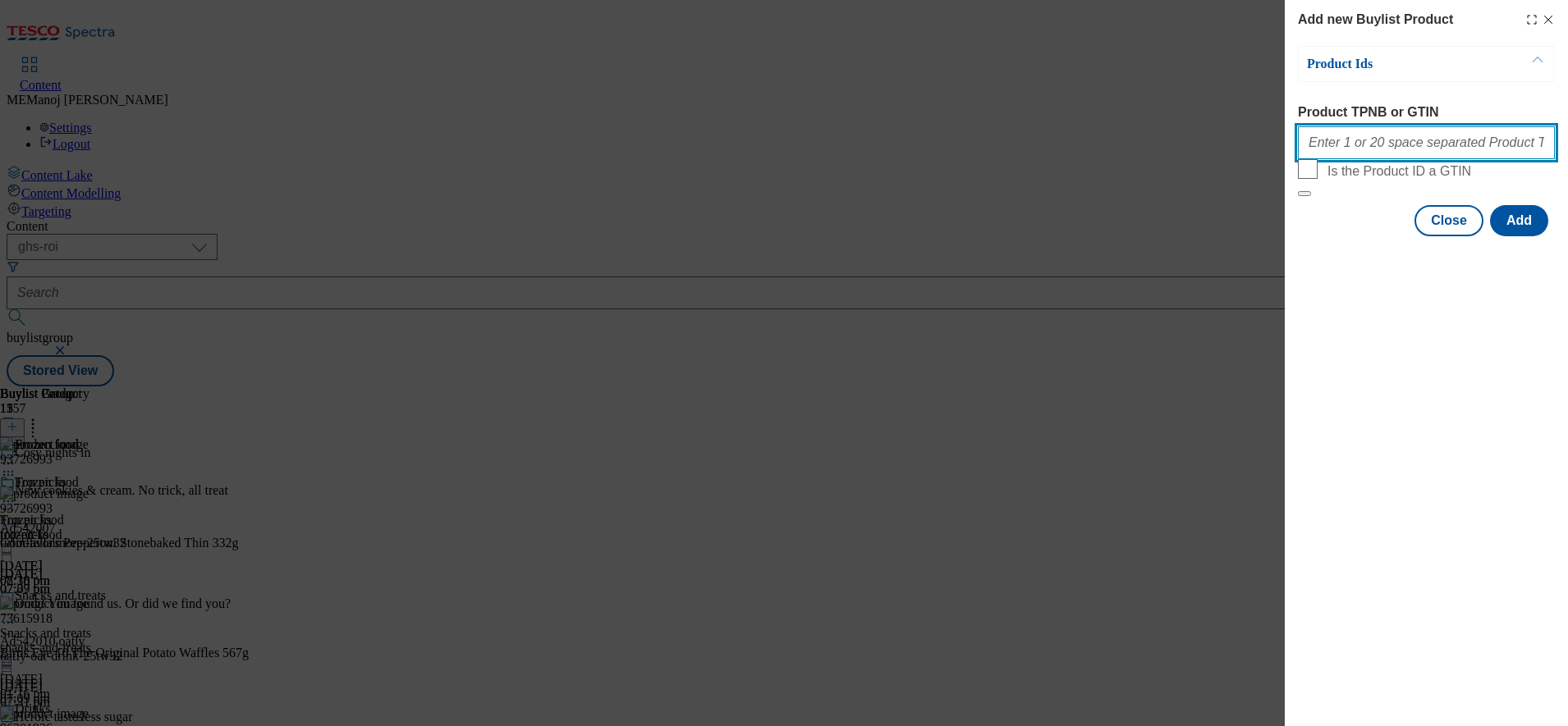
click at [1358, 144] on input "Product TPNB or GTIN" at bounding box center [1426, 142] width 257 height 33
paste input "93726993 73615918 82892722 90507727 55134201 78775098 52460850 66372339 5512606…"
type input "93726993 73615918 82892722 90507727 55134201 78775098 52460850 66372339 5512606…"
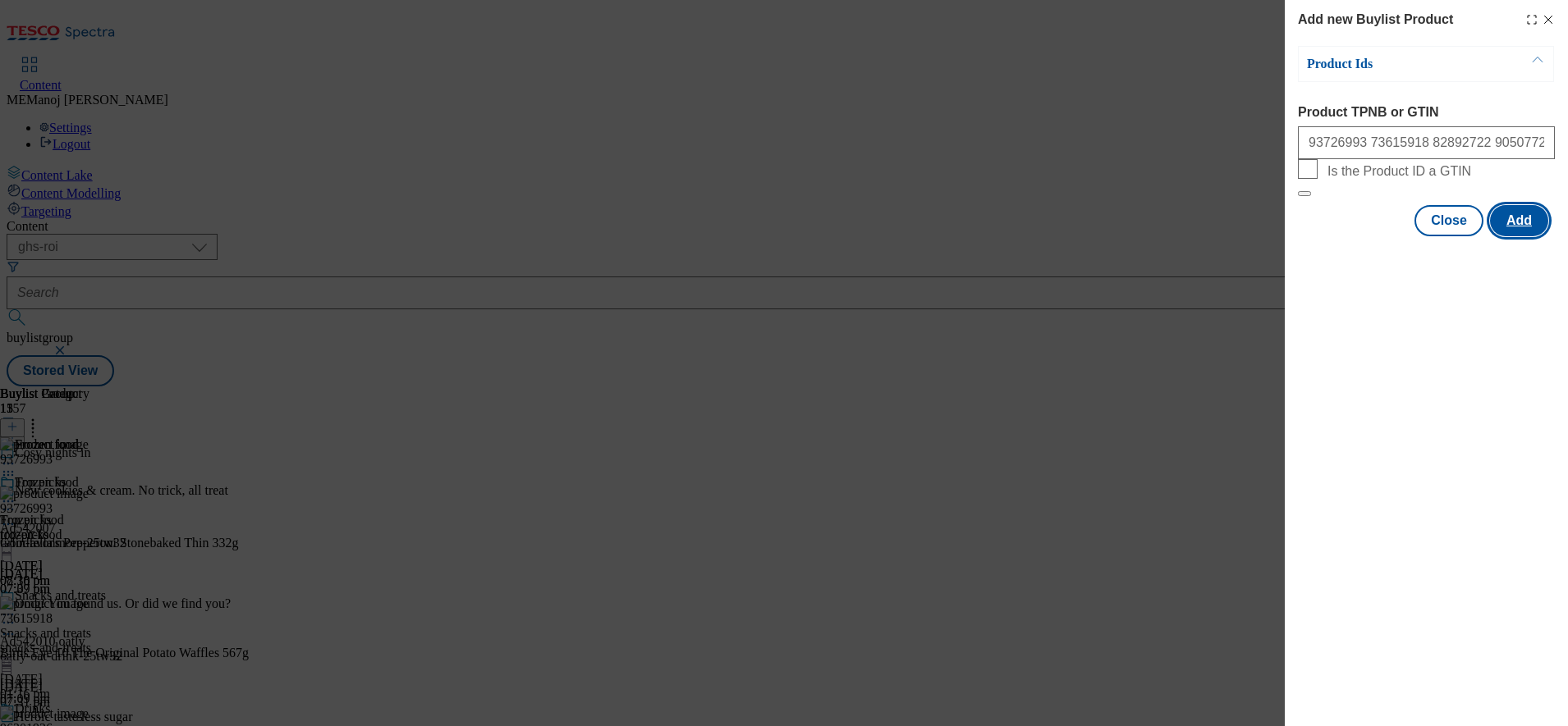
click at [1511, 236] on button "Add" at bounding box center [1519, 220] width 59 height 31
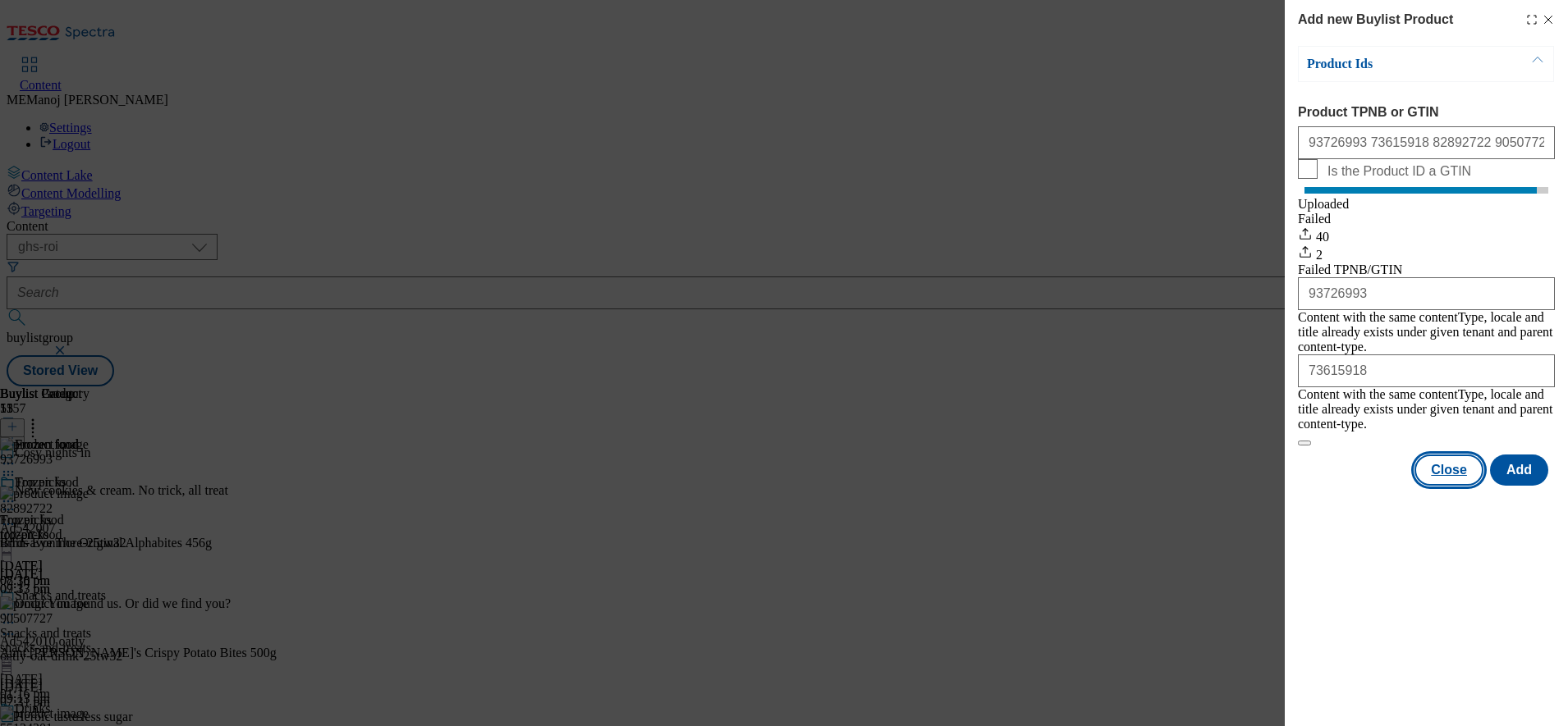
click at [1456, 473] on button "Close" at bounding box center [1449, 470] width 69 height 31
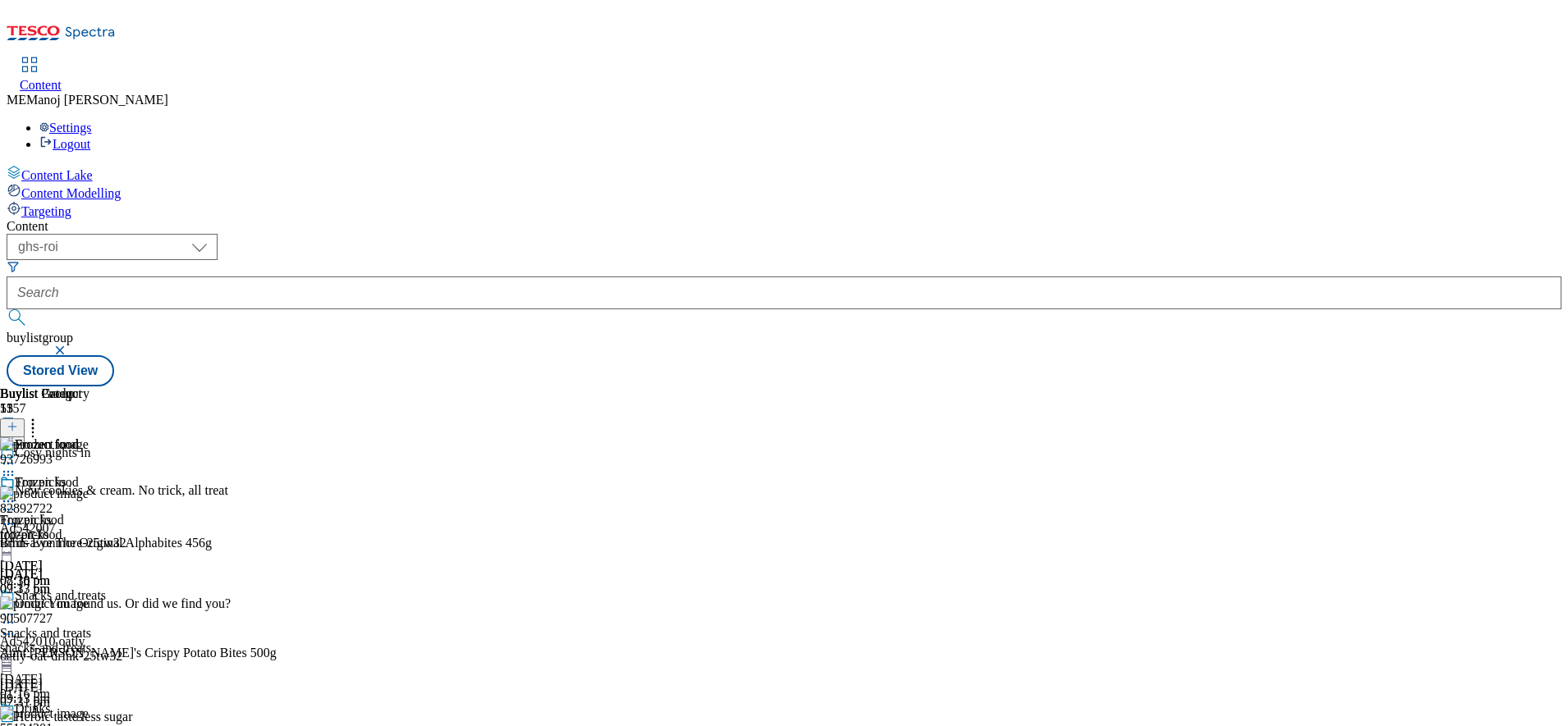
click at [41, 416] on icon at bounding box center [33, 424] width 16 height 16
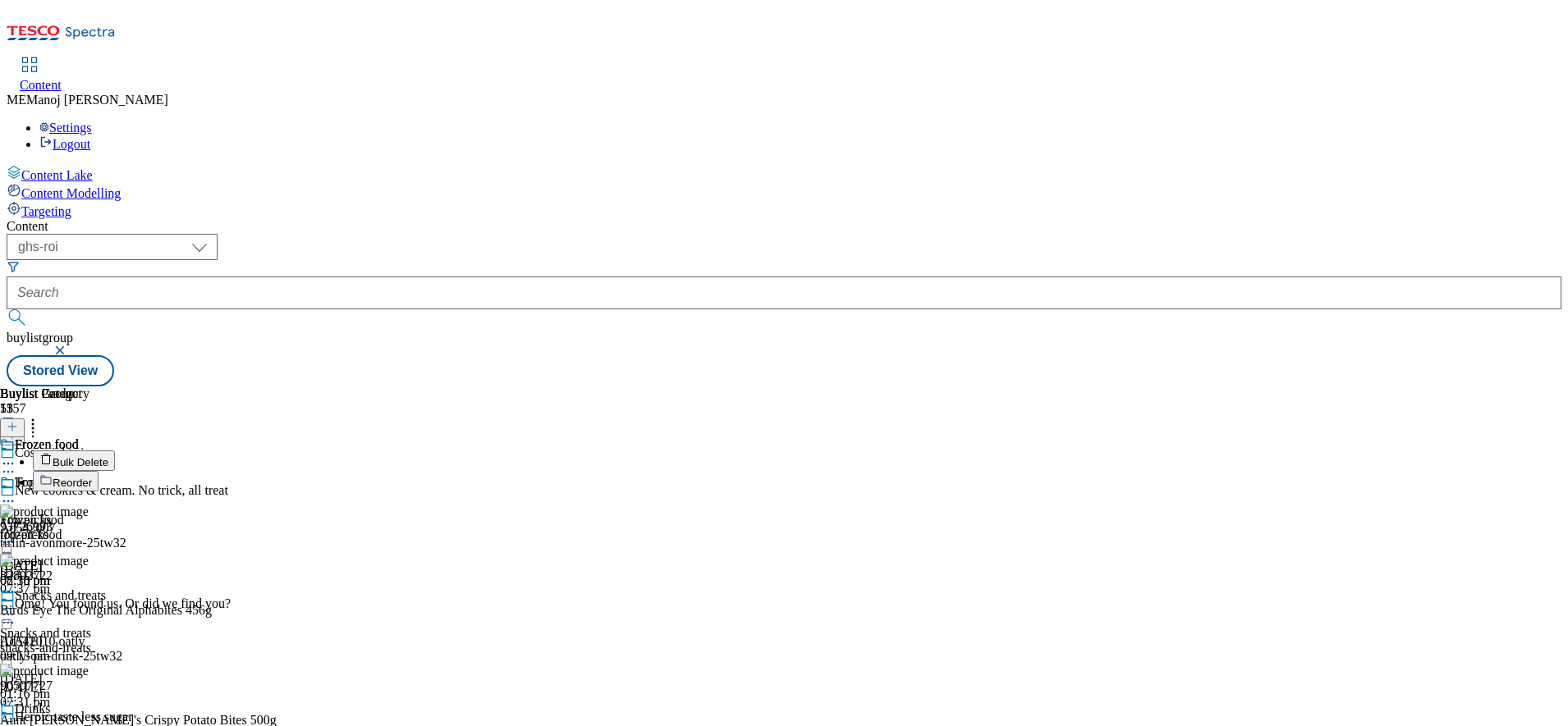
click at [276, 471] on li "Reorder" at bounding box center [155, 481] width 244 height 20
click at [92, 477] on span "Reorder" at bounding box center [72, 483] width 39 height 12
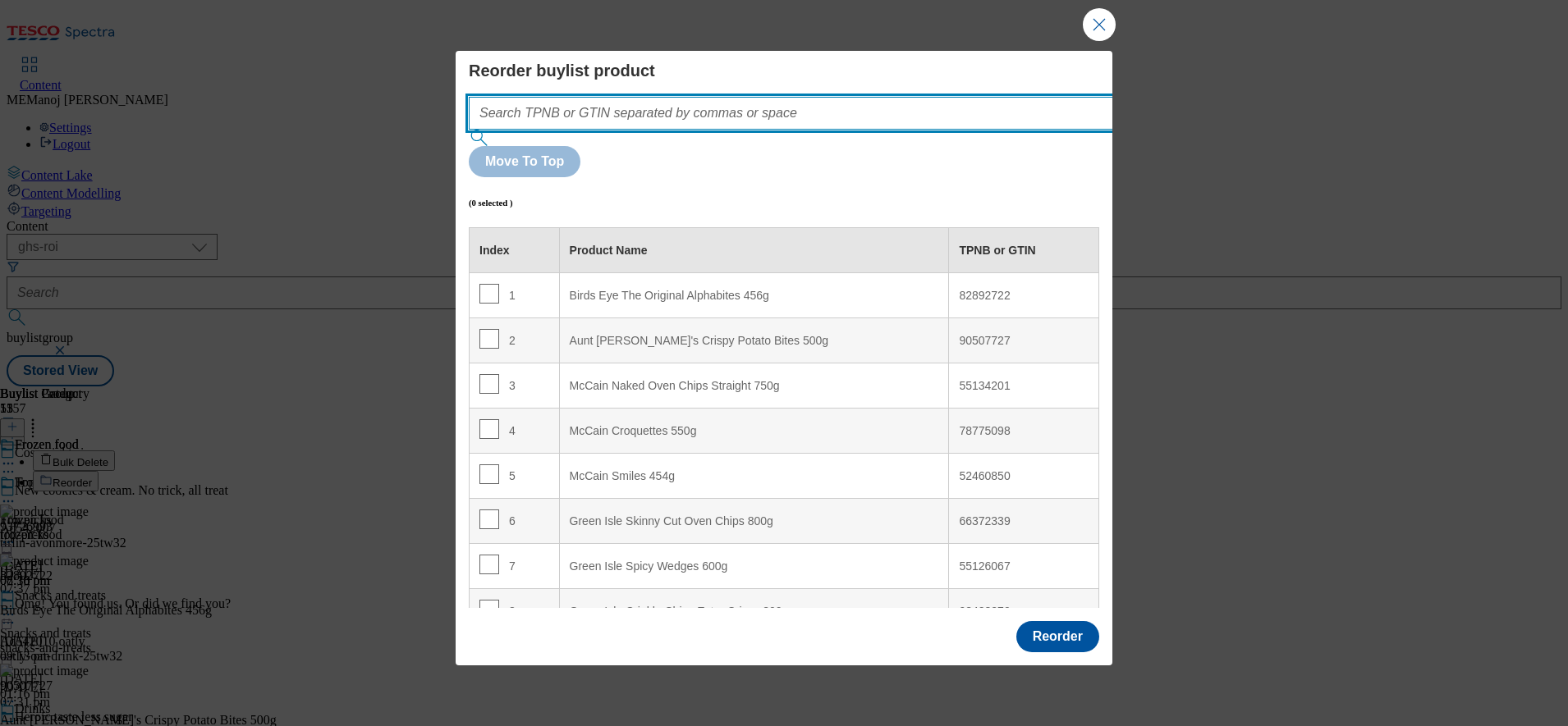
click at [512, 130] on input "Modal" at bounding box center [815, 113] width 693 height 33
paste input "93726993 73615918 82892722 90507727 55134201 78775098 52460850 66372339 5512606…"
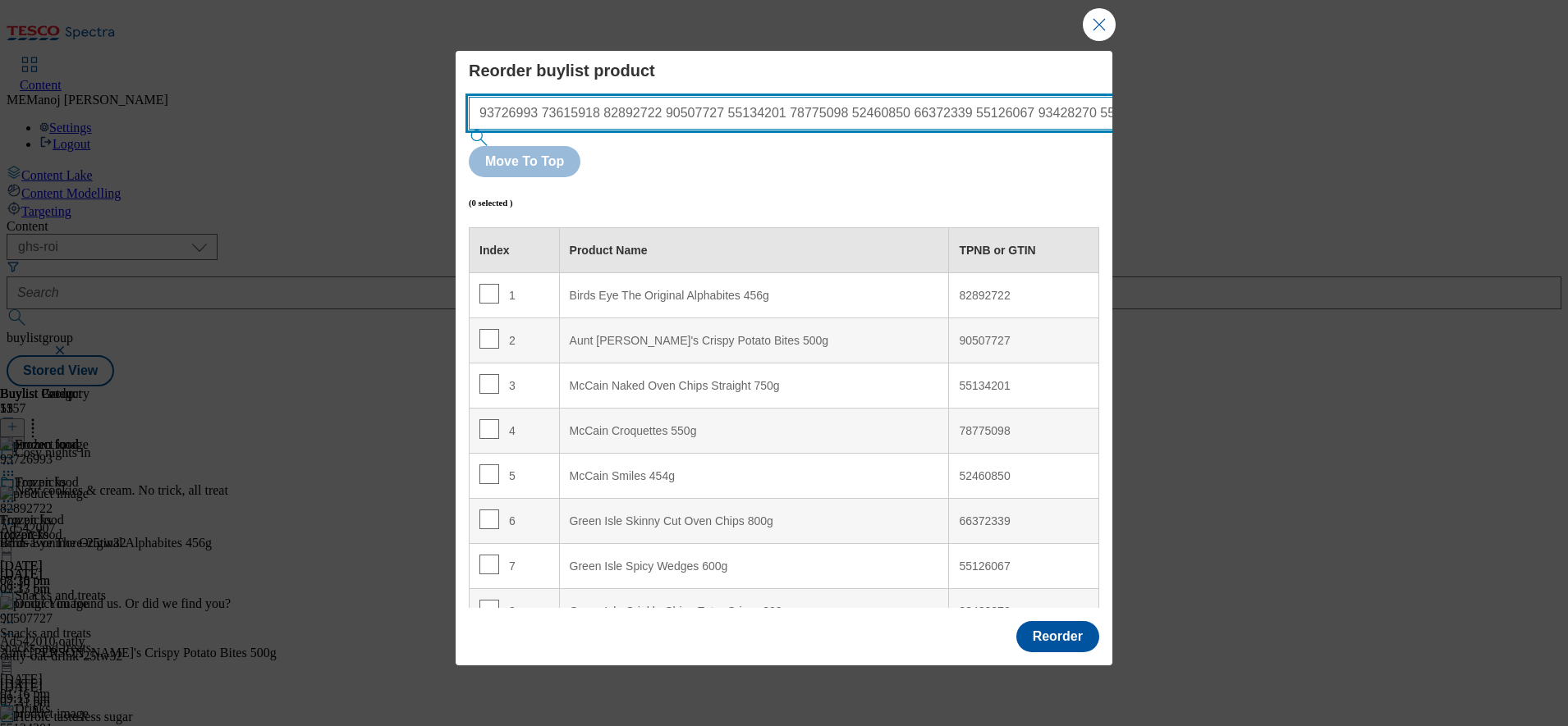
scroll to position [0, 1593]
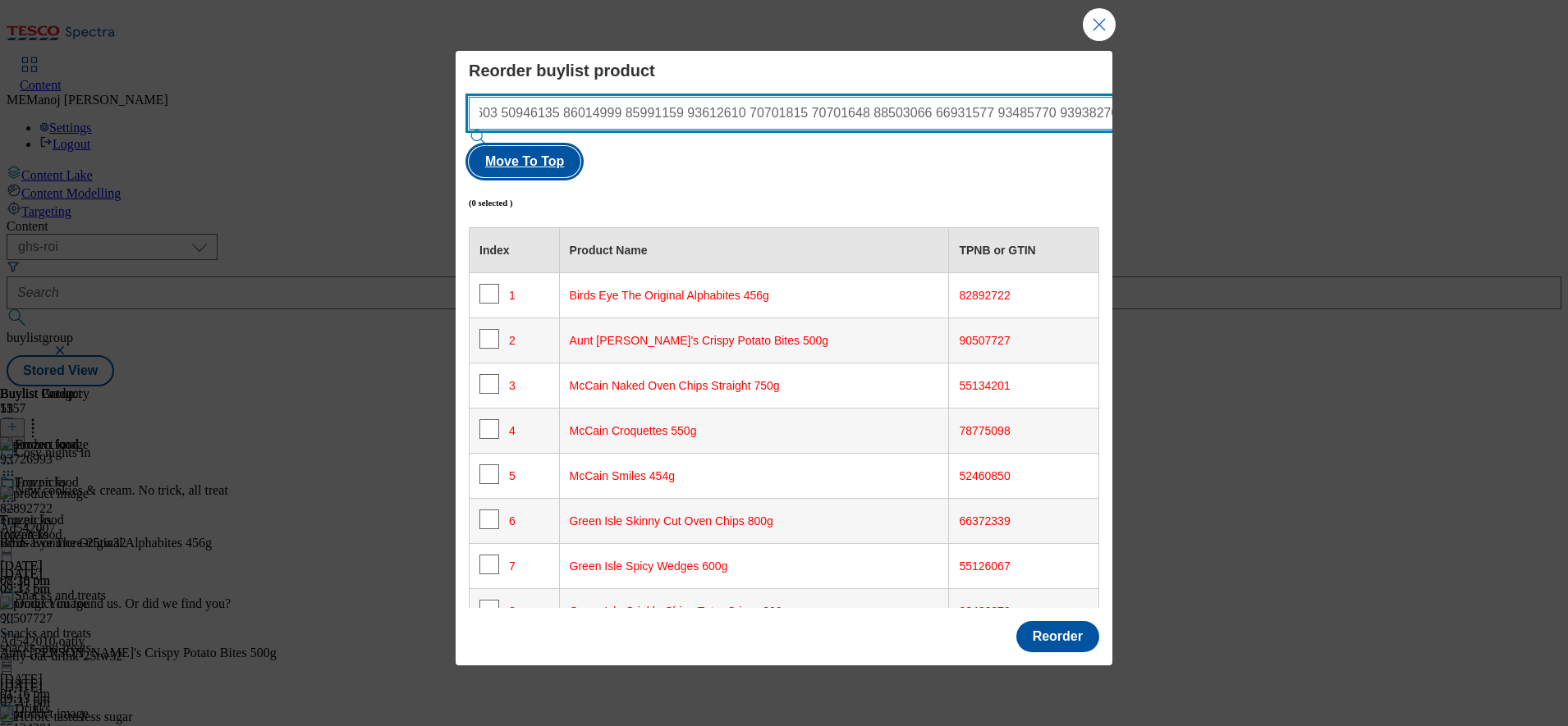
type input "93726993 73615918 82892722 90507727 55134201 78775098 52460850 66372339 5512606…"
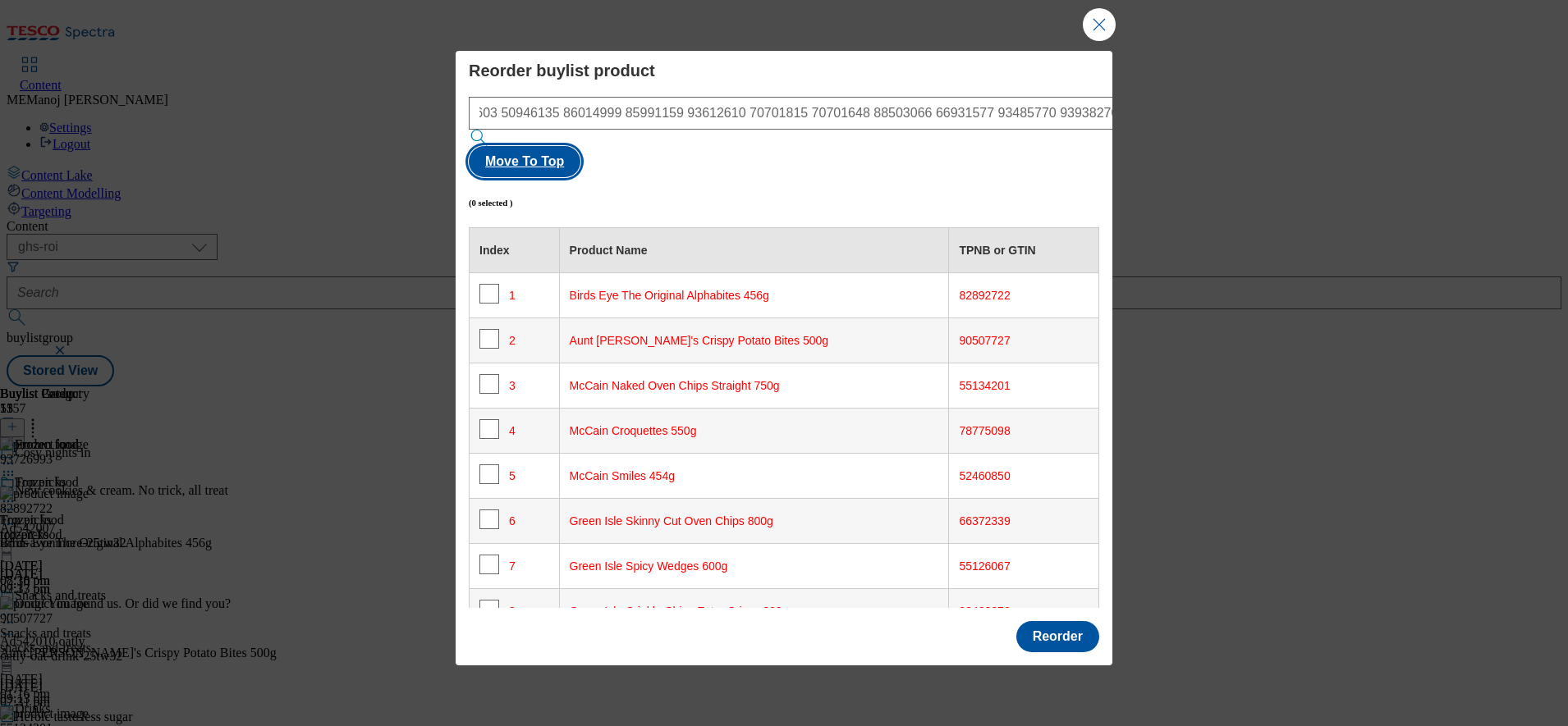
scroll to position [0, 0]
click at [580, 158] on button "Move To Top" at bounding box center [524, 161] width 112 height 31
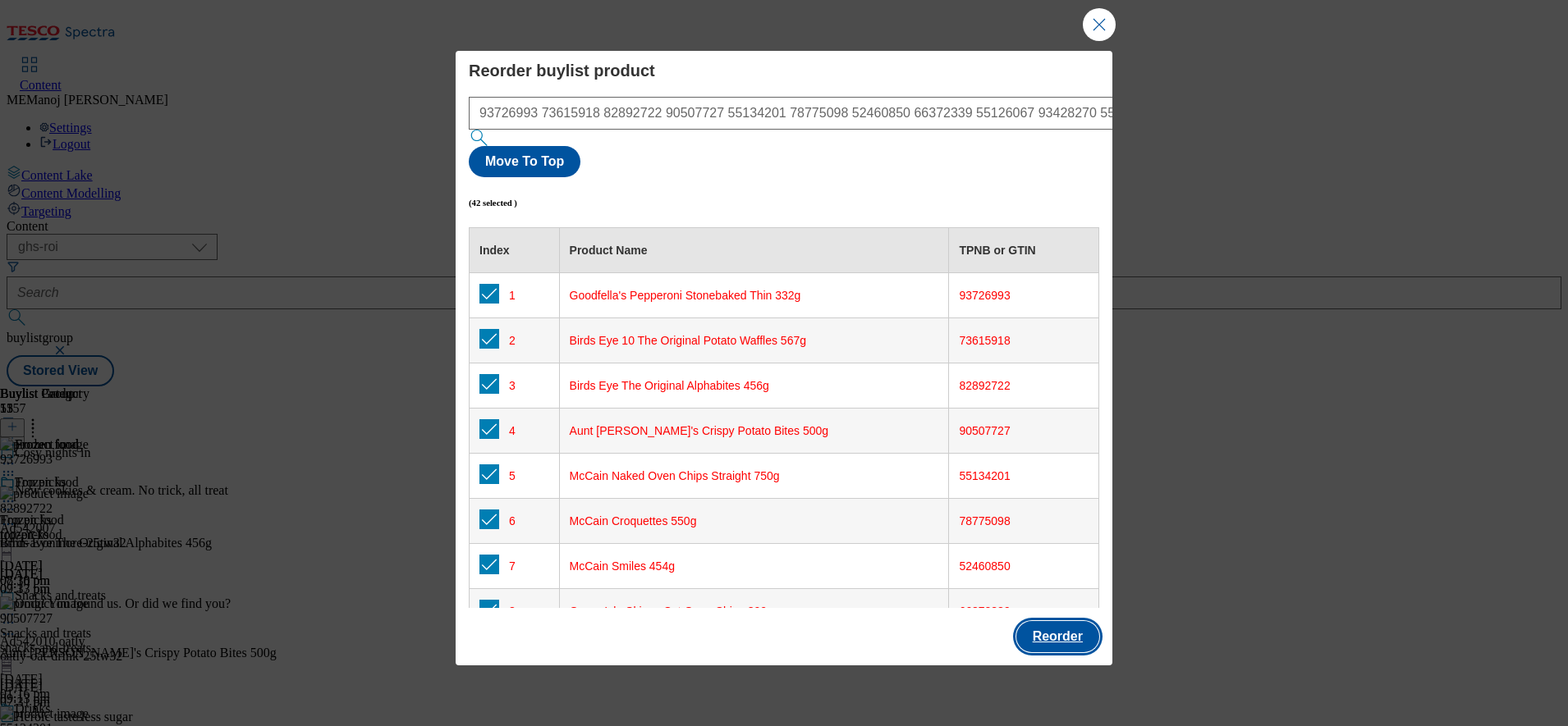
click at [1036, 621] on button "Reorder" at bounding box center [1057, 636] width 83 height 31
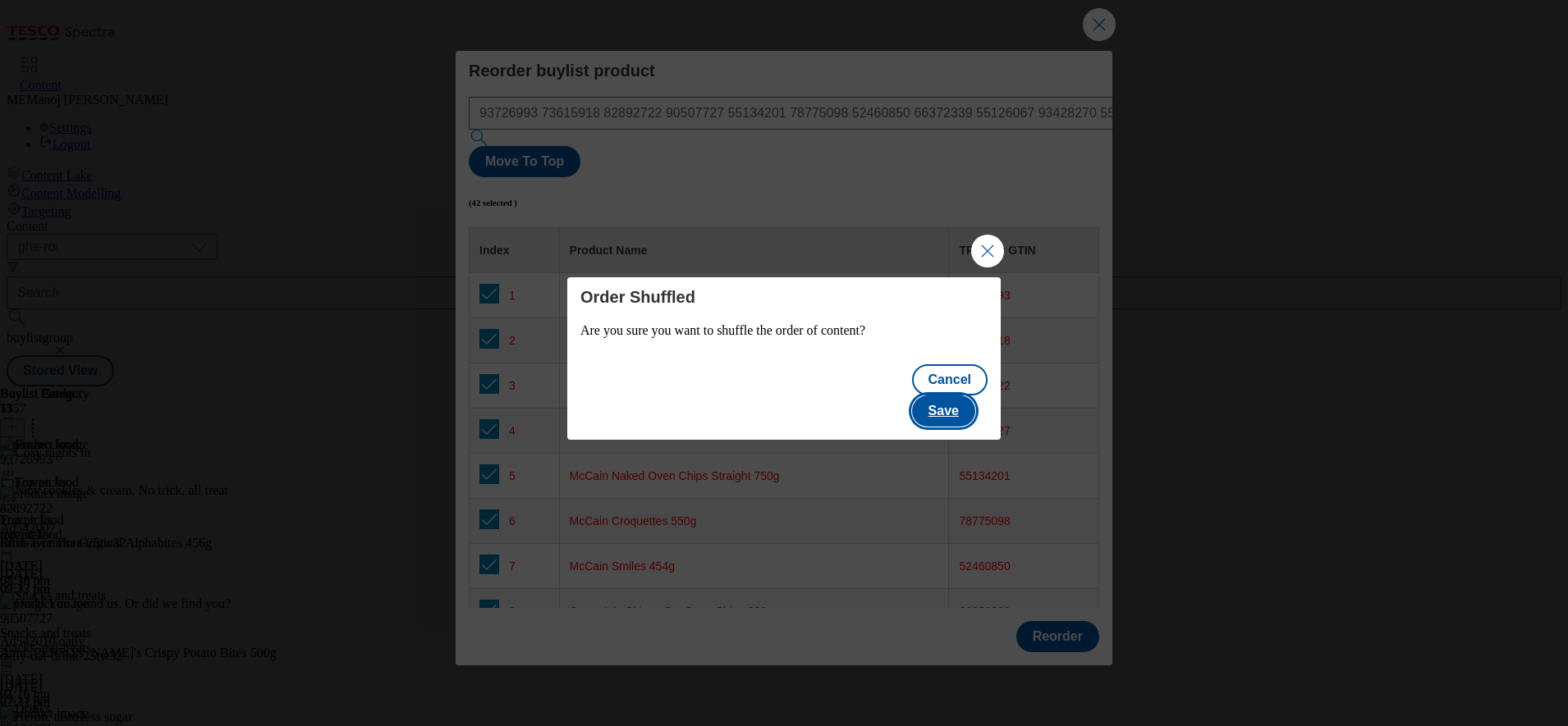
click at [958, 395] on button "Save" at bounding box center [943, 411] width 63 height 31
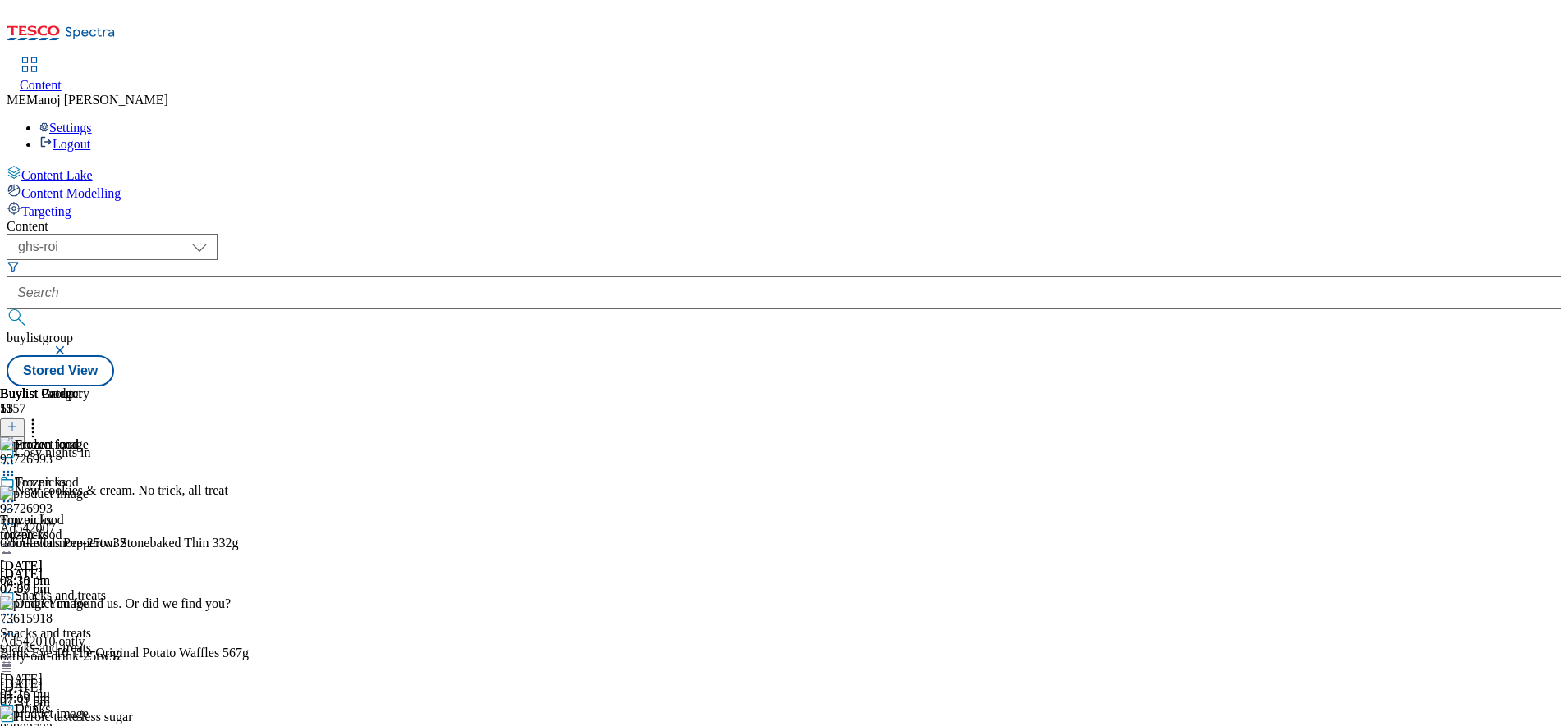
click at [16, 493] on icon at bounding box center [8, 501] width 16 height 16
click at [110, 677] on button "Un-publish" at bounding box center [71, 686] width 77 height 19
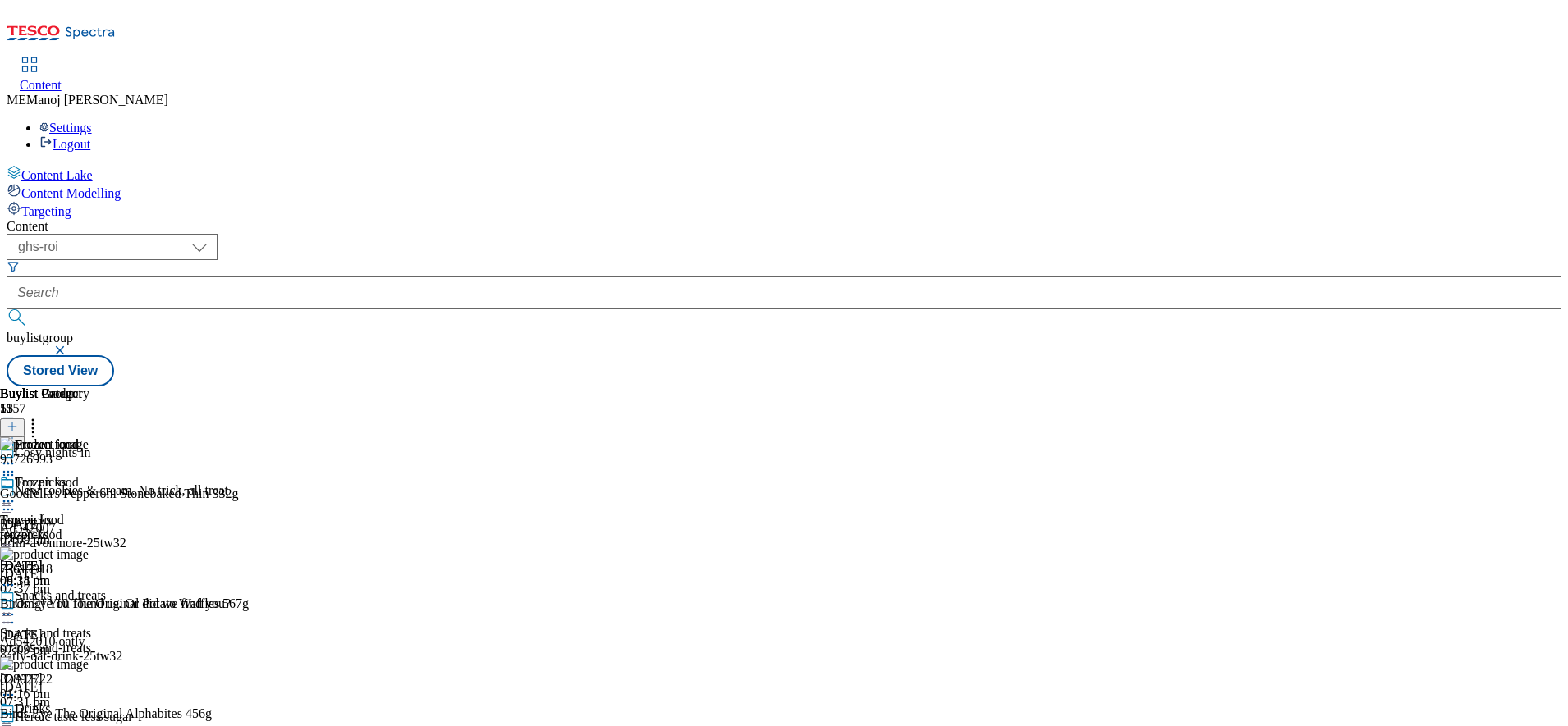
click at [16, 493] on icon at bounding box center [8, 501] width 16 height 16
click at [1231, 234] on div "( optional ) ghs-roi ghs-uk ghs-roi buylistgroup Stored View" at bounding box center [783, 310] width 1555 height 153
click at [41, 416] on icon at bounding box center [33, 424] width 16 height 16
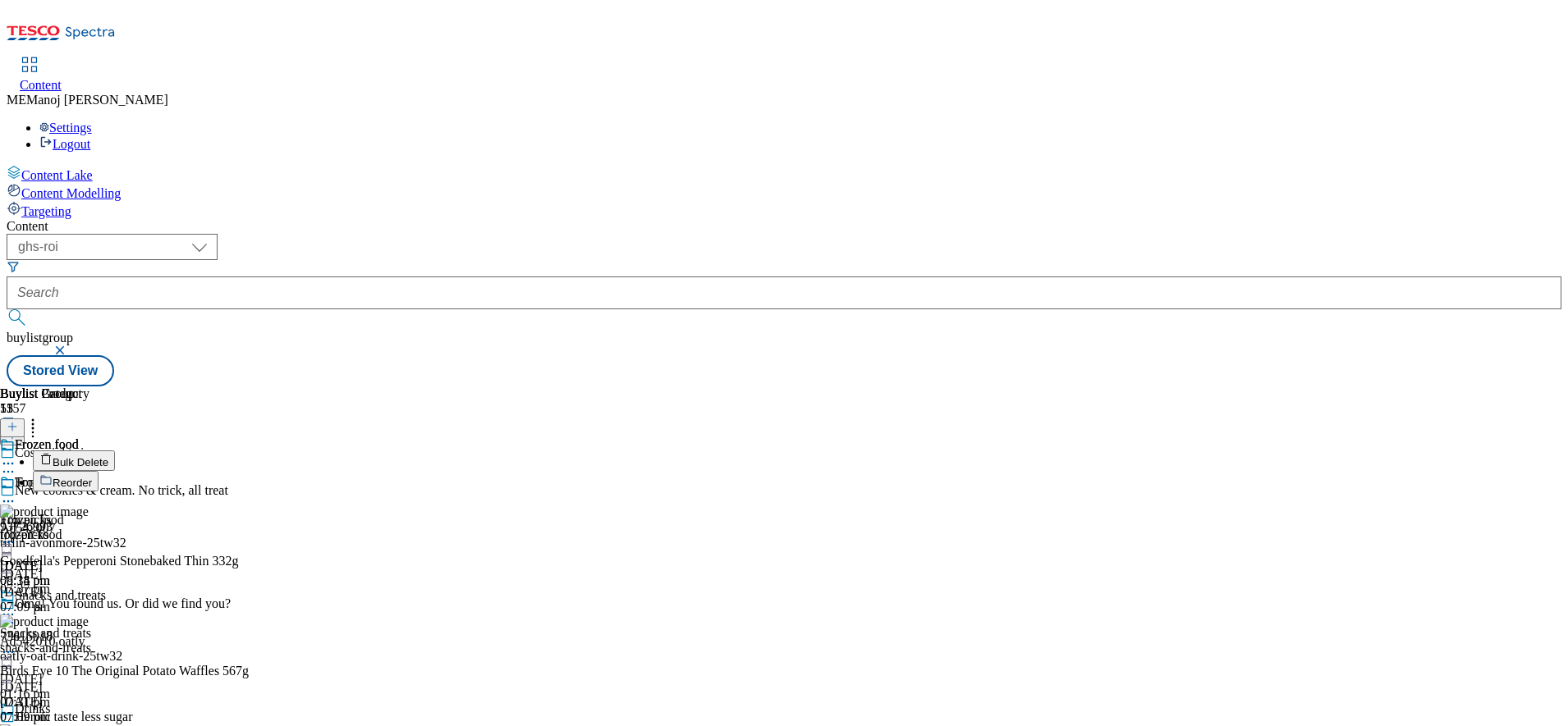
click at [108, 456] on span "Bulk Delete" at bounding box center [80, 462] width 56 height 12
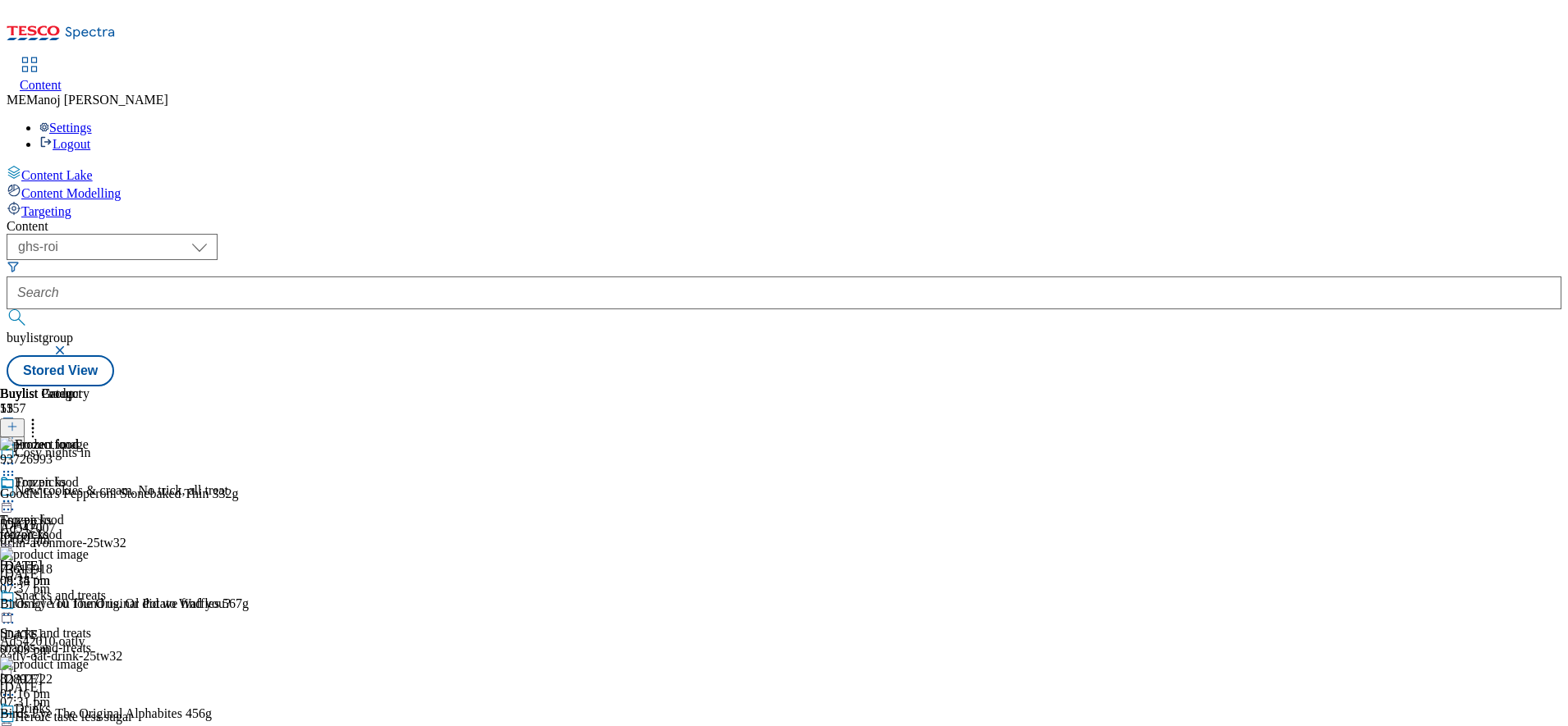
click at [16, 493] on icon at bounding box center [8, 501] width 16 height 16
click at [106, 625] on span "Un-preview" at bounding box center [78, 631] width 55 height 12
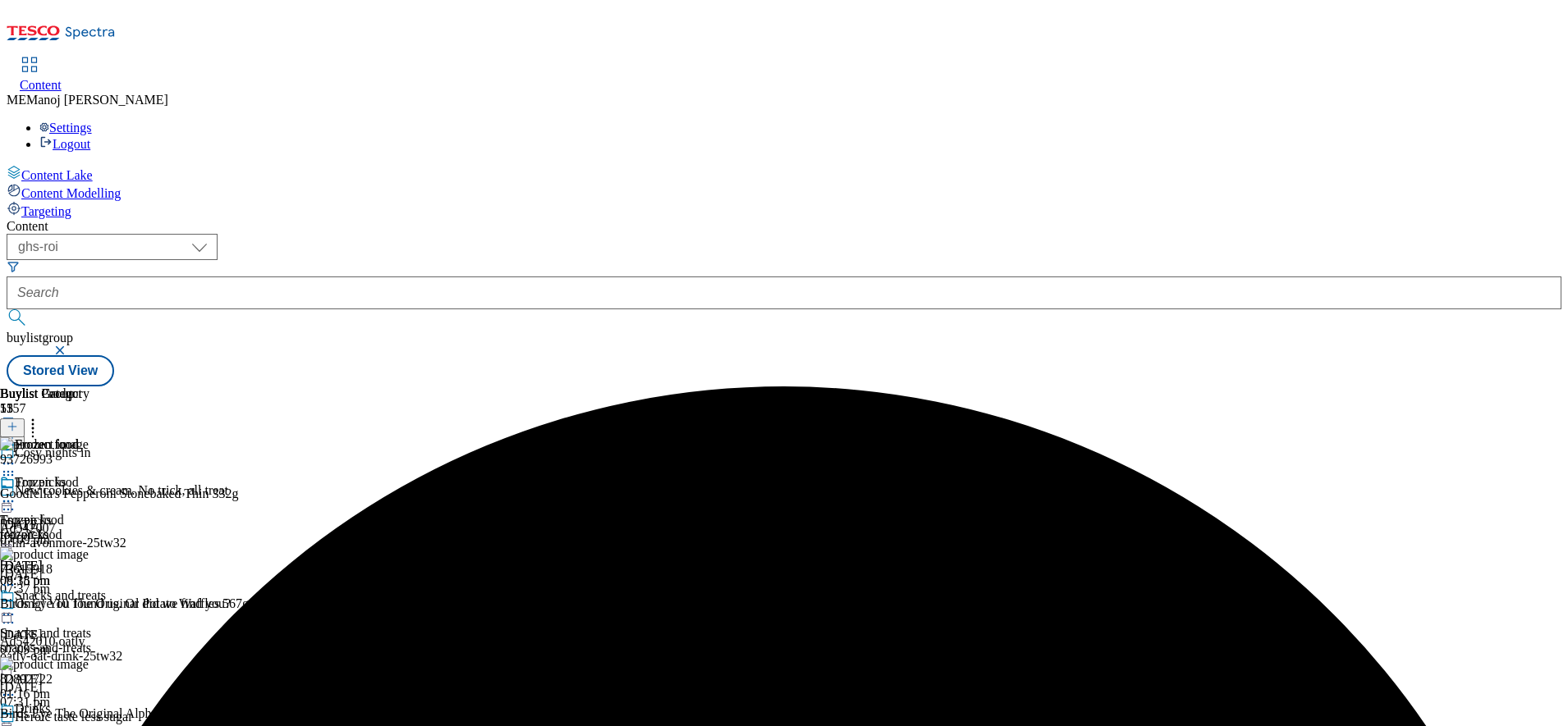
click at [41, 416] on icon at bounding box center [33, 424] width 16 height 16
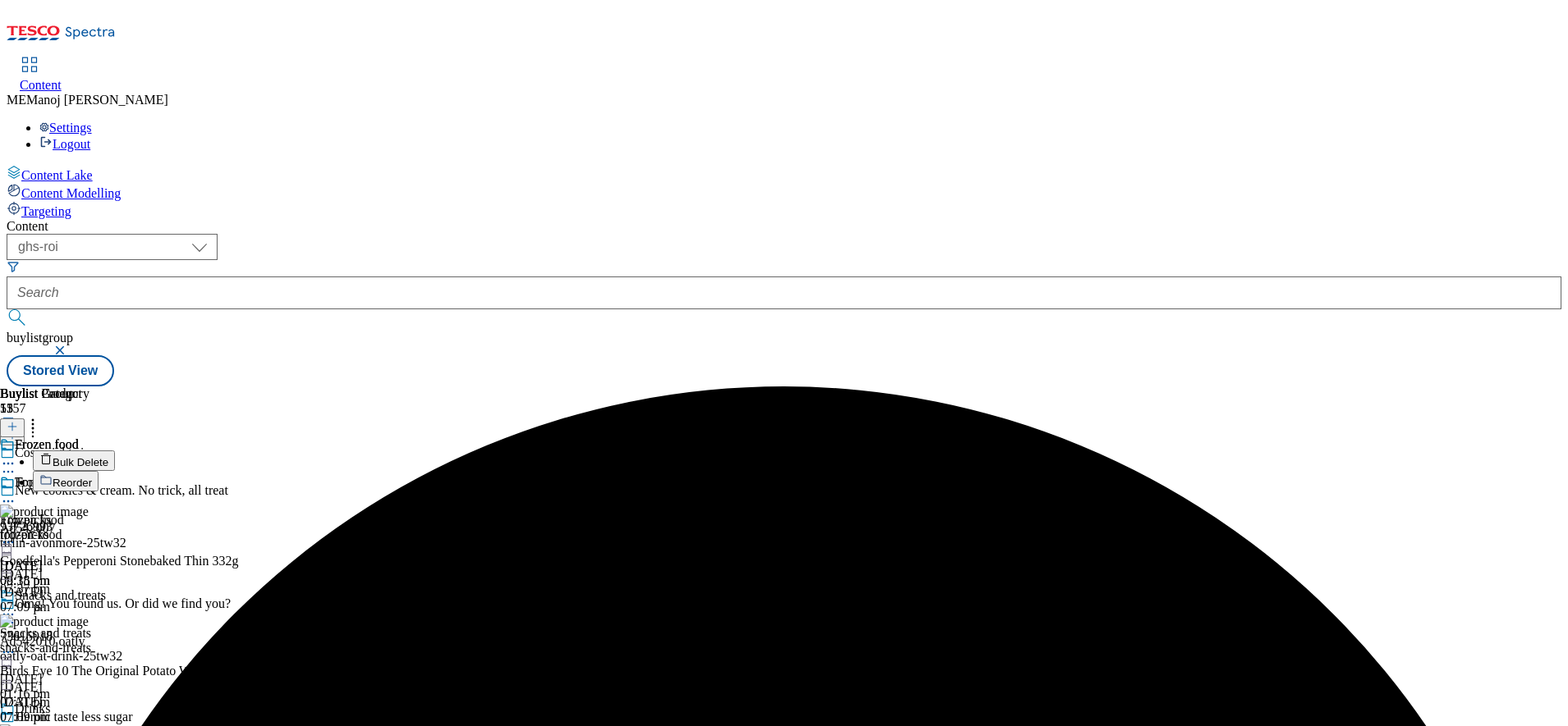
click at [108, 456] on span "Bulk Delete" at bounding box center [80, 462] width 56 height 12
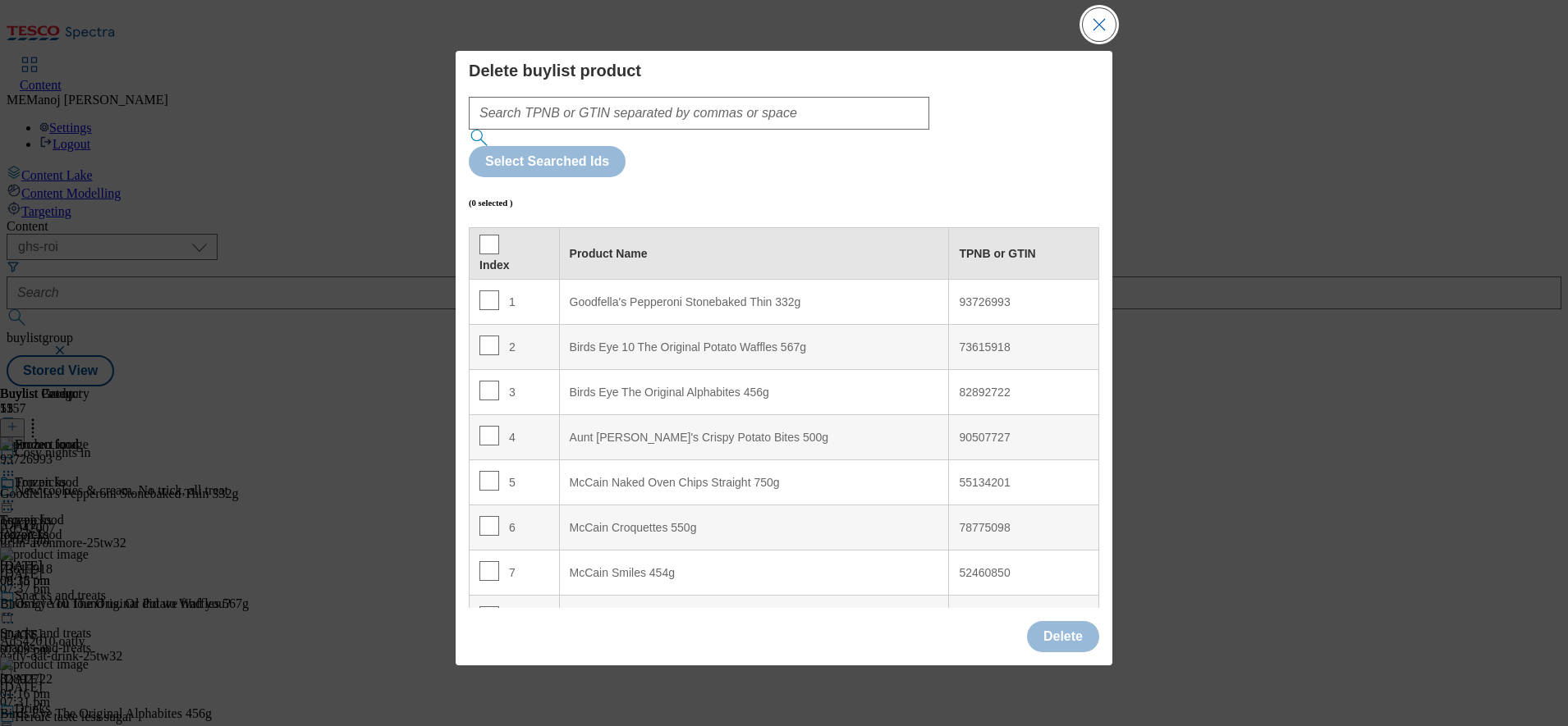
click at [1110, 41] on button "Close Modal" at bounding box center [1099, 24] width 33 height 33
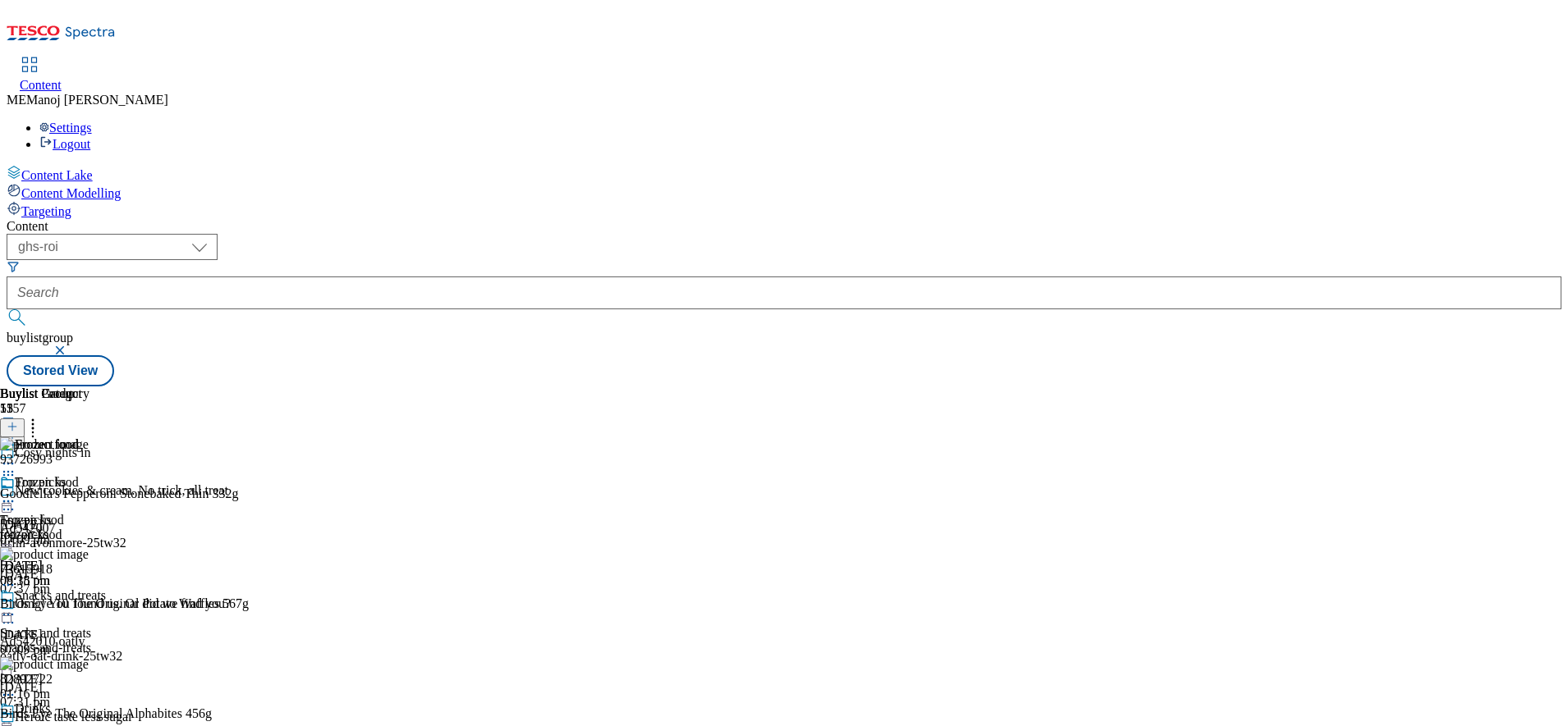
click at [16, 493] on icon at bounding box center [8, 501] width 16 height 16
click at [96, 602] on button "Preview" at bounding box center [64, 610] width 63 height 19
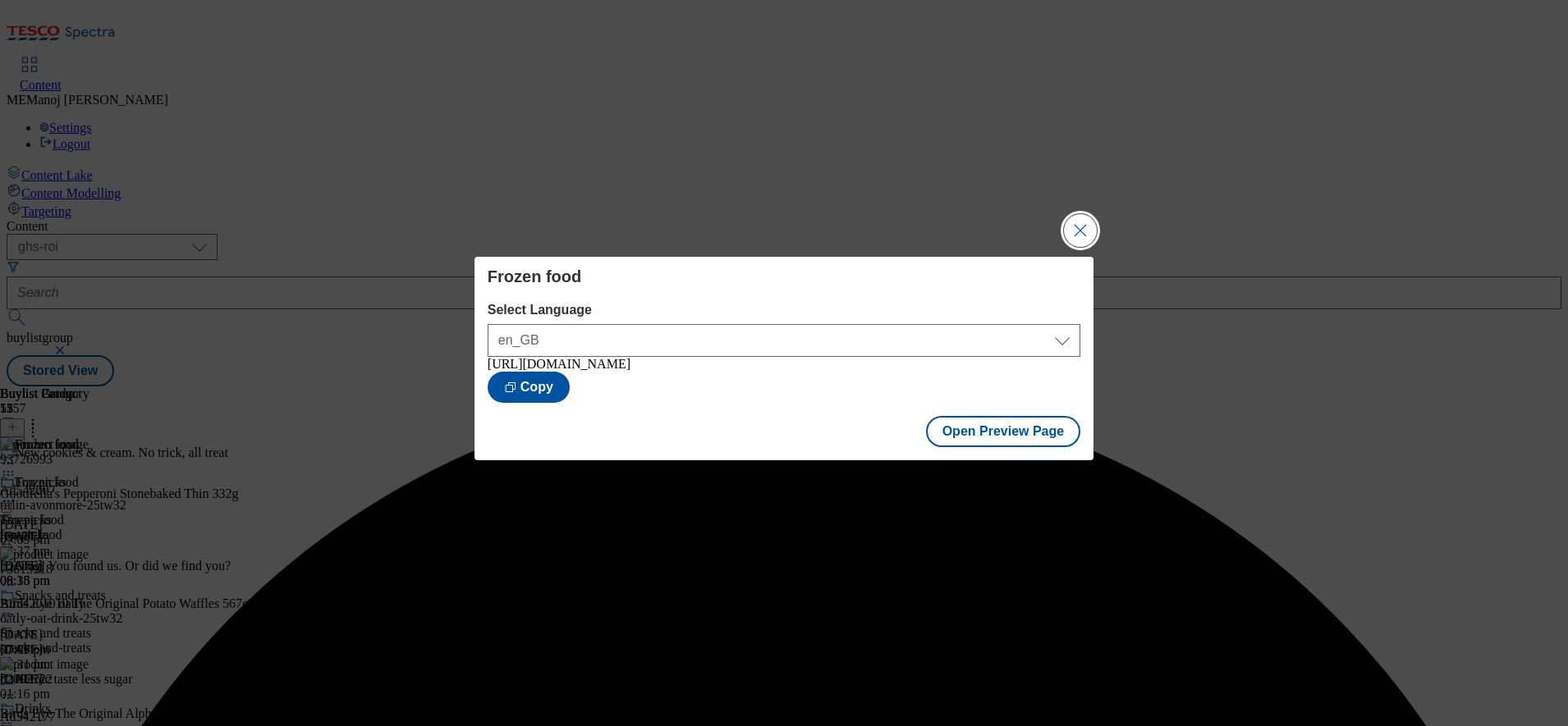
click at [1086, 226] on button "Close Modal" at bounding box center [1080, 230] width 33 height 33
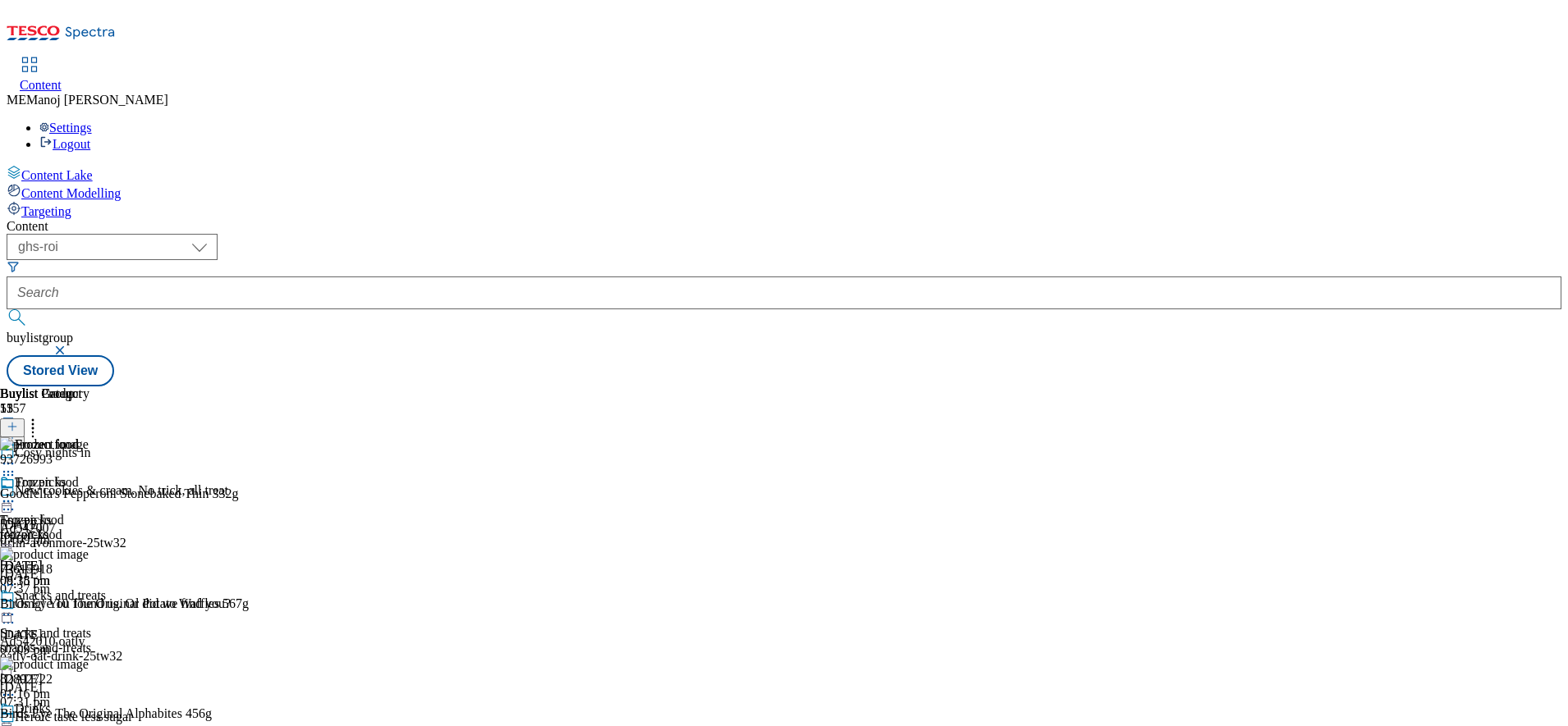
click at [16, 493] on icon at bounding box center [8, 501] width 16 height 16
click at [106, 625] on span "Un-preview" at bounding box center [78, 631] width 55 height 12
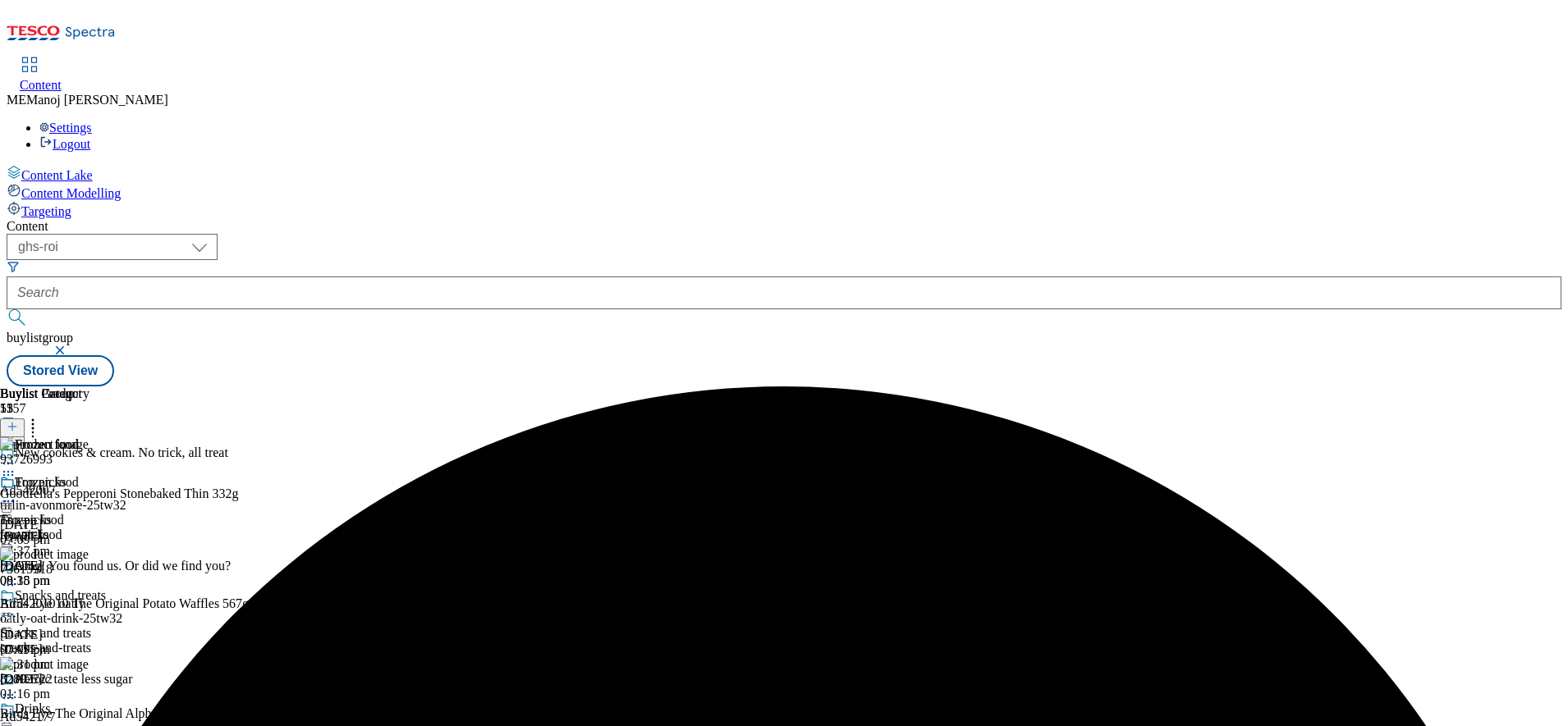
click at [16, 493] on icon at bounding box center [8, 501] width 16 height 16
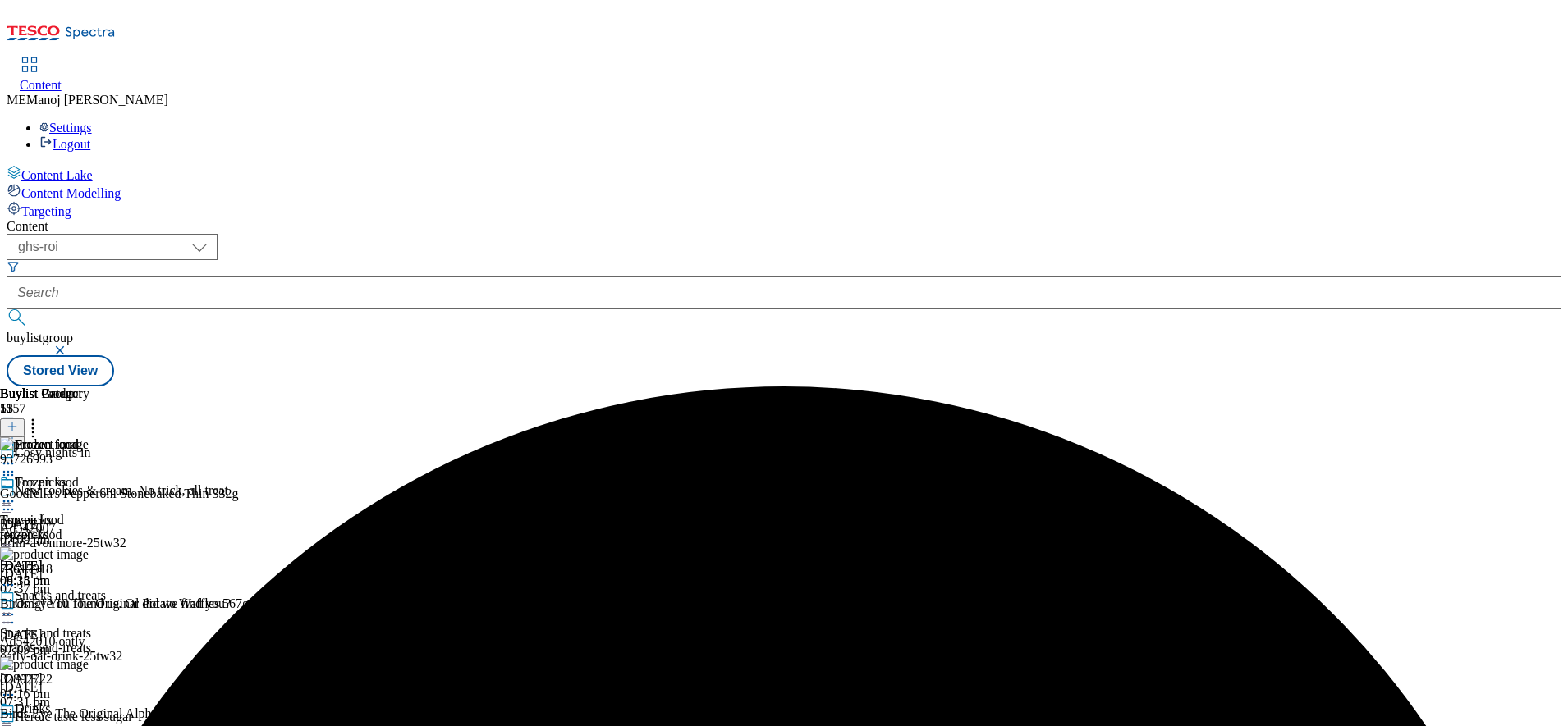
click at [16, 493] on icon at bounding box center [8, 501] width 16 height 16
click at [90, 606] on span "Preview" at bounding box center [69, 612] width 38 height 12
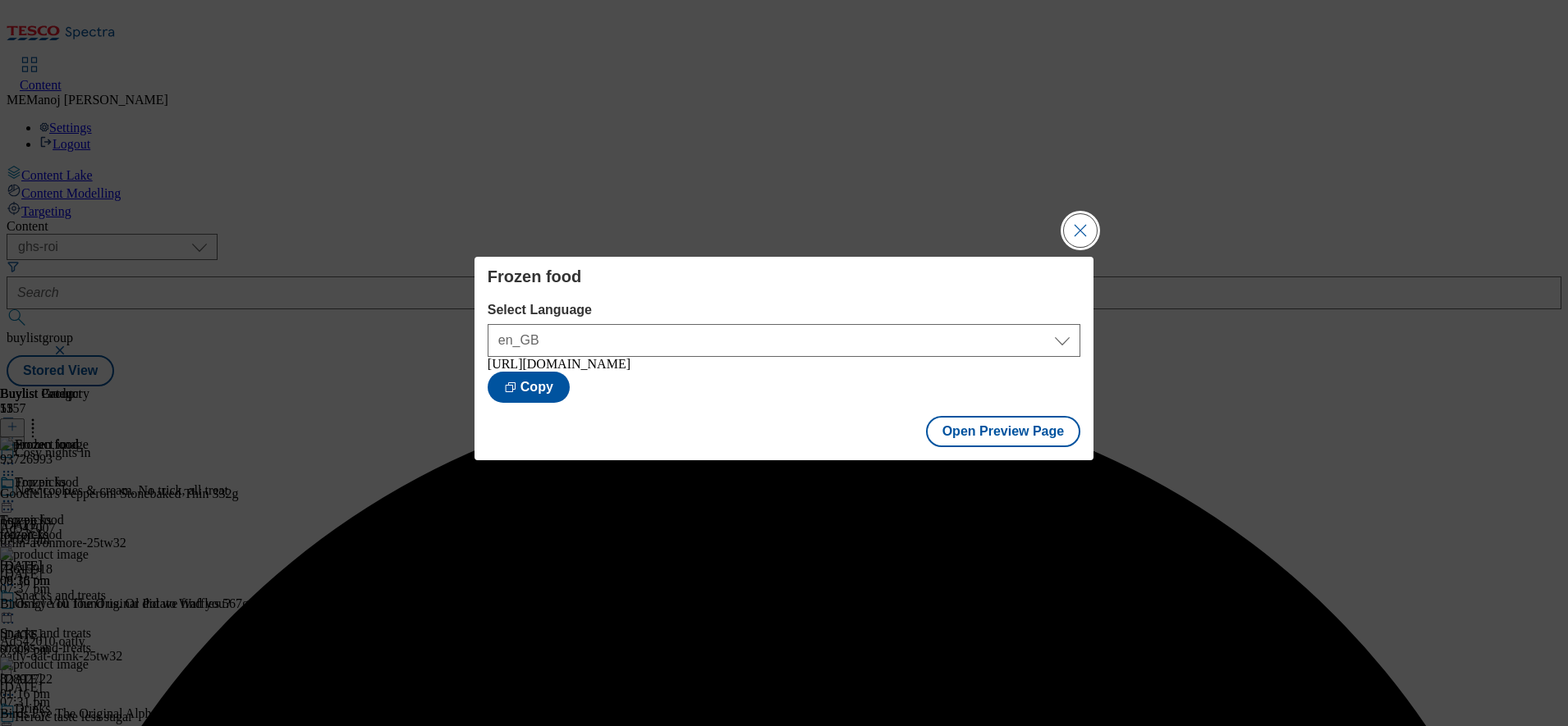
click at [1085, 227] on button "Close Modal" at bounding box center [1080, 230] width 33 height 33
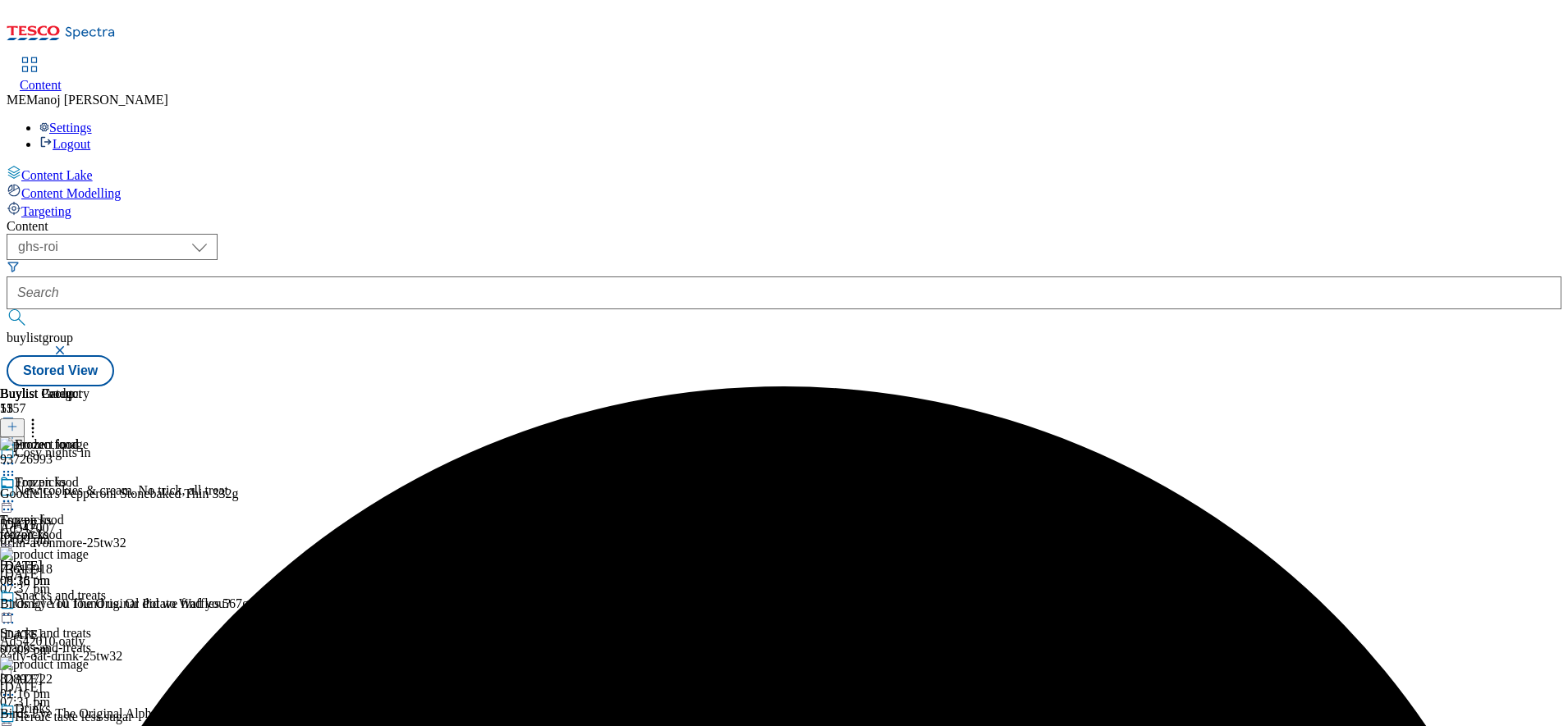
click at [16, 493] on icon at bounding box center [8, 501] width 16 height 16
click at [87, 662] on span "Publish" at bounding box center [68, 668] width 36 height 12
